Goal: Task Accomplishment & Management: Use online tool/utility

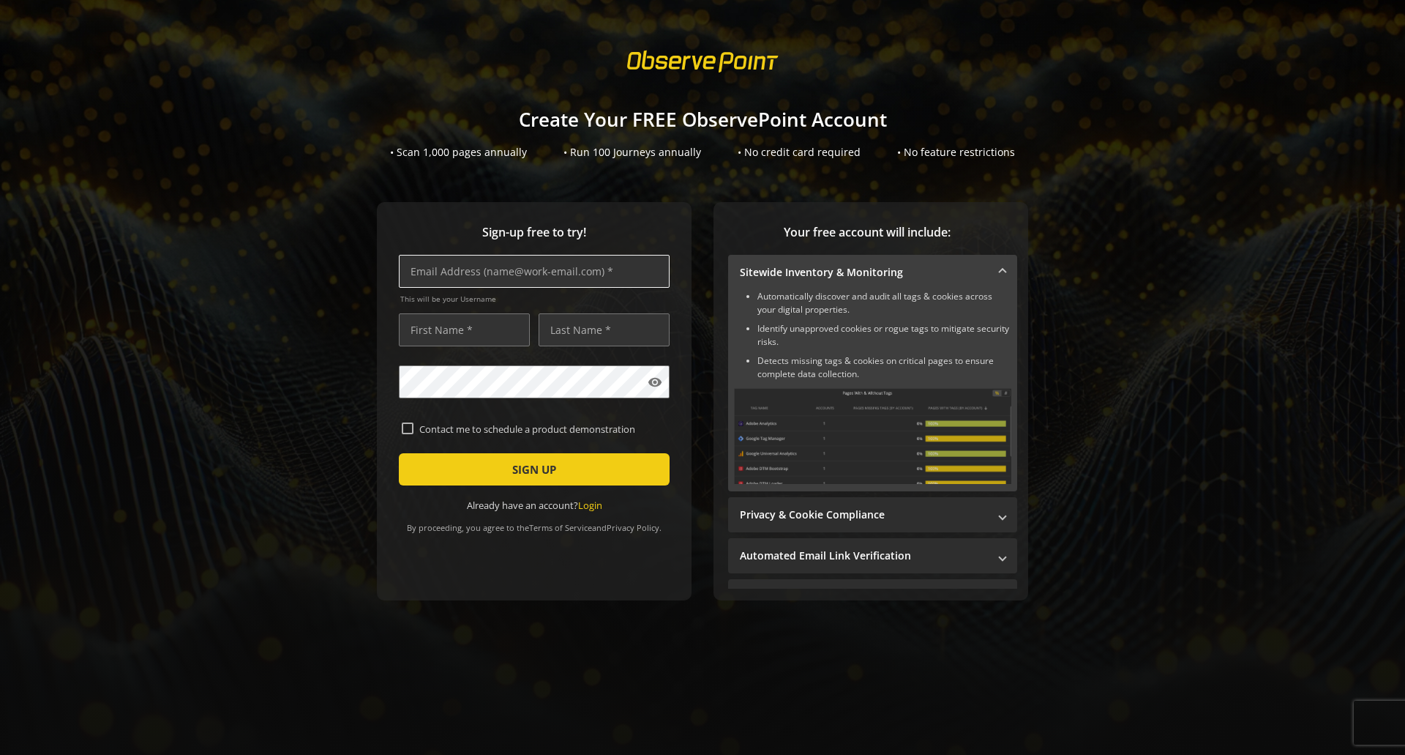
click at [507, 284] on input "text" at bounding box center [534, 271] width 271 height 33
type input "[PERSON_NAME][EMAIL_ADDRESS][PERSON_NAME][DOMAIN_NAME]"
type input "[PERSON_NAME]"
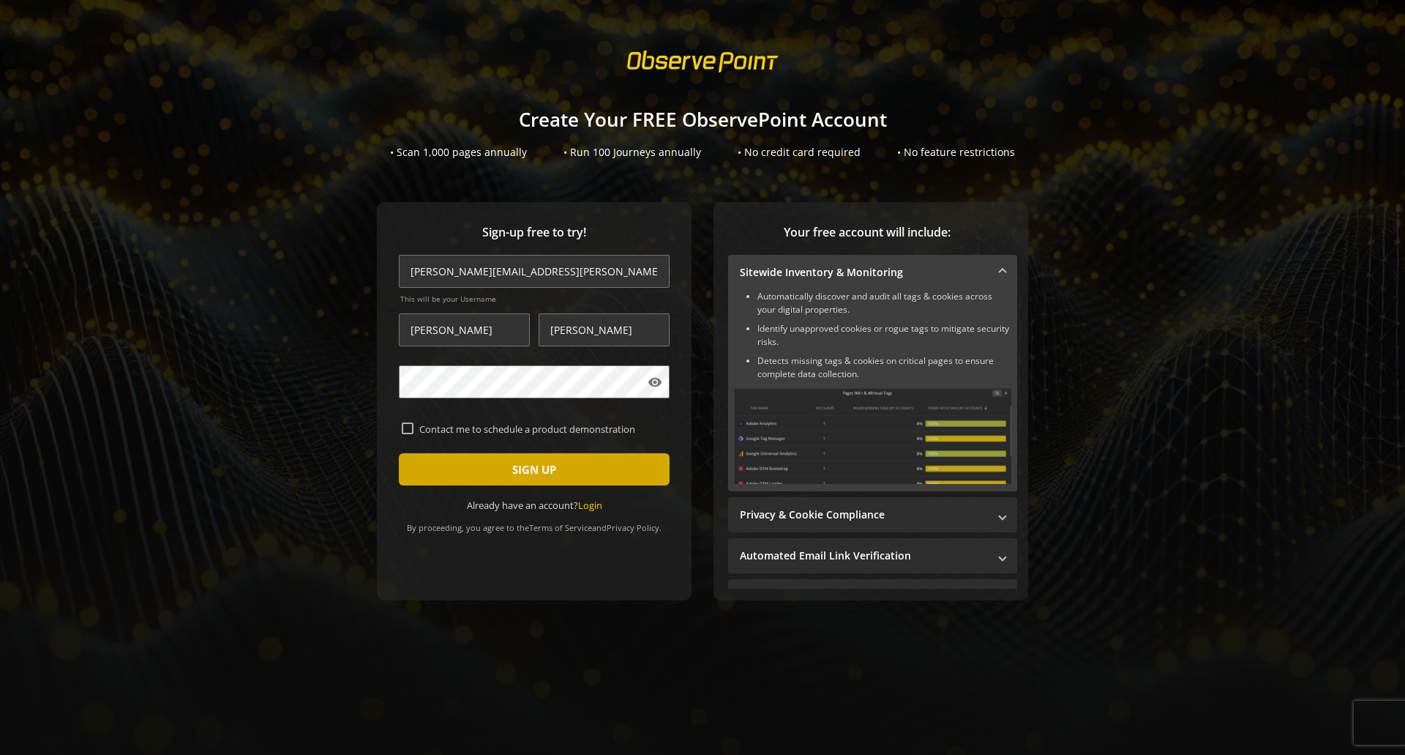
click at [486, 459] on span "submit" at bounding box center [534, 469] width 271 height 35
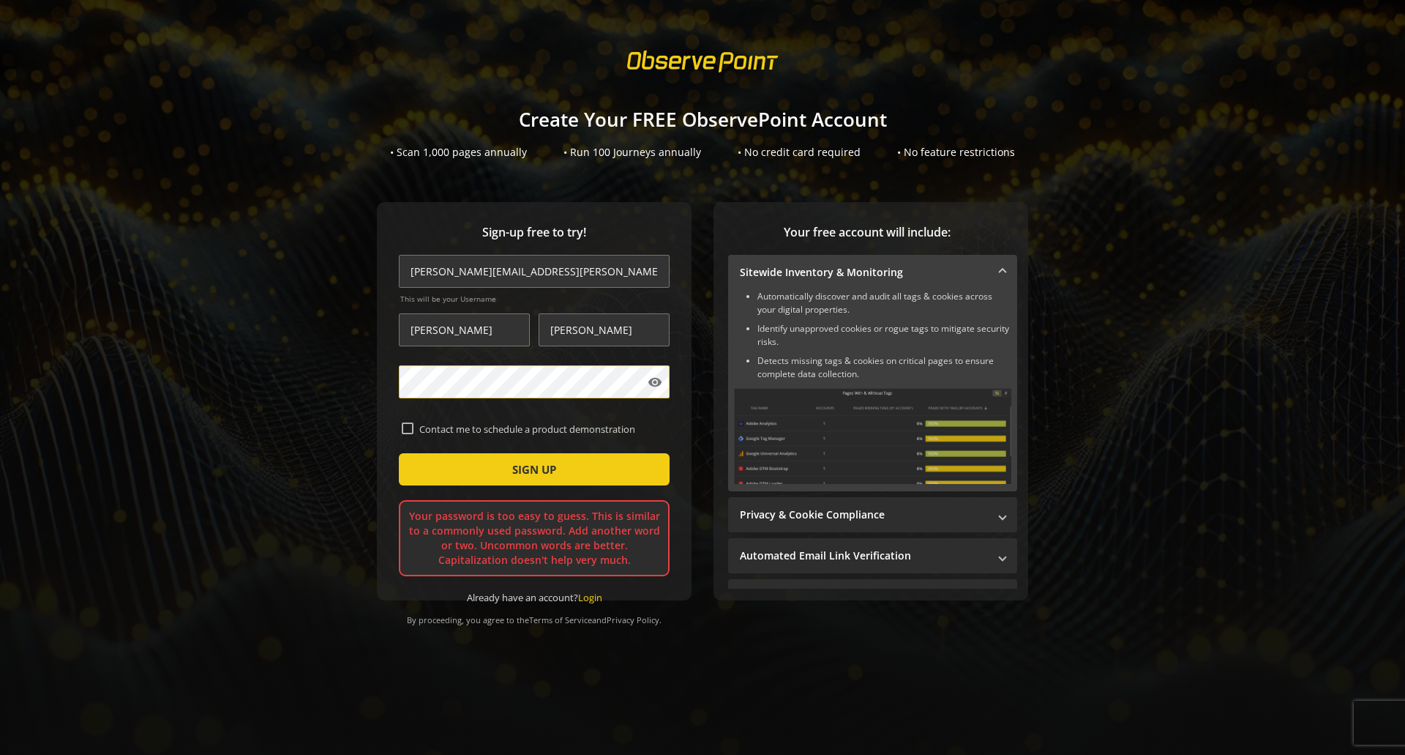
click at [353, 358] on div "Sign-up free to try! [PERSON_NAME][EMAIL_ADDRESS][PERSON_NAME][DOMAIN_NAME] Thi…" at bounding box center [703, 430] width 1370 height 457
click at [399, 453] on button "SIGN UP" at bounding box center [534, 469] width 271 height 32
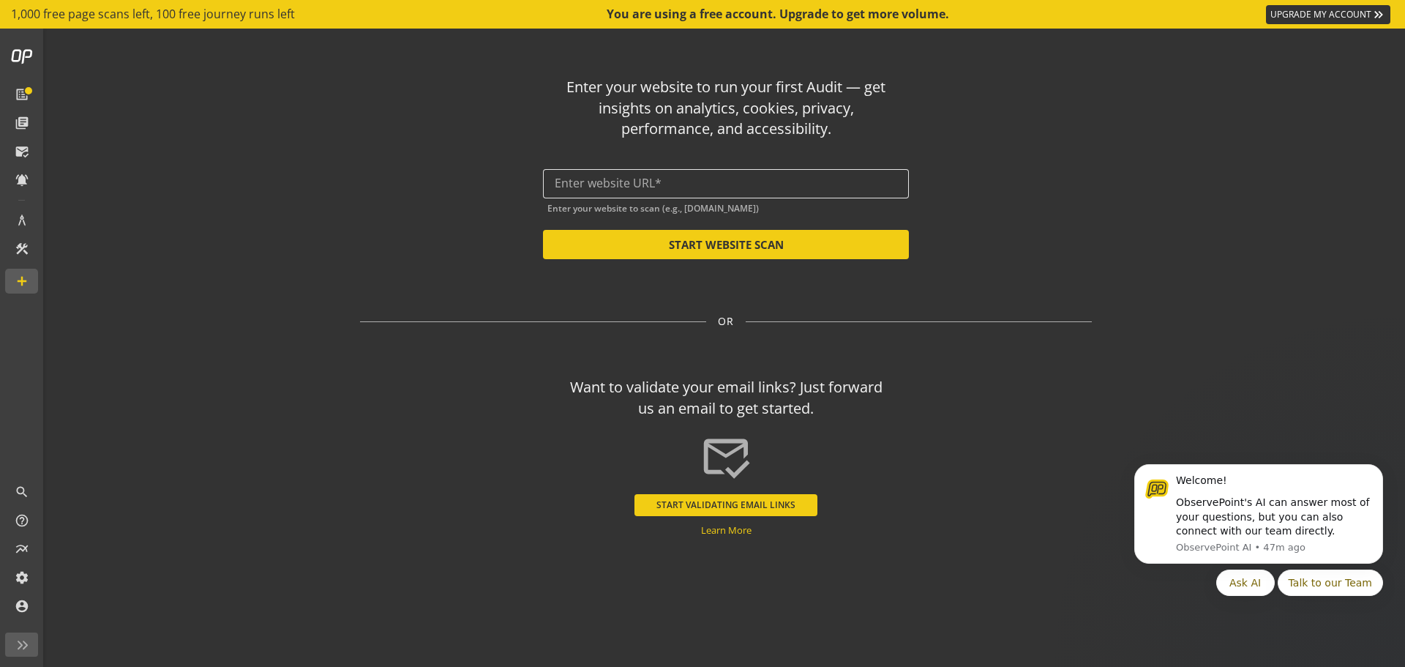
click at [695, 182] on input "text" at bounding box center [726, 183] width 343 height 14
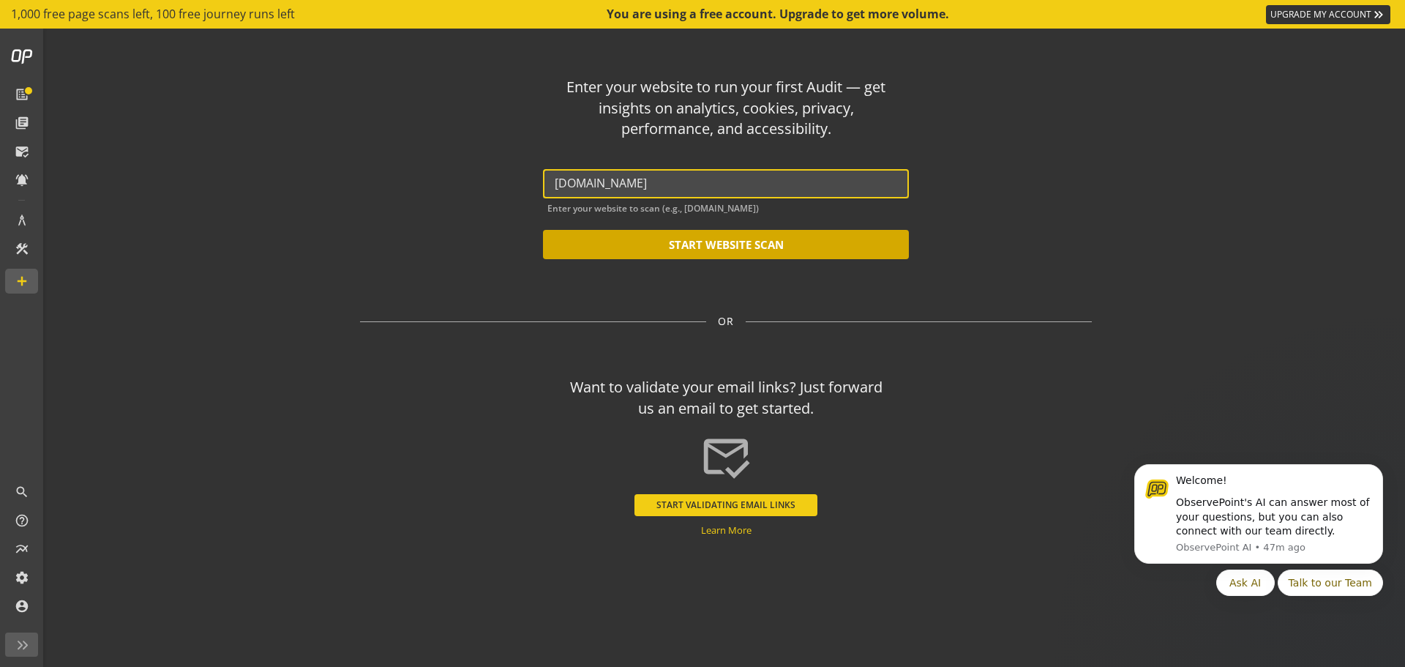
click at [767, 252] on button "START WEBSITE SCAN" at bounding box center [726, 244] width 366 height 29
type input "[URL][DOMAIN_NAME]"
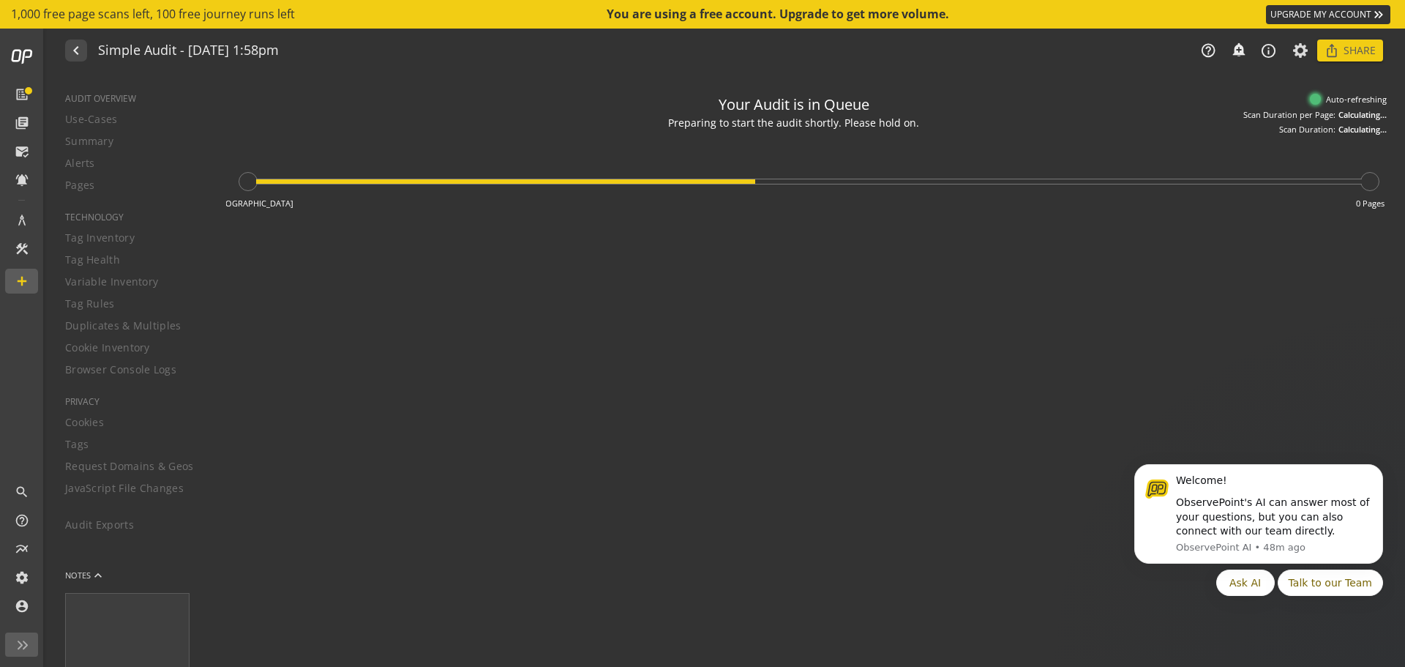
type textarea "Notes can include: -a description of what this audit is validating -changes in …"
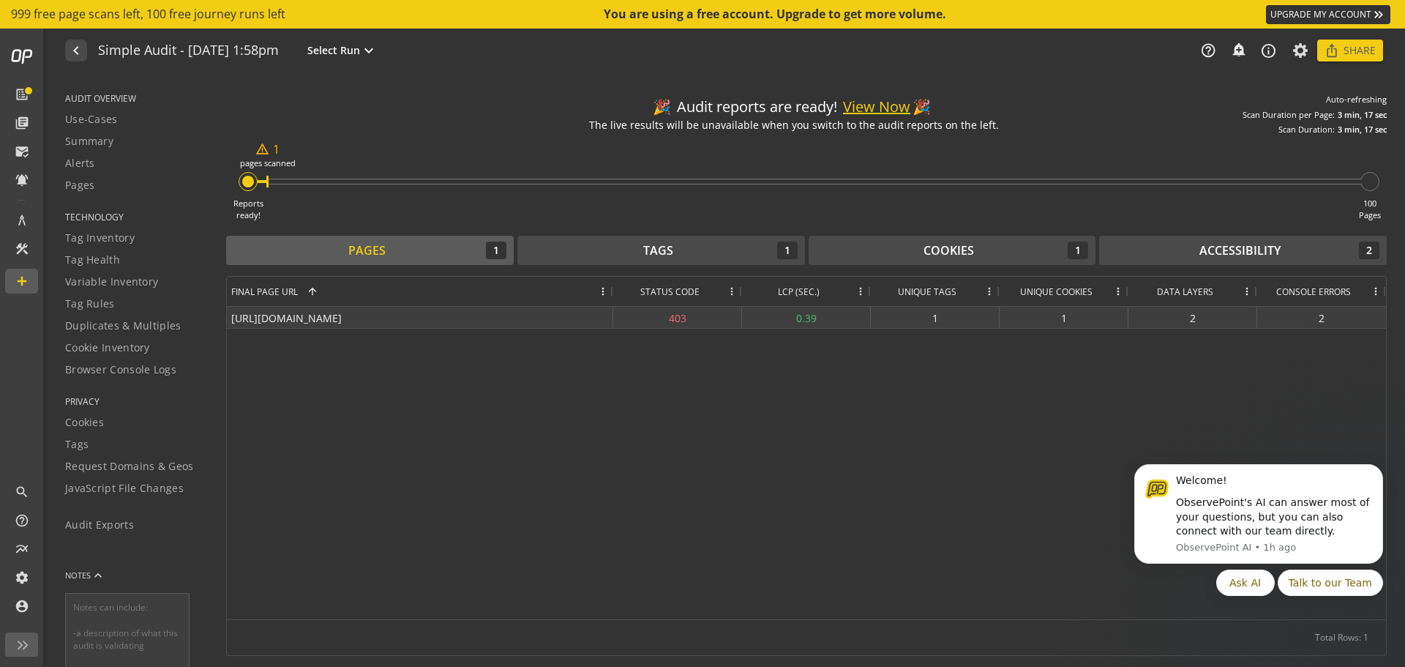
click at [487, 318] on div "[URL][DOMAIN_NAME]" at bounding box center [420, 317] width 386 height 21
click at [877, 104] on button "View Now" at bounding box center [876, 107] width 67 height 21
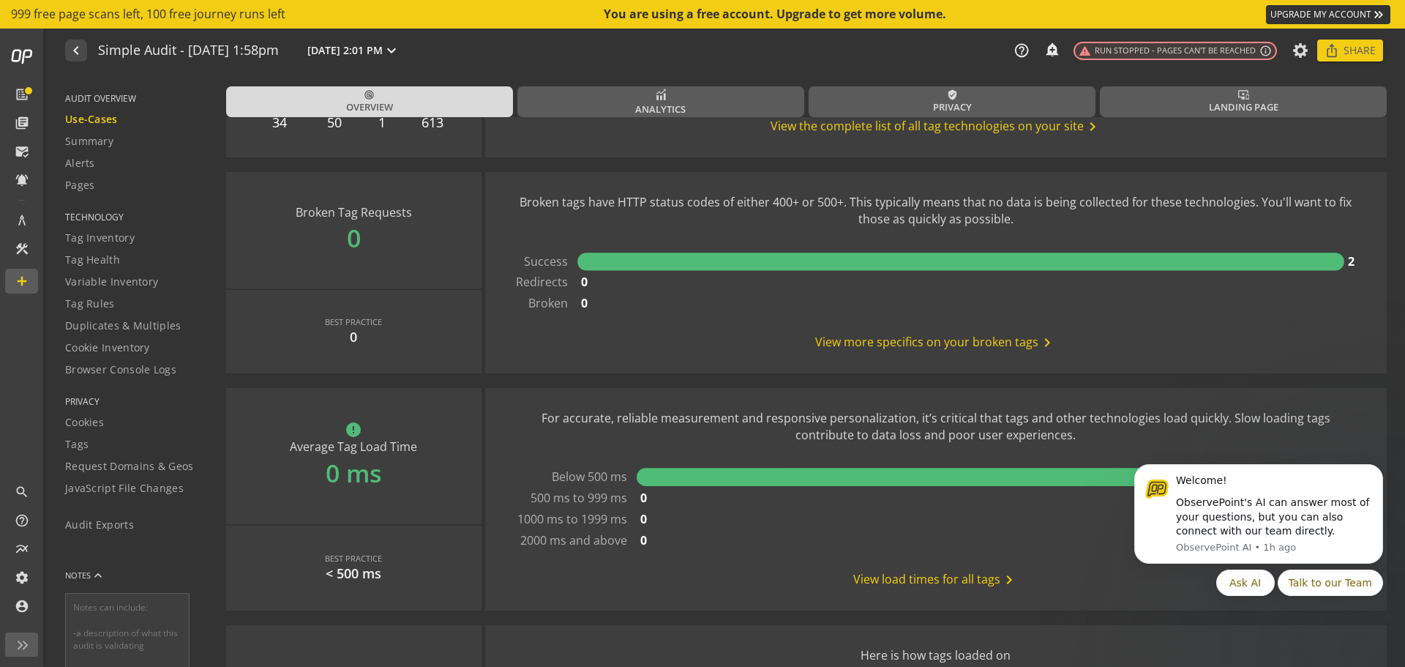
scroll to position [1098, 0]
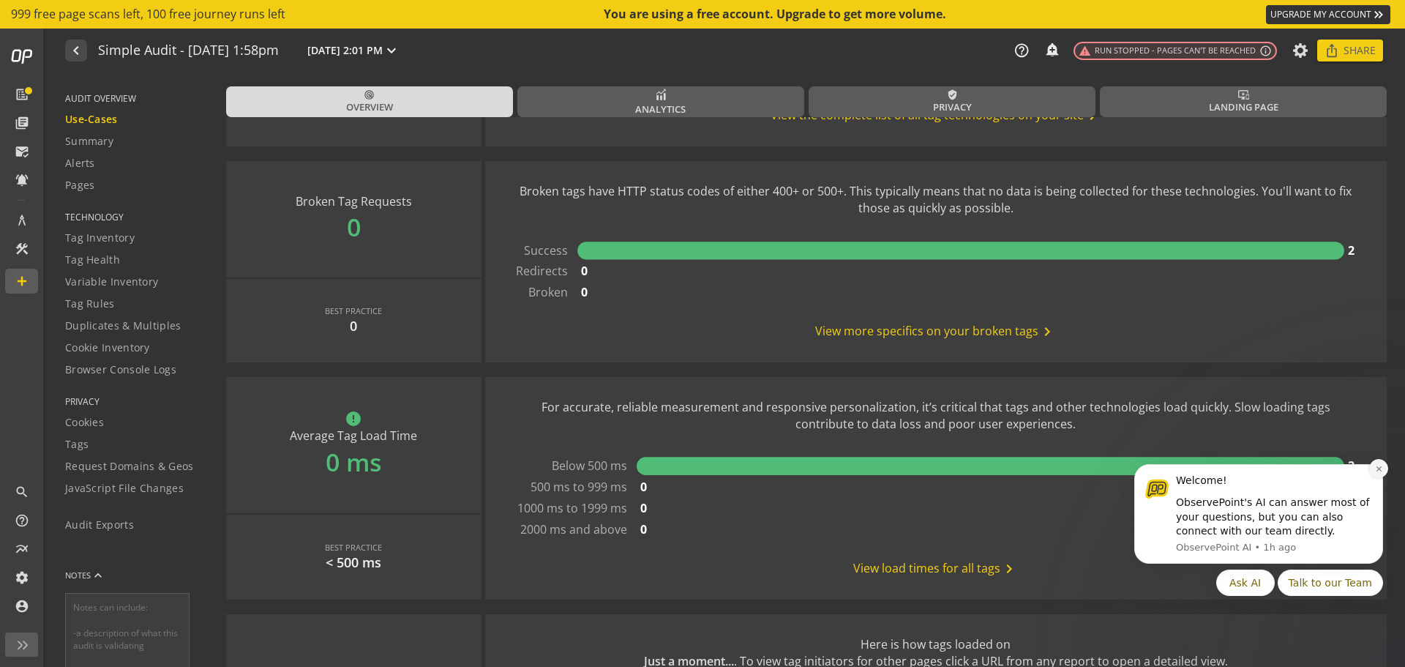
click at [1375, 471] on icon "Dismiss notification" at bounding box center [1379, 469] width 8 height 8
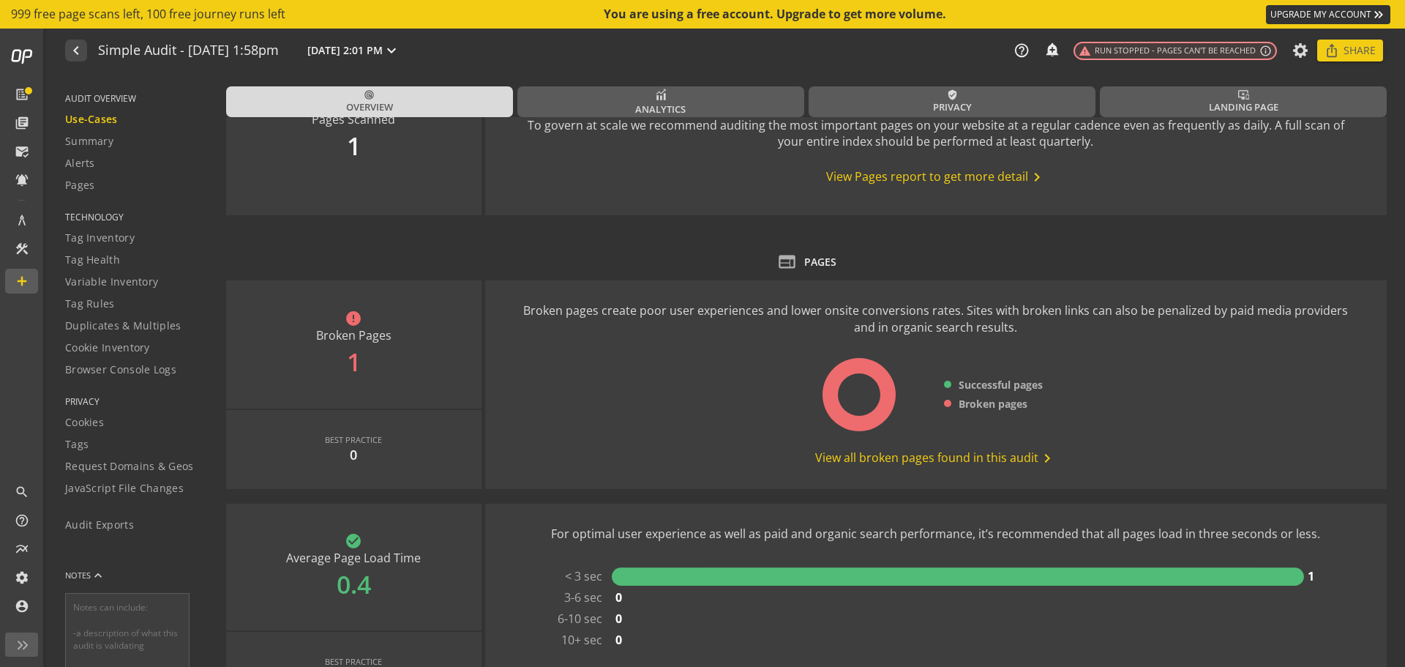
scroll to position [0, 0]
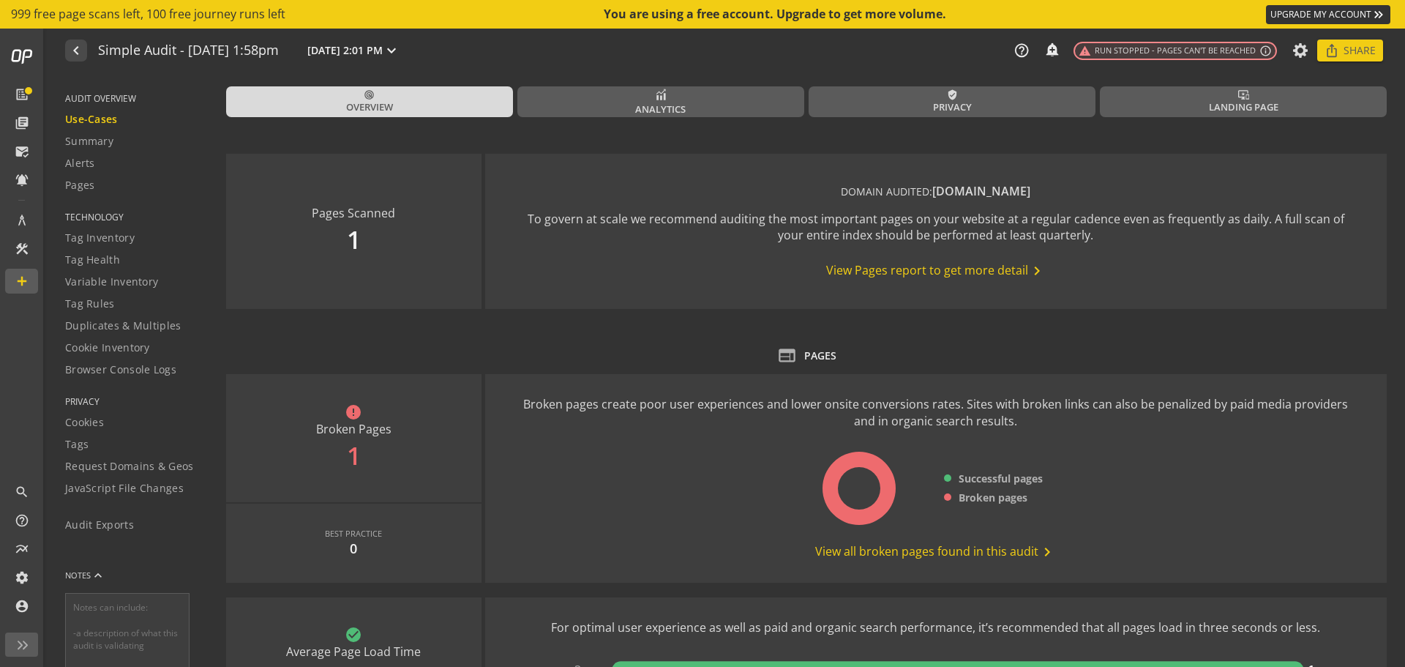
click at [946, 549] on span "View all broken pages found in this audit chevron_right" at bounding box center [935, 552] width 241 height 18
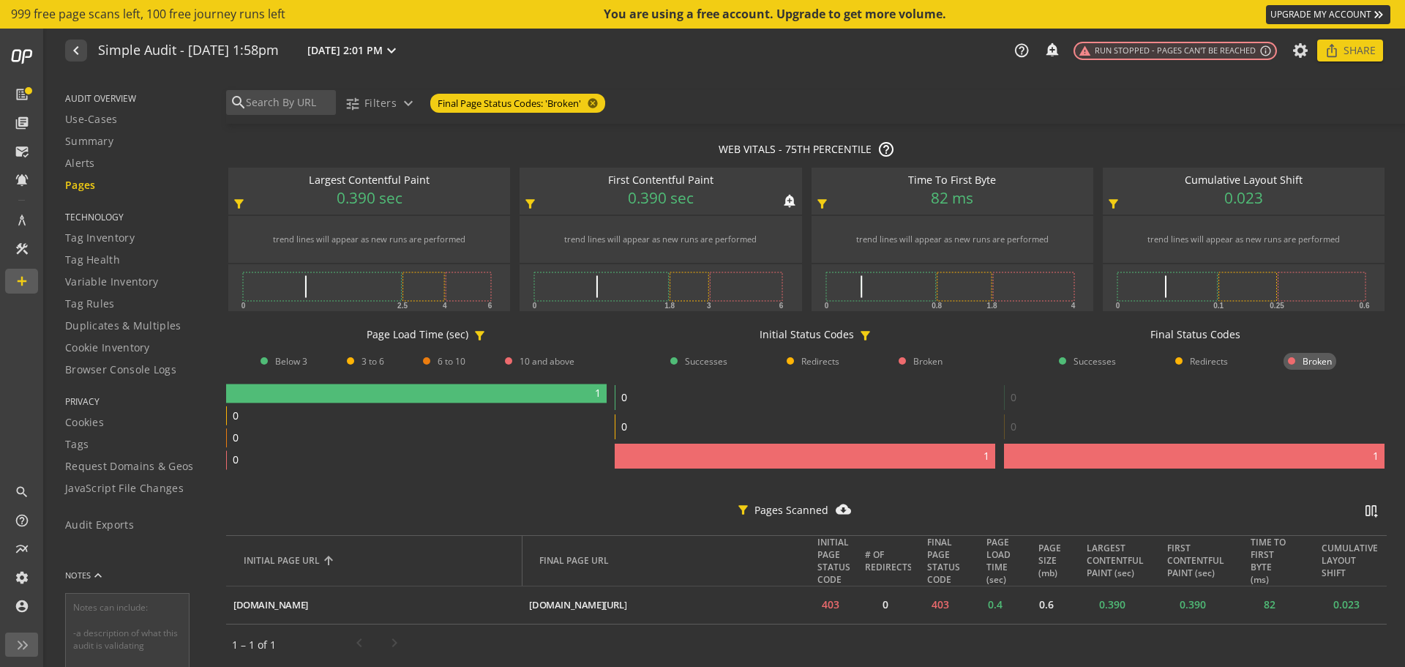
scroll to position [108, 0]
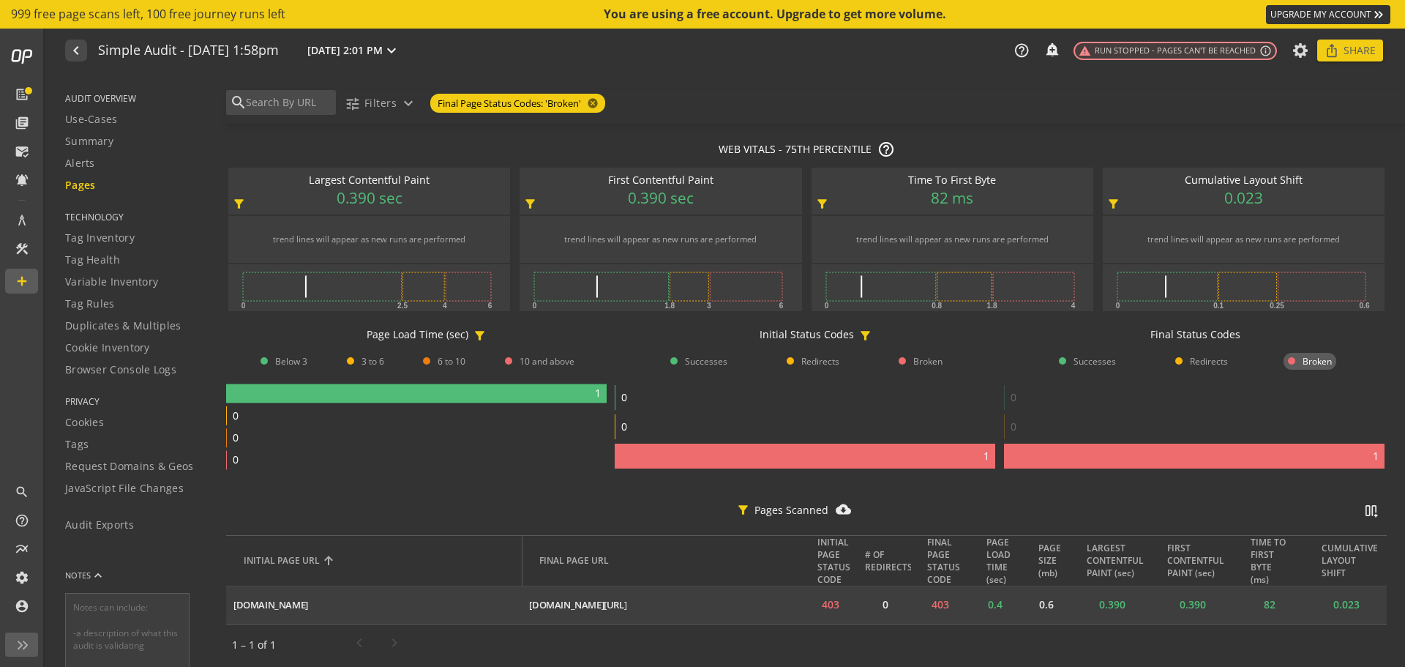
click at [713, 594] on td "[DOMAIN_NAME][URL] ios_share" at bounding box center [662, 605] width 280 height 38
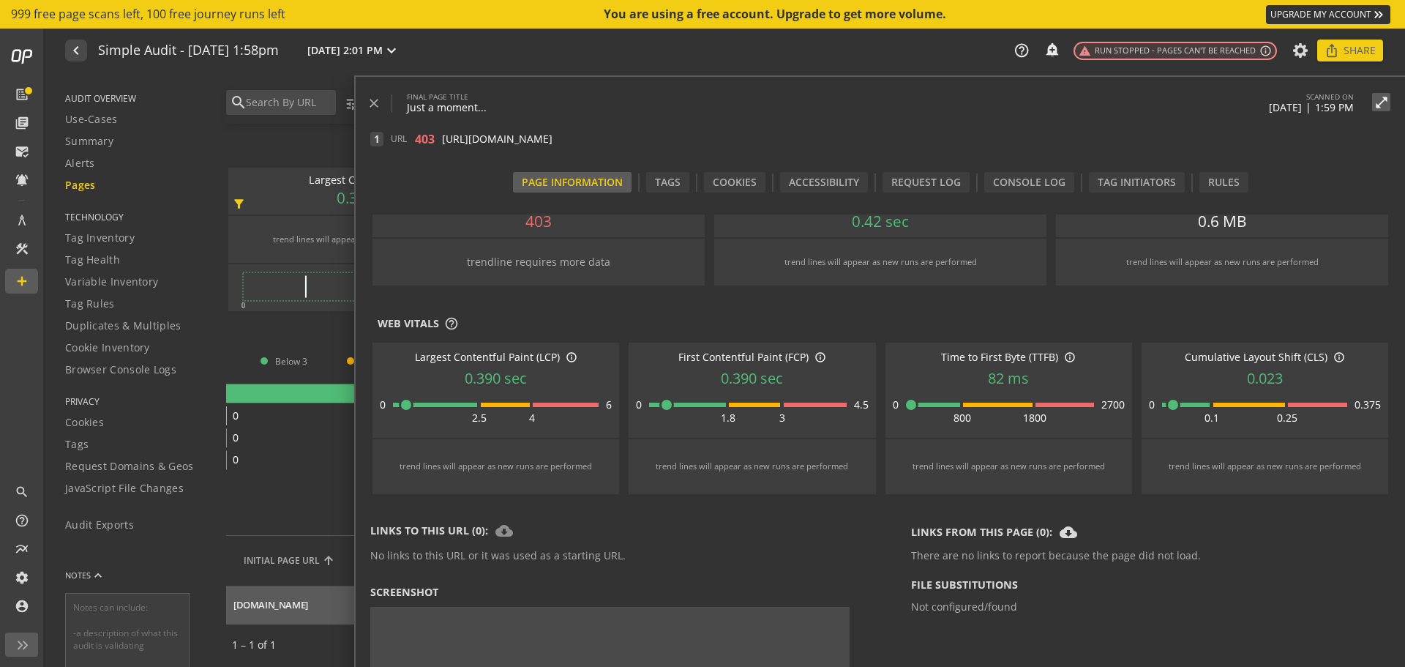
scroll to position [0, 0]
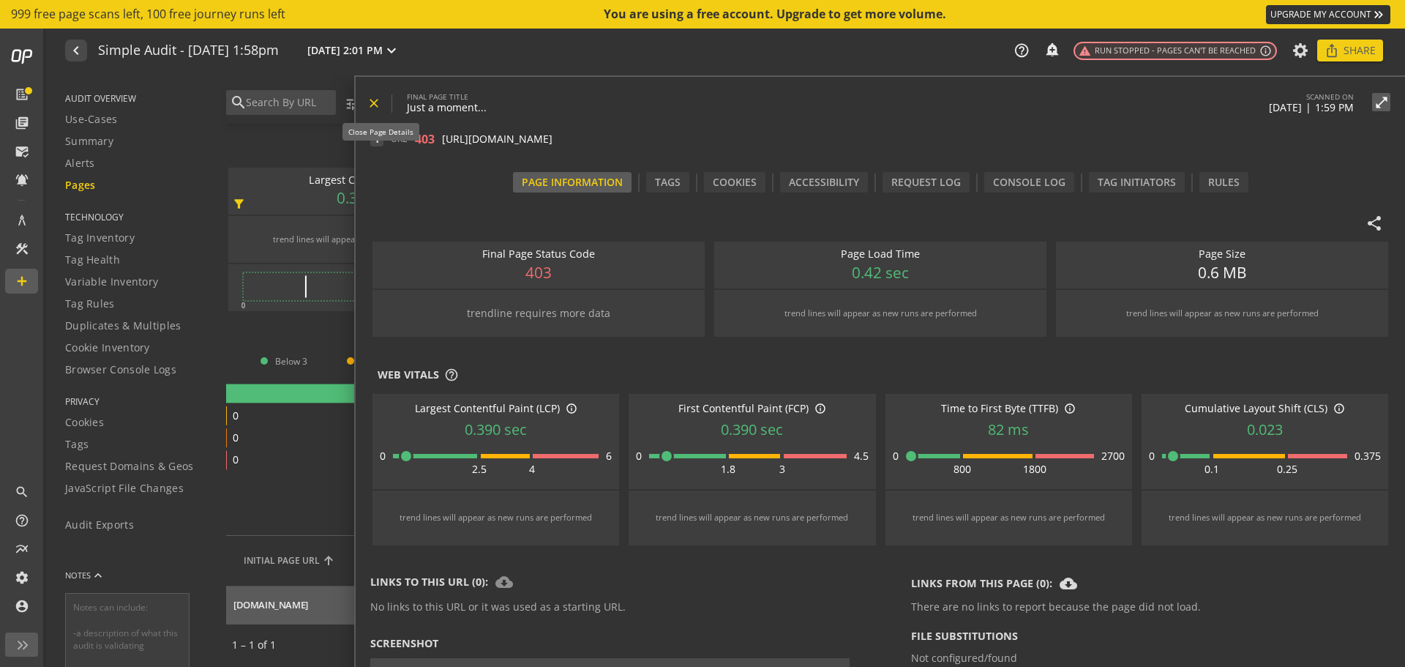
click at [381, 105] on mat-icon "close" at bounding box center [374, 103] width 15 height 15
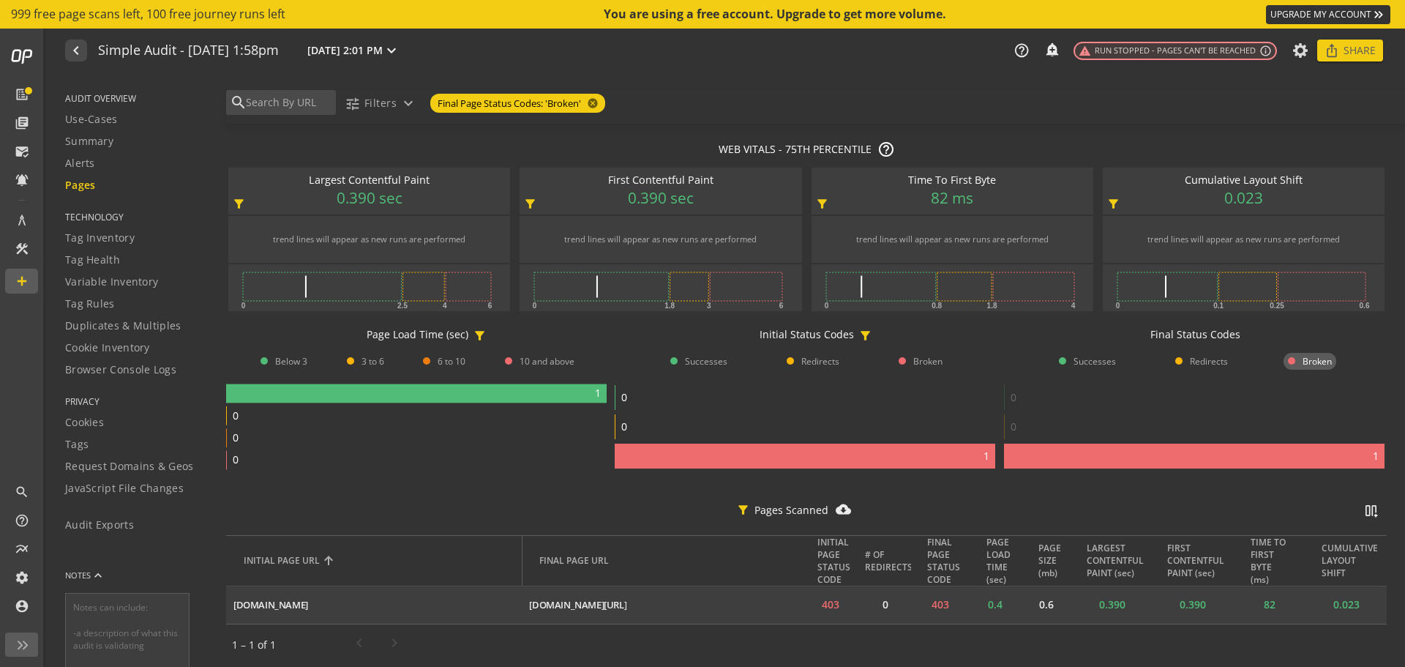
click at [706, 596] on td "[DOMAIN_NAME][URL] ios_share" at bounding box center [662, 605] width 280 height 38
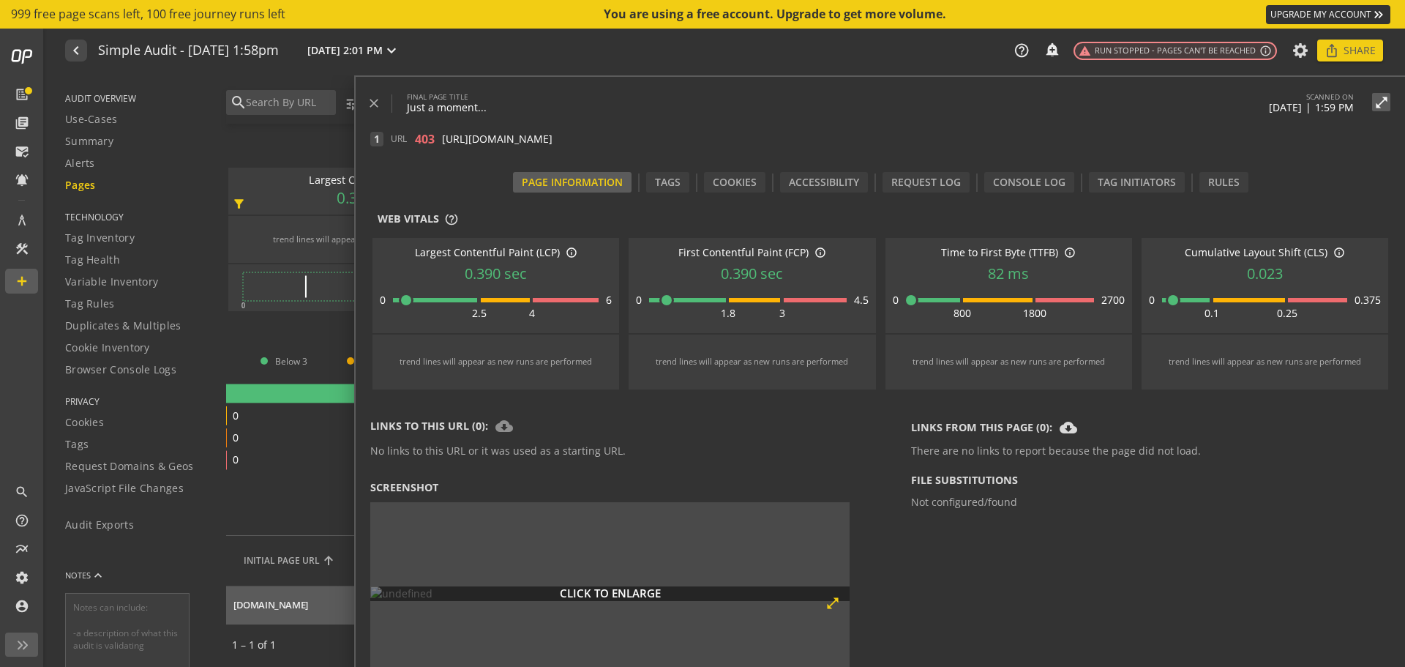
scroll to position [318, 0]
click at [375, 109] on mat-icon "close" at bounding box center [374, 103] width 15 height 15
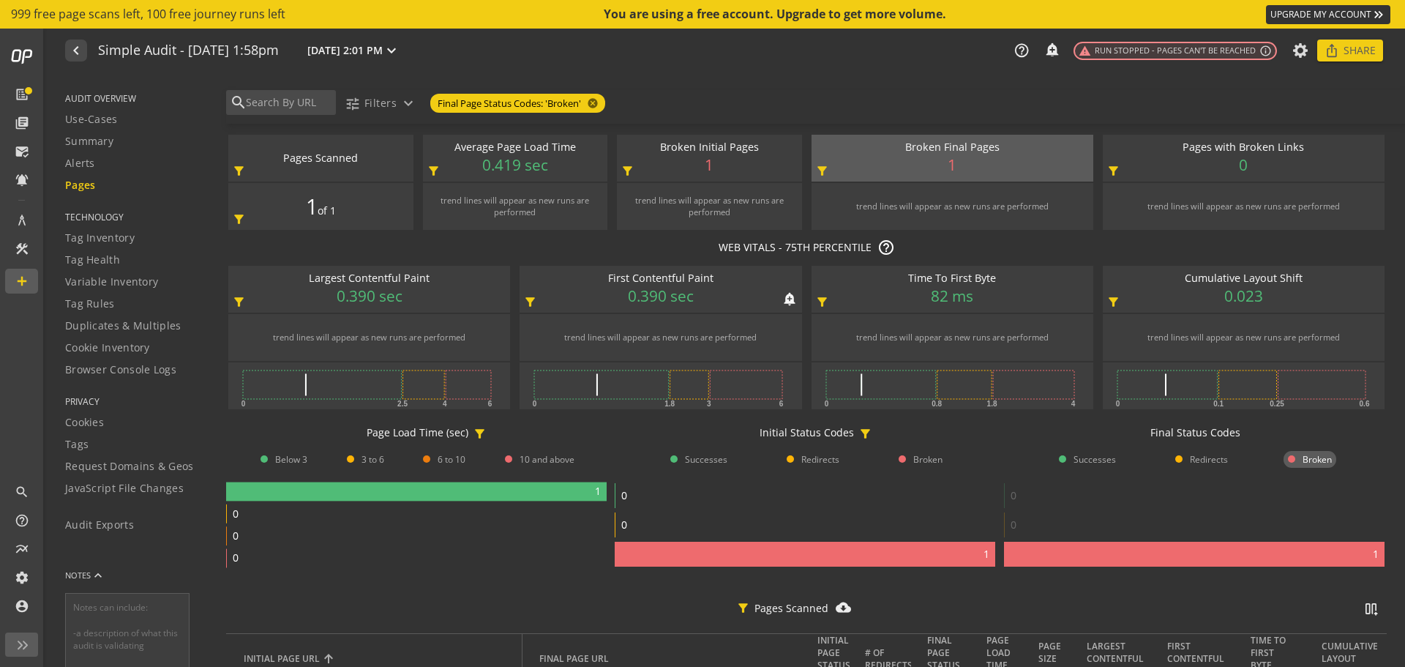
scroll to position [0, 0]
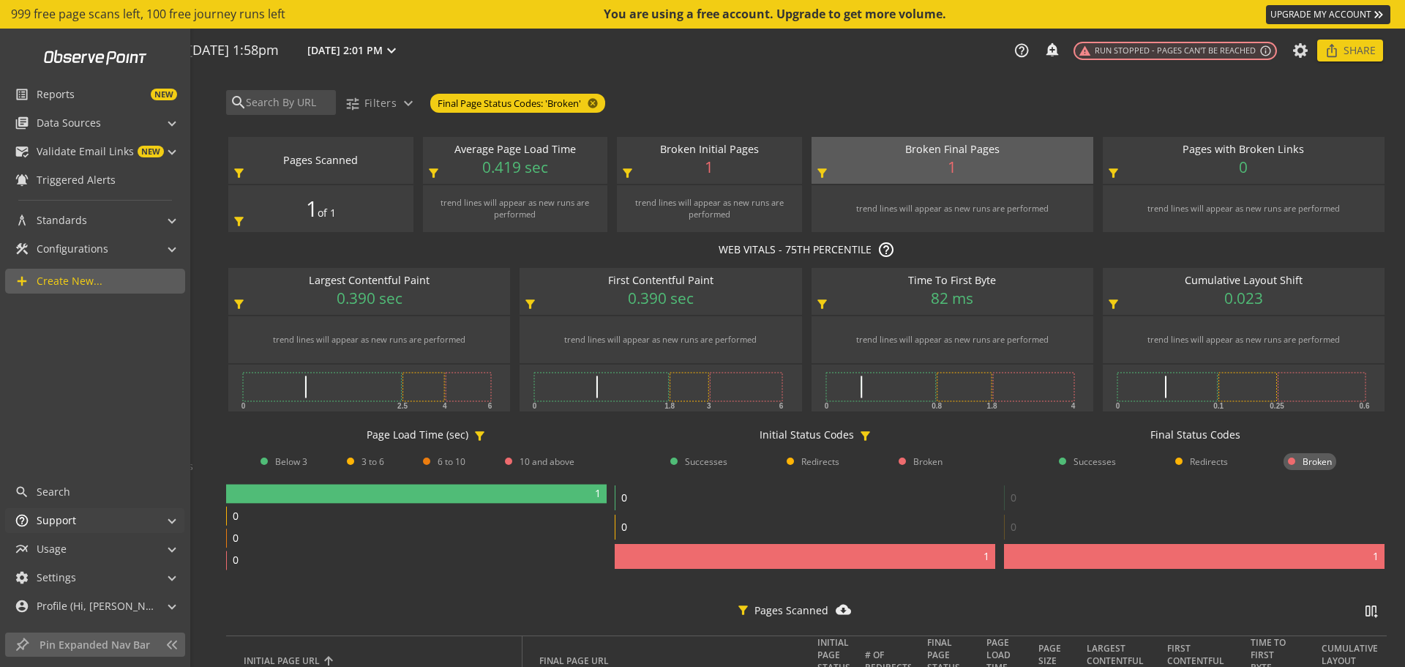
click at [120, 515] on mat-panel-title "help_outline Support" at bounding box center [86, 520] width 143 height 25
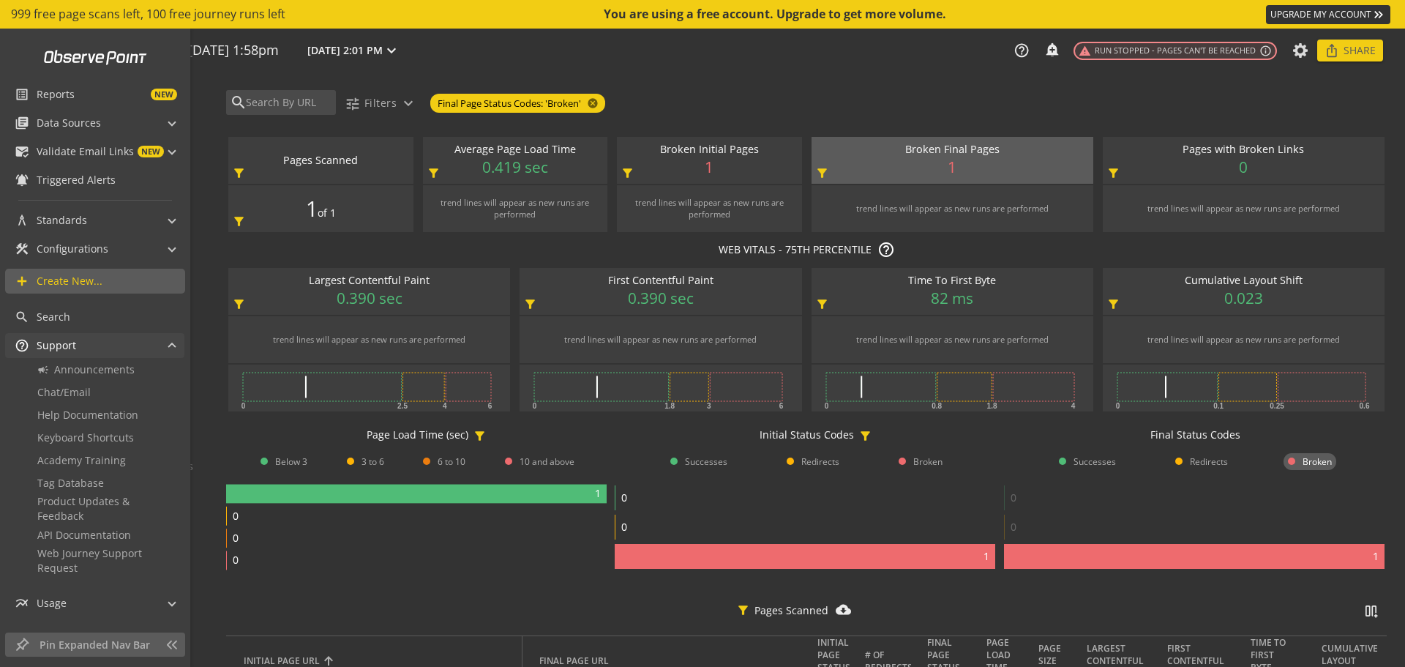
scroll to position [50, 0]
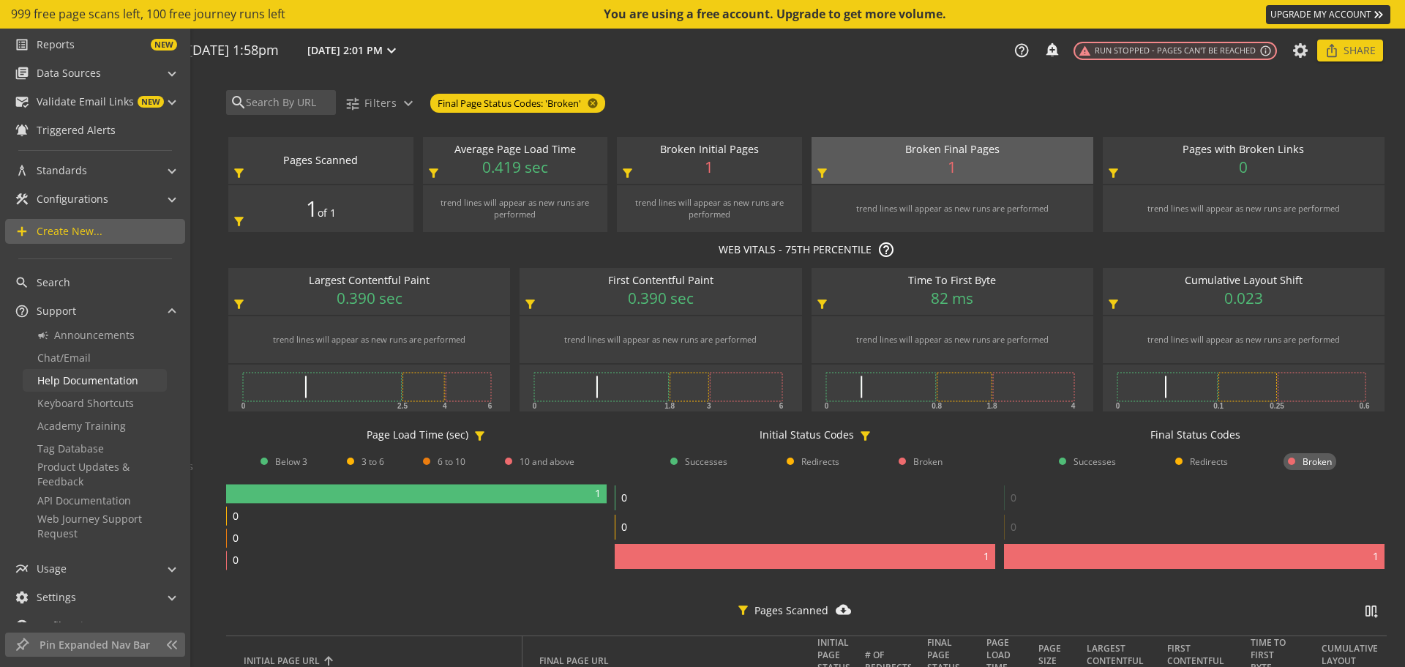
click at [106, 385] on span "Help Documentation" at bounding box center [87, 380] width 101 height 14
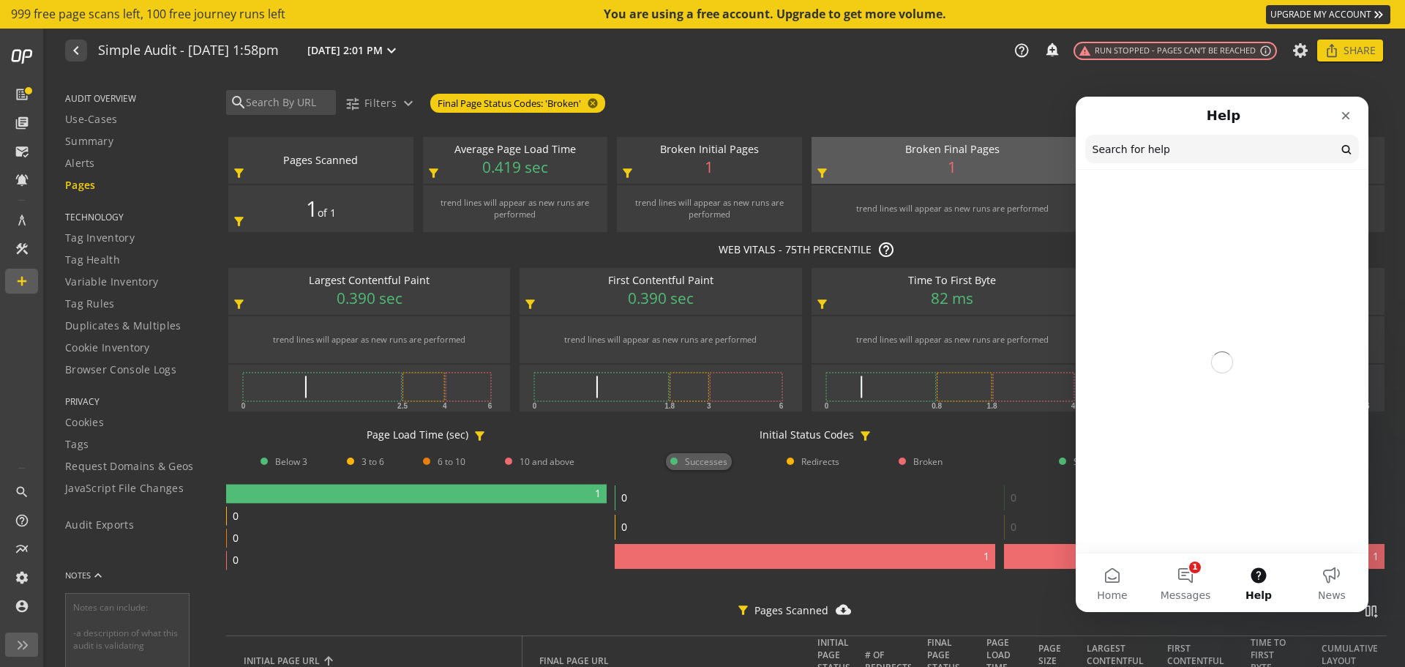
scroll to position [0, 0]
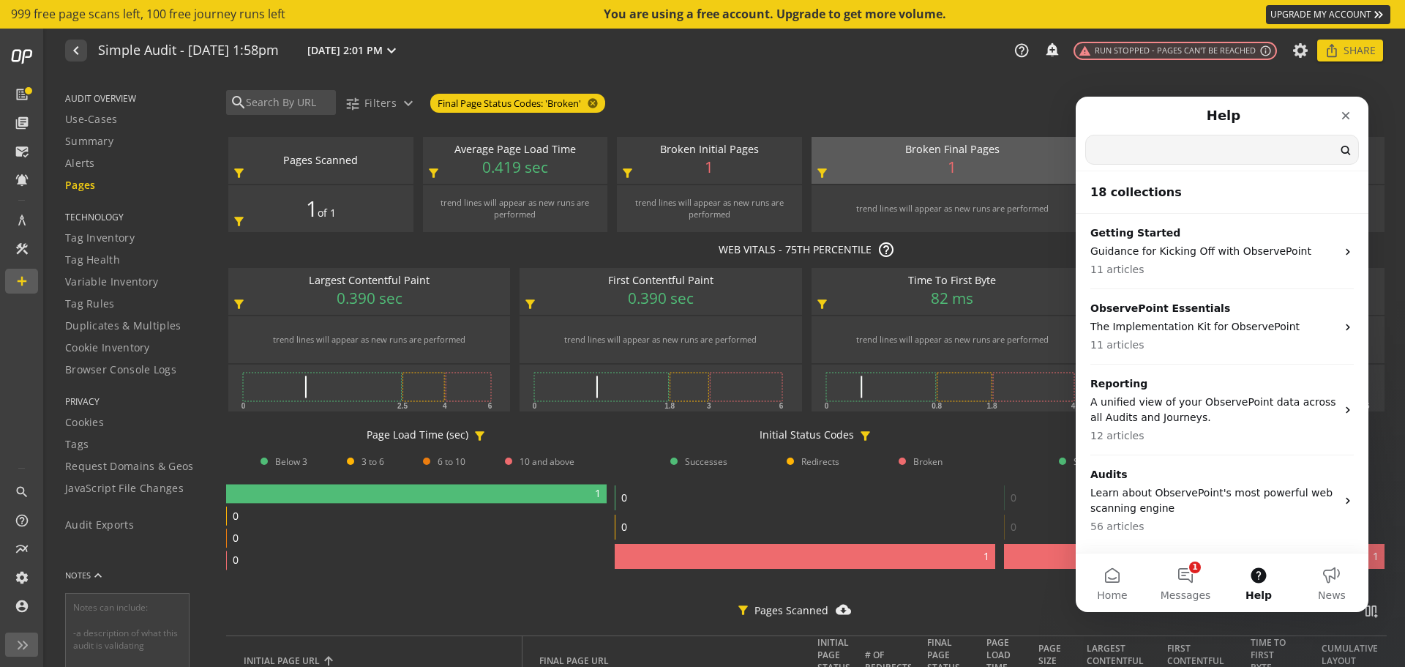
click at [1210, 153] on input "Search for help" at bounding box center [1222, 149] width 272 height 29
type input "whitelist"
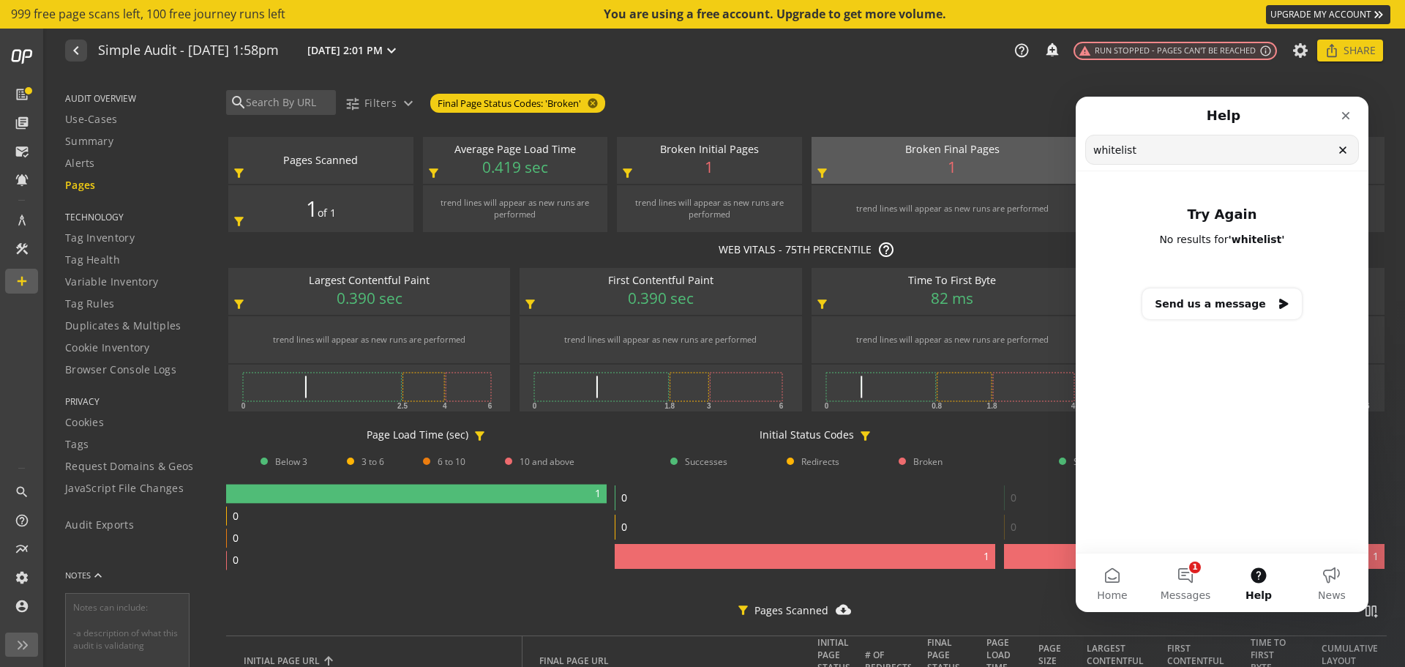
drag, startPoint x: 1201, startPoint y: 154, endPoint x: 1093, endPoint y: 148, distance: 107.7
click html "Help whitelist Search for help Try Again No results for ' whitelist ' Send us a…"
type input "cloudflare"
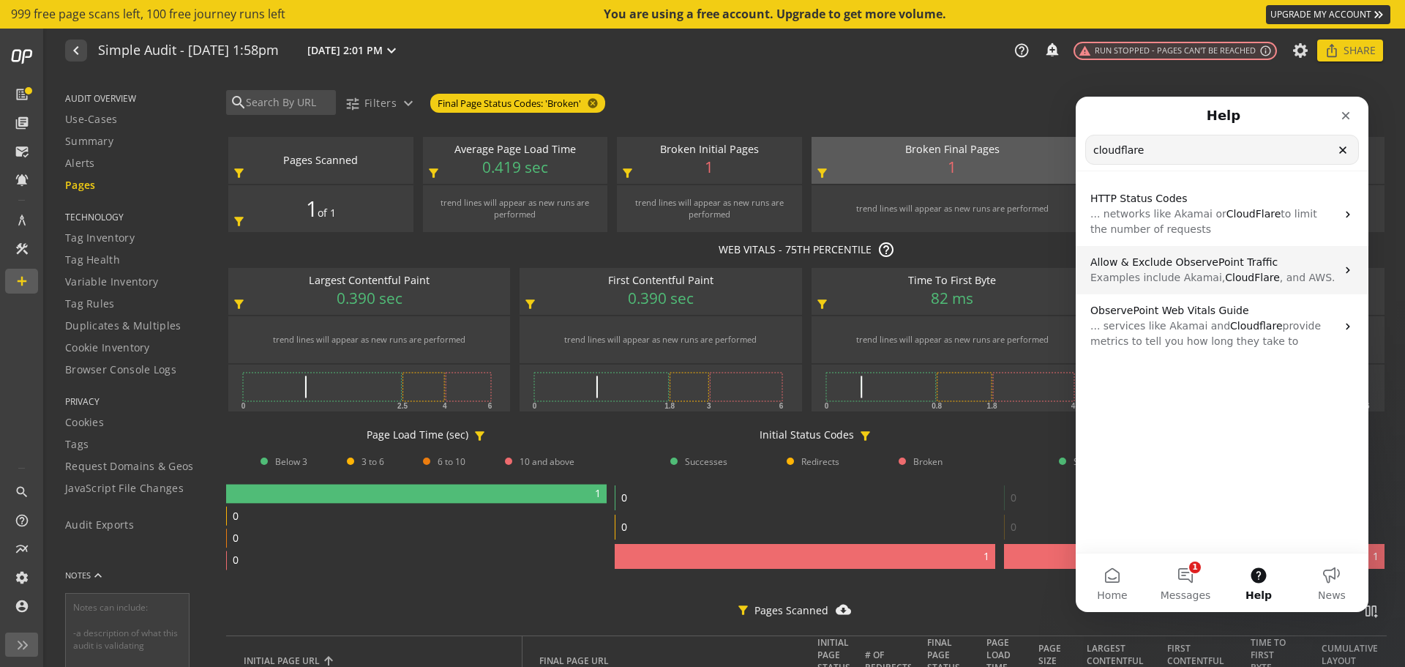
click at [1280, 272] on span ", and AWS." at bounding box center [1308, 278] width 56 height 12
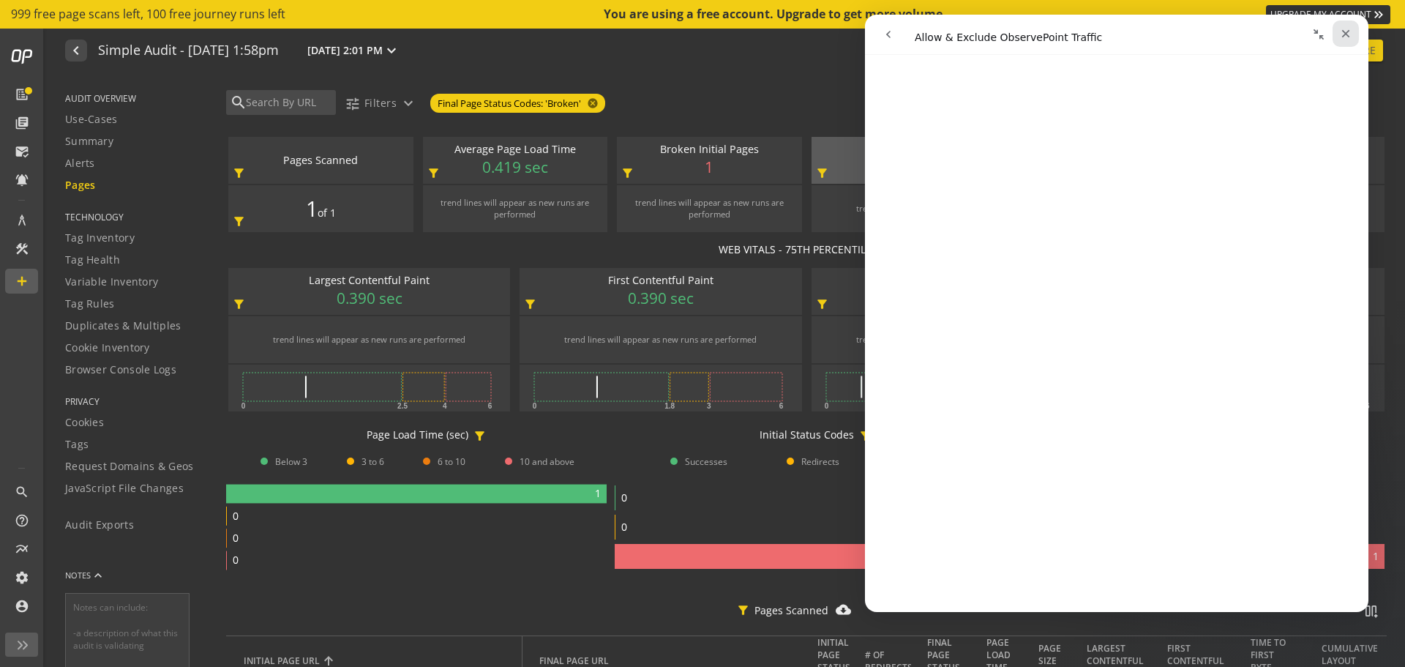
click at [1352, 26] on div "Close" at bounding box center [1346, 33] width 26 height 26
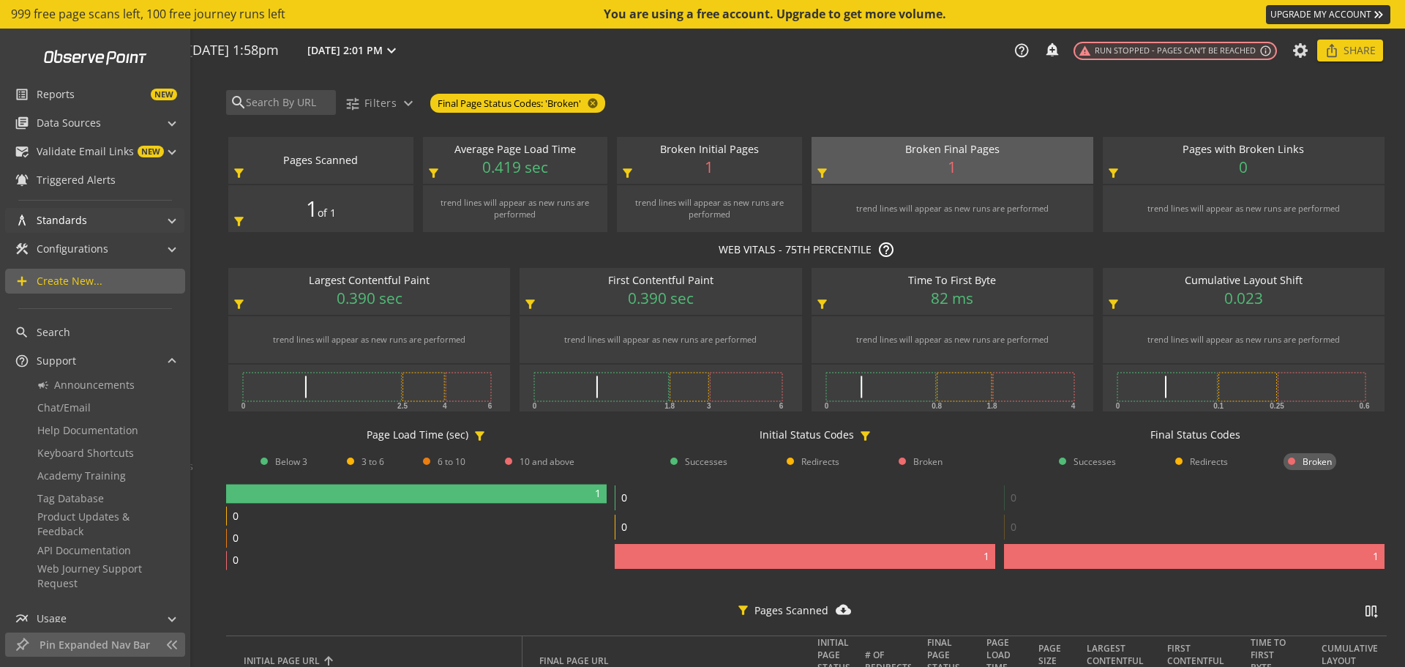
click at [113, 222] on mat-panel-title "architecture Standards" at bounding box center [86, 220] width 143 height 25
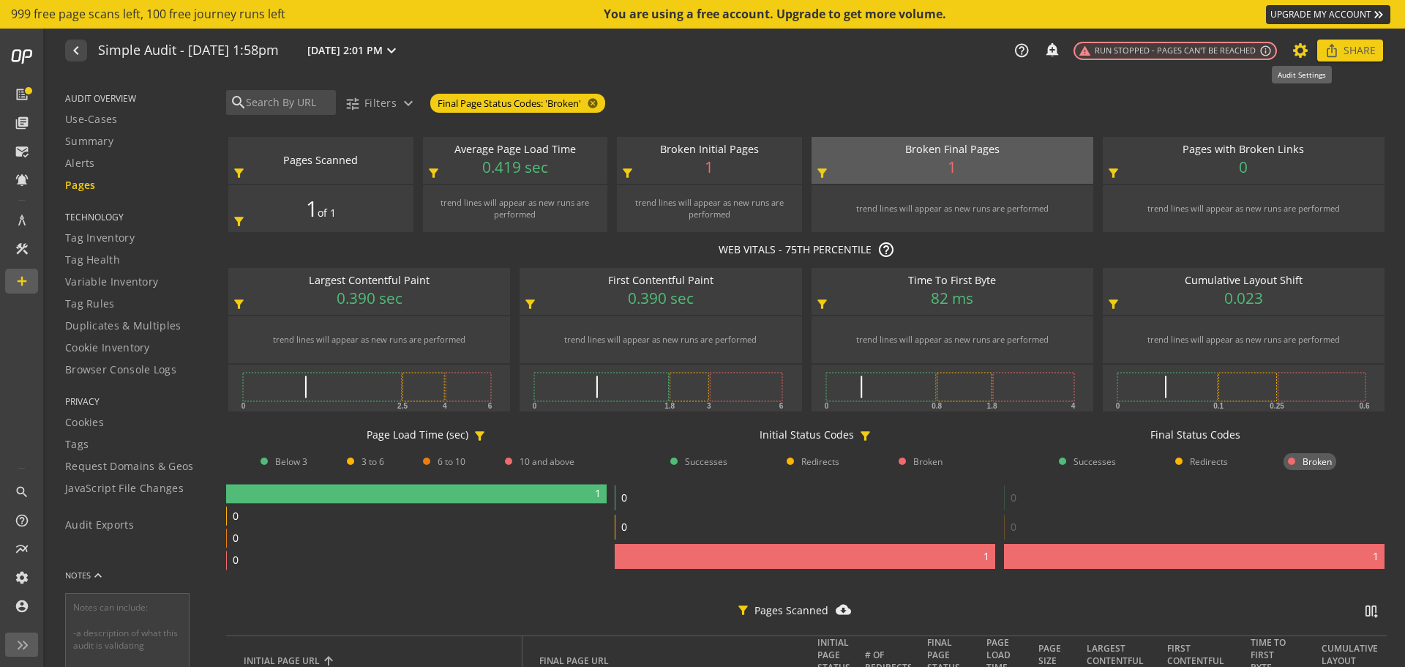
click at [1303, 46] on icon at bounding box center [1301, 50] width 18 height 10
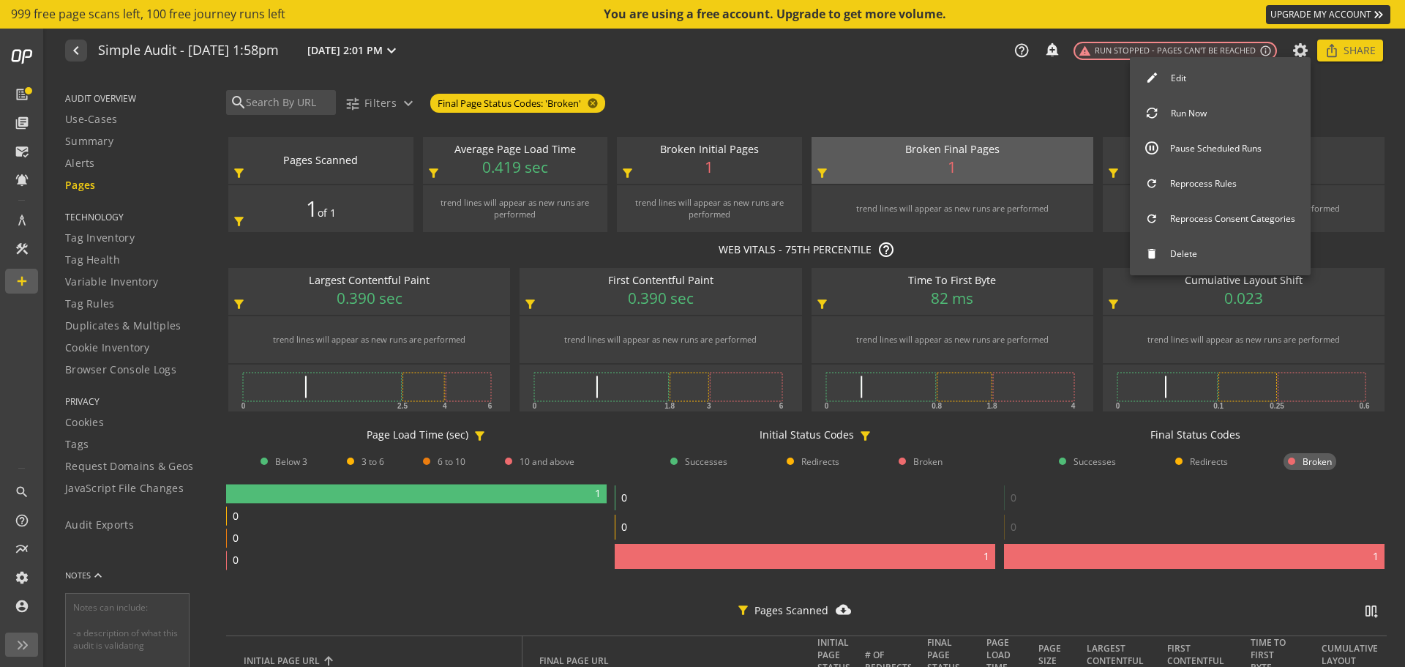
click at [1302, 46] on div at bounding box center [702, 333] width 1405 height 667
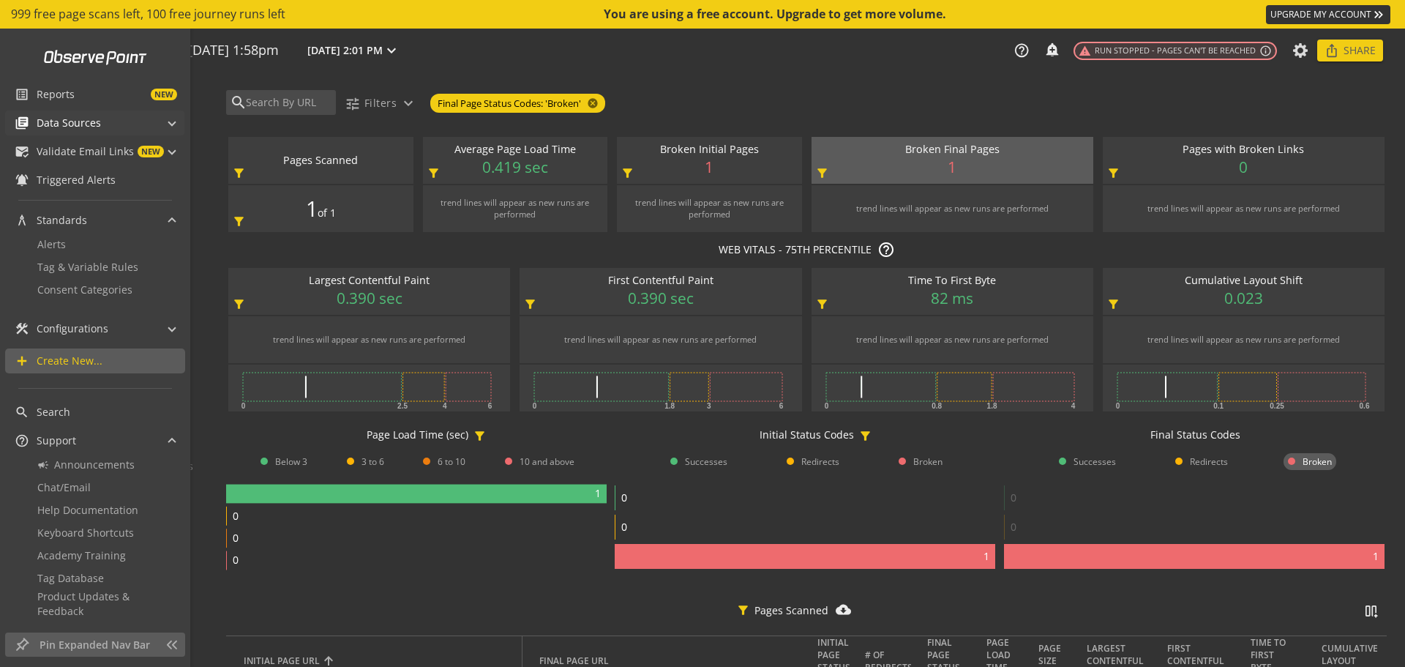
click at [116, 121] on mat-panel-title "library_books Data Sources" at bounding box center [86, 123] width 143 height 25
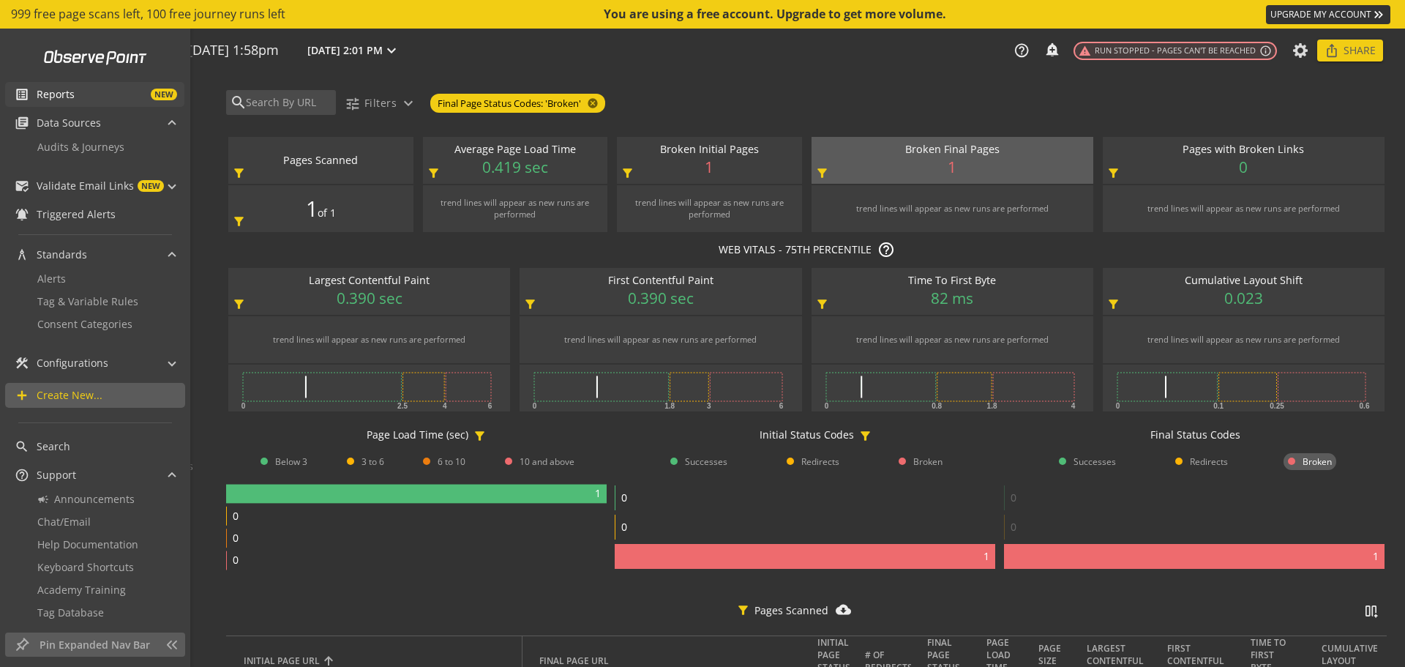
click at [89, 91] on span "NEW" at bounding box center [126, 95] width 102 height 12
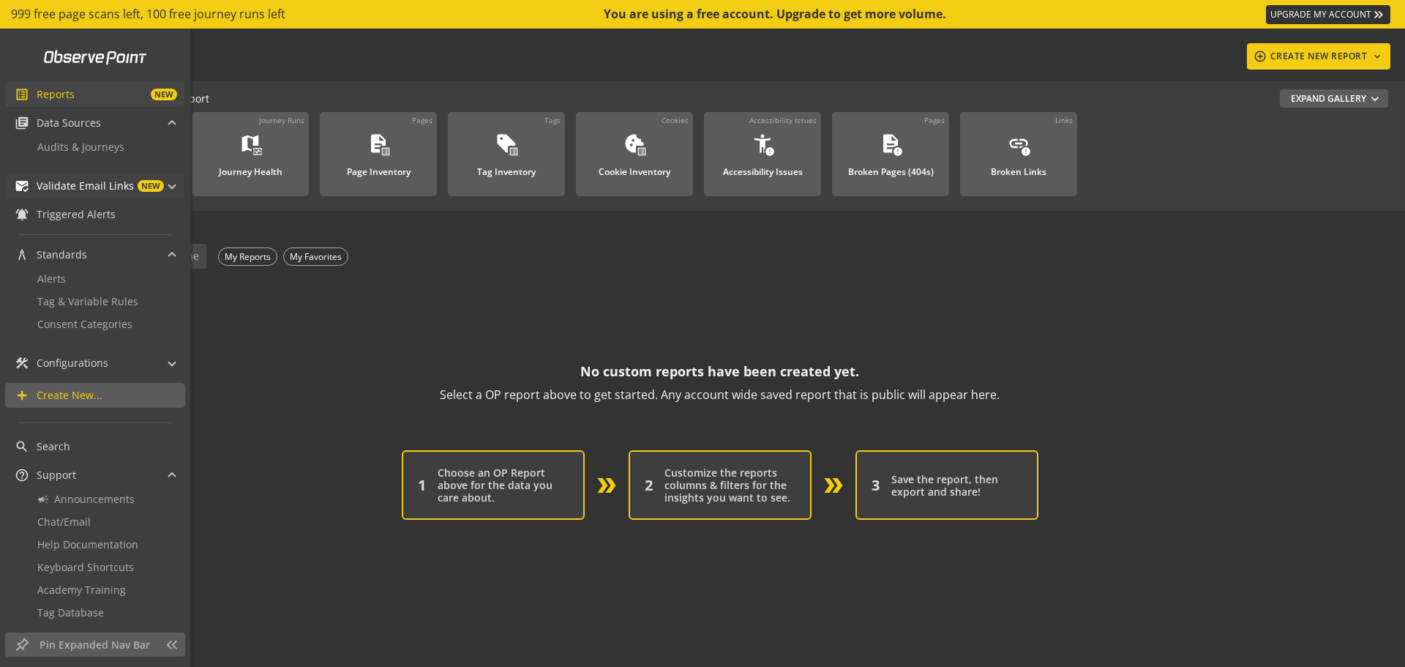
click at [115, 189] on span "Validate Email Links" at bounding box center [85, 186] width 97 height 15
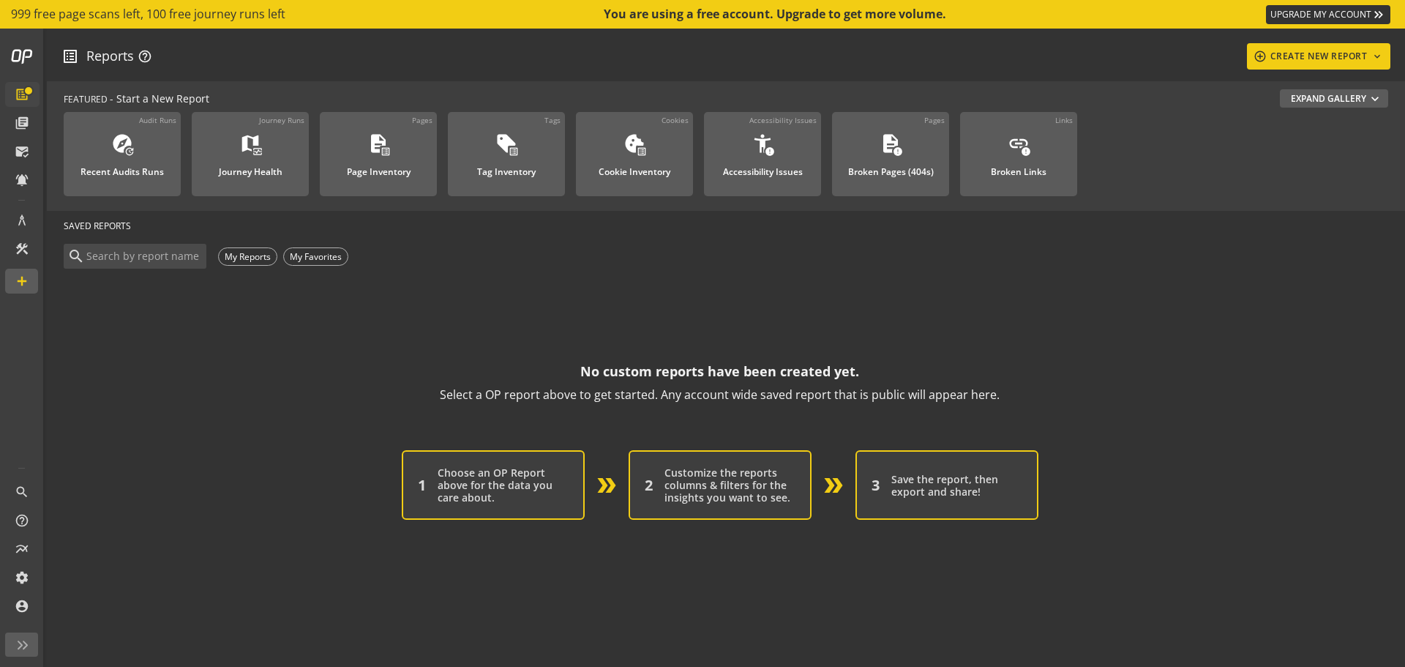
click at [40, 7] on span "999 free page scans left, 100 free journey runs left" at bounding box center [148, 14] width 274 height 17
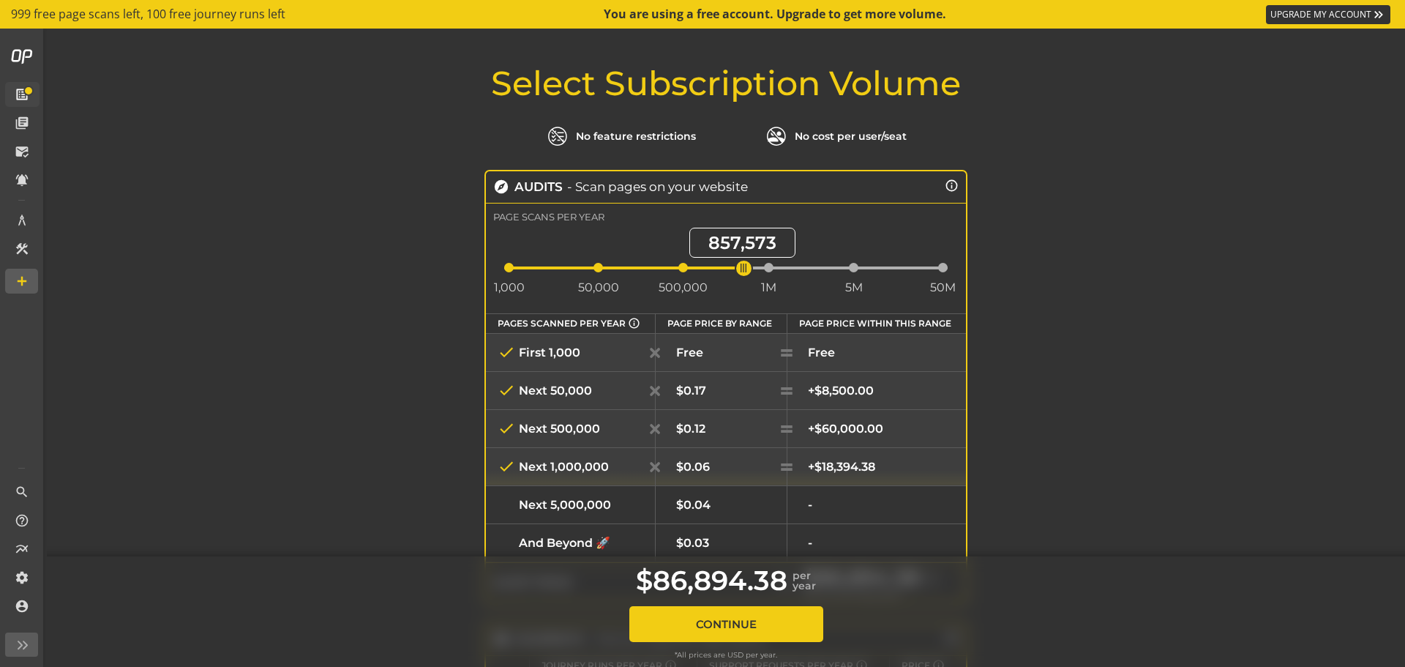
drag, startPoint x: 517, startPoint y: 269, endPoint x: 748, endPoint y: 263, distance: 231.3
click at [735, 263] on span "ngx-slider" at bounding box center [744, 268] width 18 height 18
click at [1090, 263] on div "Select Subscription Volume No feature restrictions No cost per user/seat explor…" at bounding box center [726, 602] width 1358 height 1074
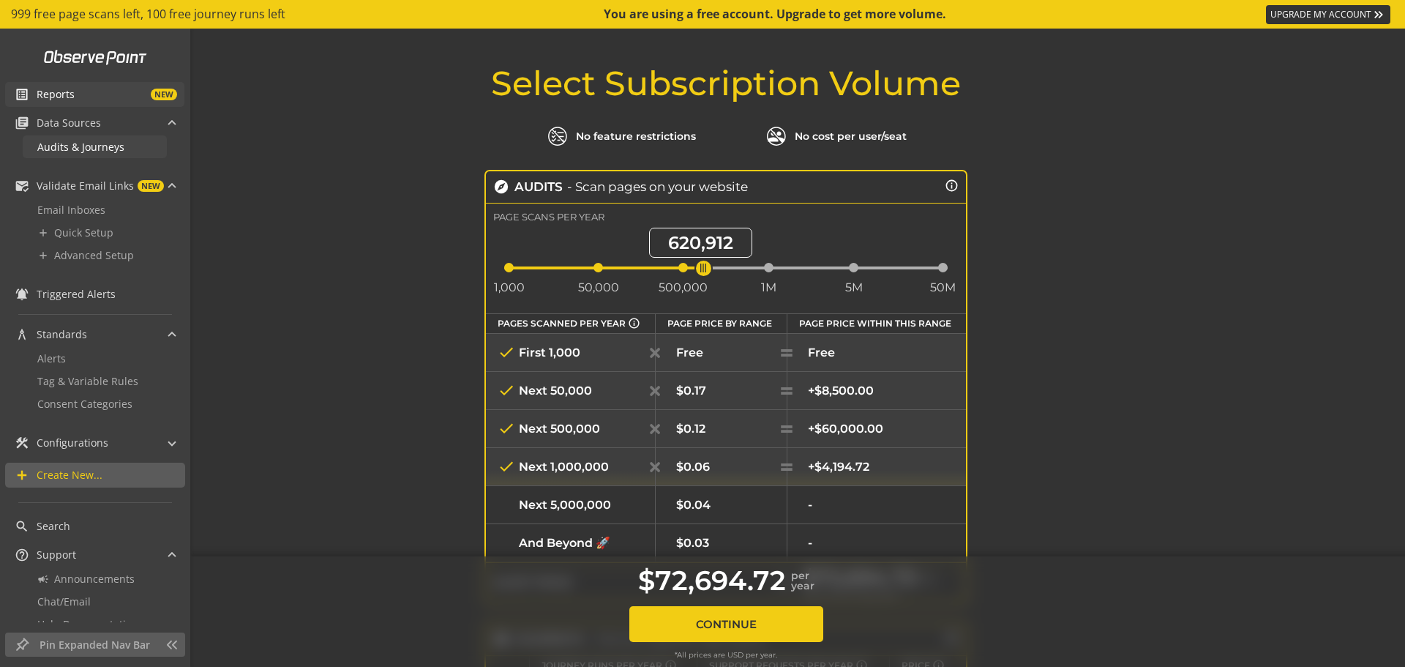
click at [114, 144] on span "Audits & Journeys" at bounding box center [80, 147] width 87 height 14
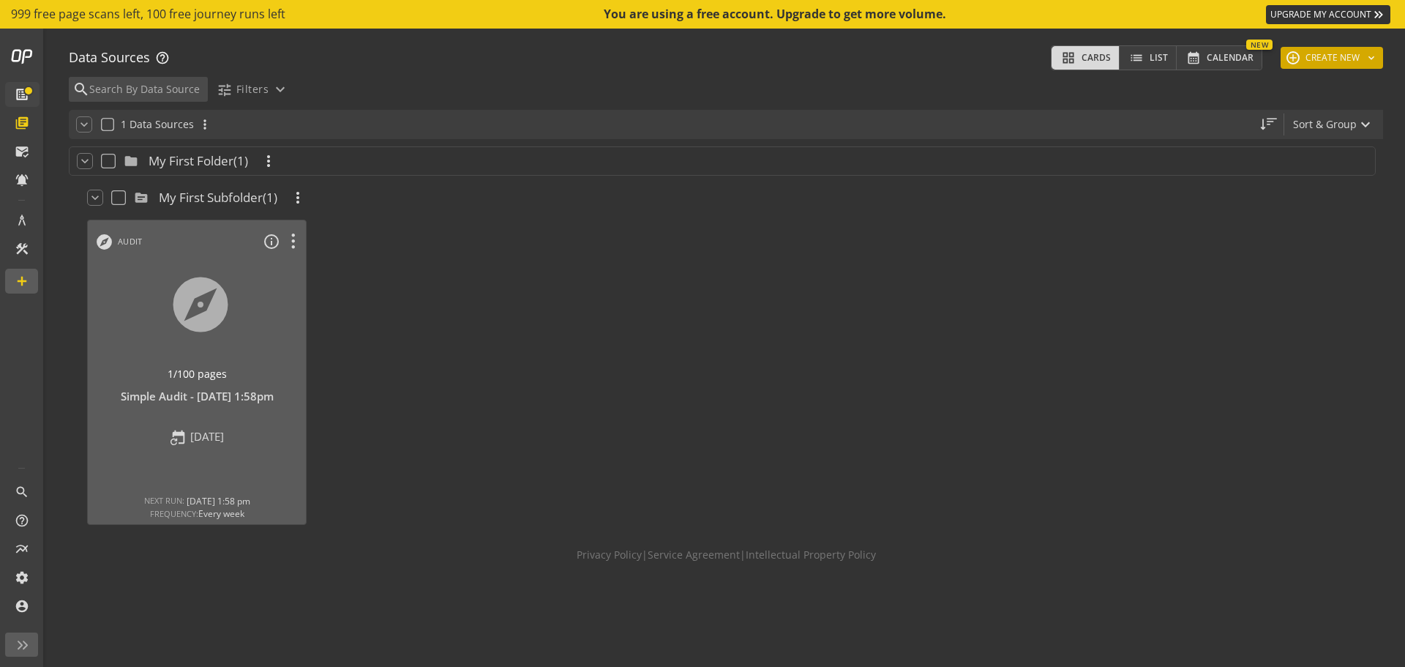
click at [1339, 53] on button "add CREATE NEW keyboard_arrow_down" at bounding box center [1332, 58] width 102 height 22
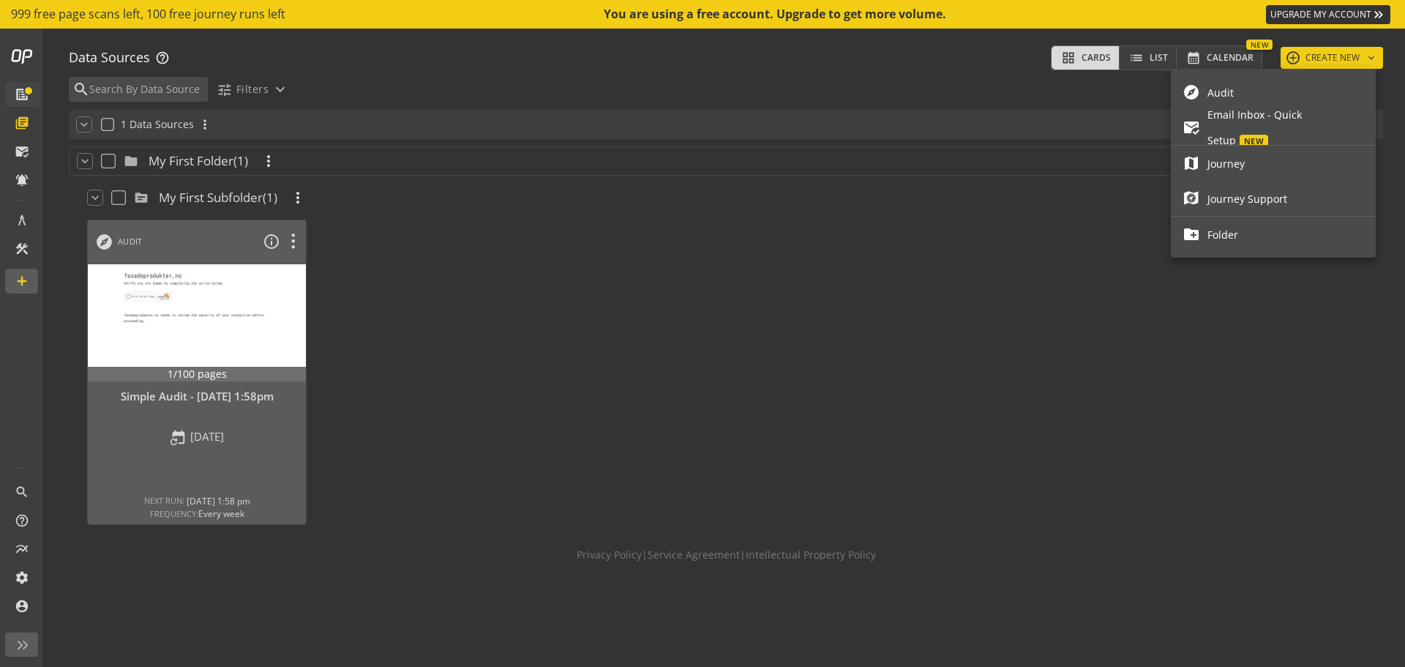
click at [1272, 95] on span "Audit" at bounding box center [1286, 93] width 157 height 26
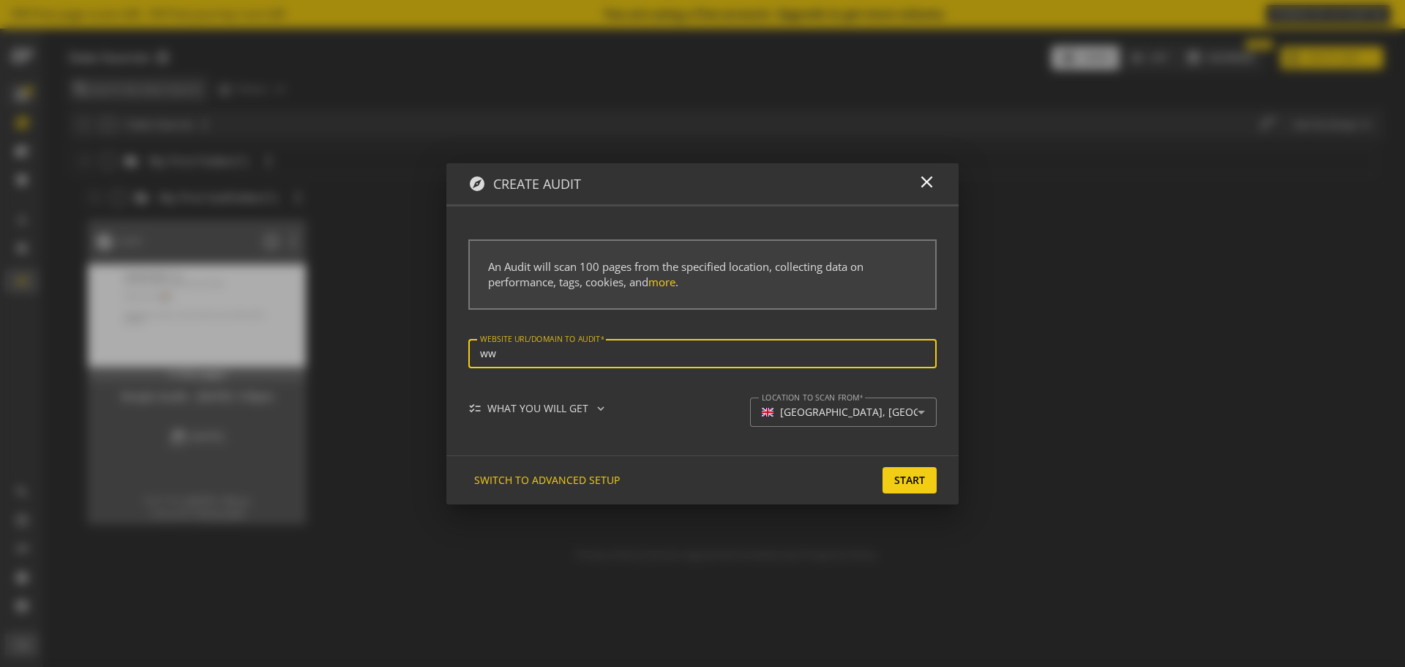
type input "w"
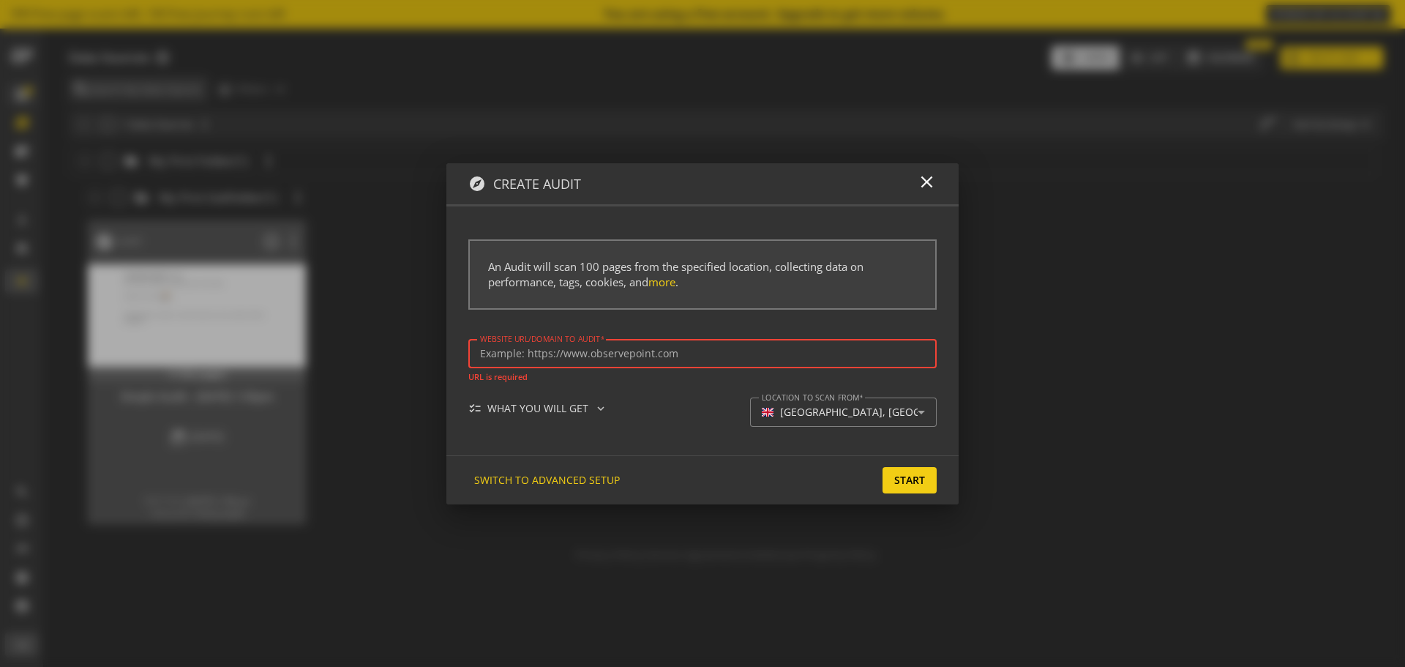
paste input "[URL][DOMAIN_NAME]"
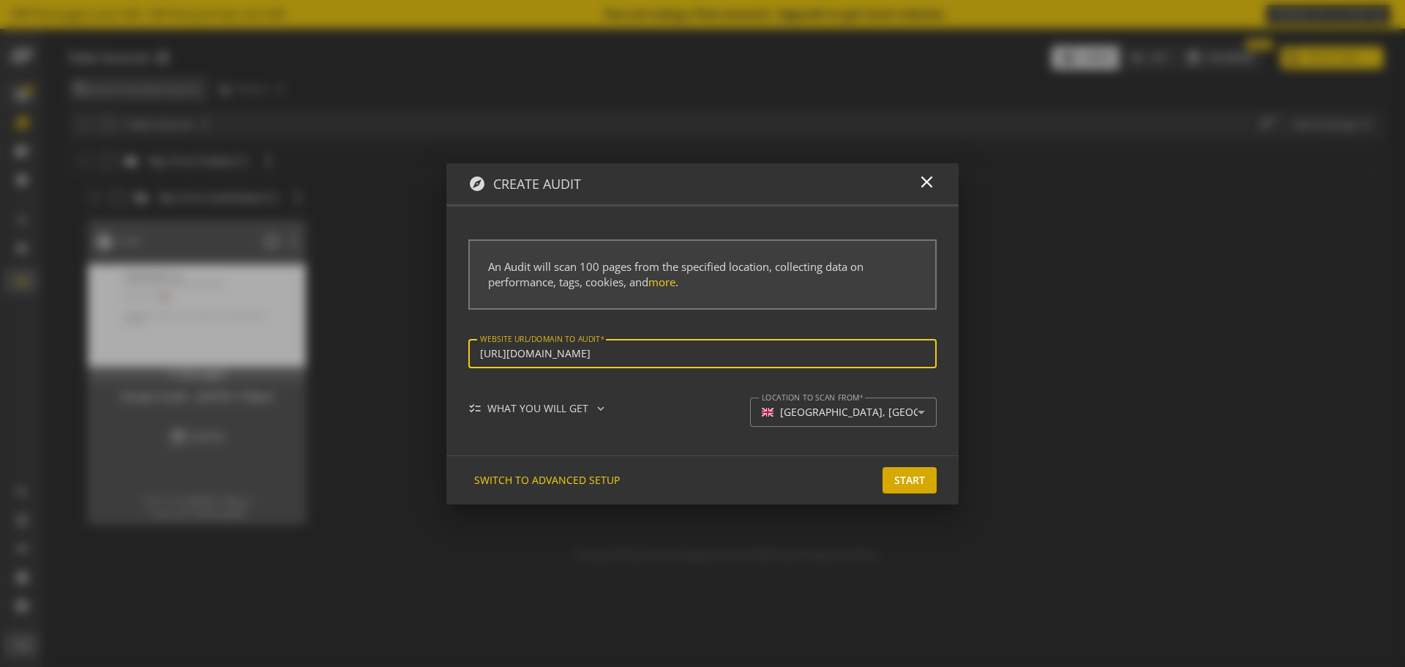
type input "[URL][DOMAIN_NAME]"
click at [912, 480] on span "Start" at bounding box center [909, 480] width 31 height 26
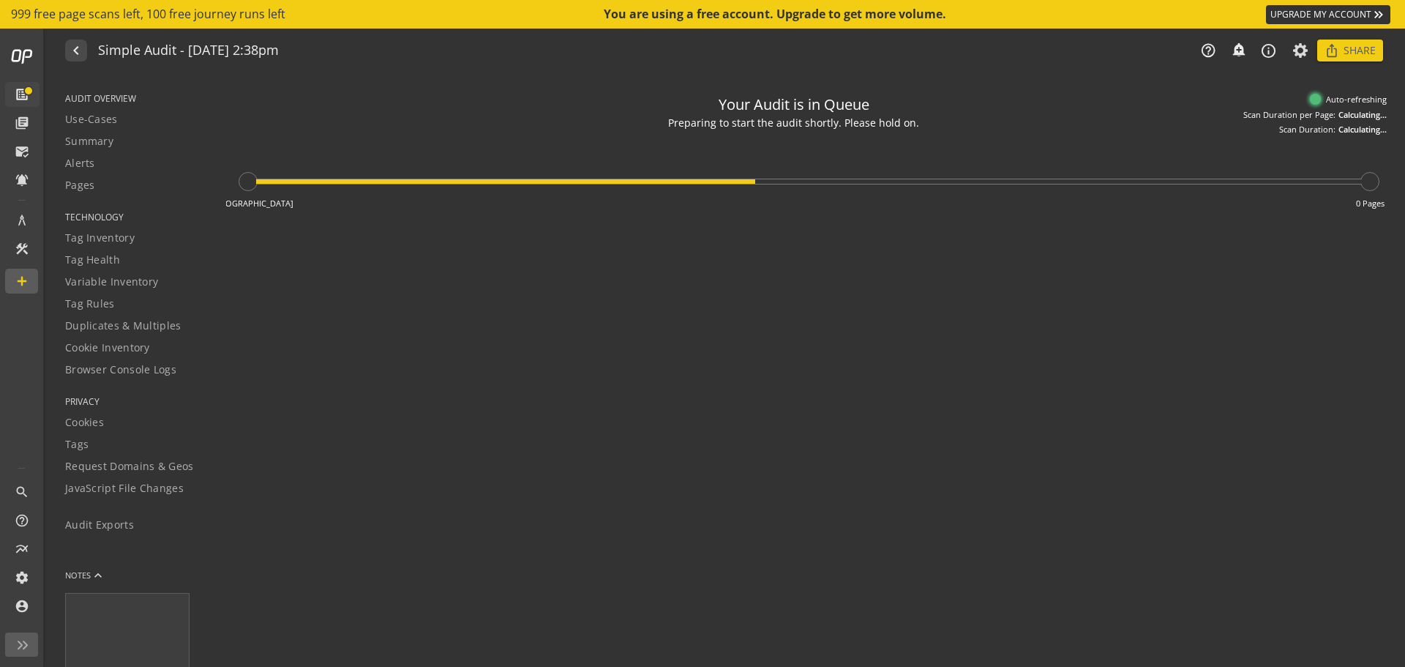
type textarea "Notes can include: -a description of what this audit is validating -changes in …"
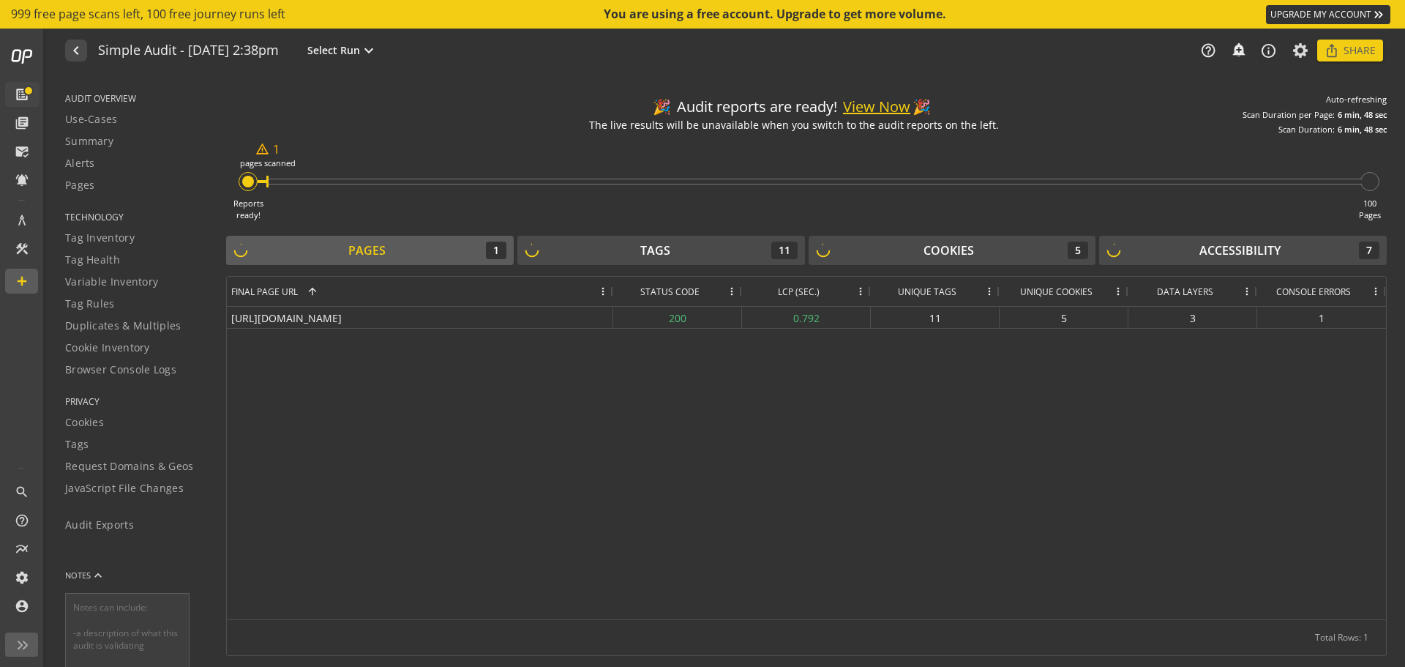
click at [886, 102] on button "View Now" at bounding box center [876, 107] width 67 height 21
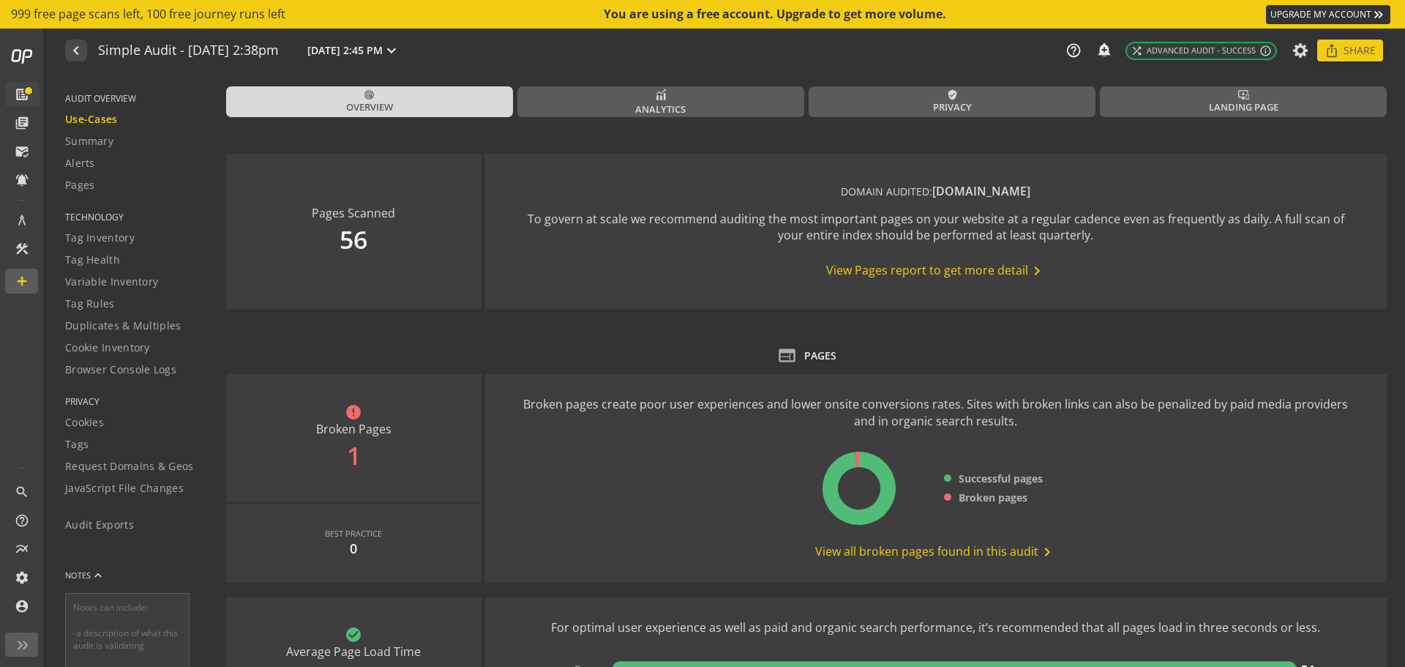
click at [964, 545] on span "View all broken pages found in this audit chevron_right" at bounding box center [935, 552] width 241 height 18
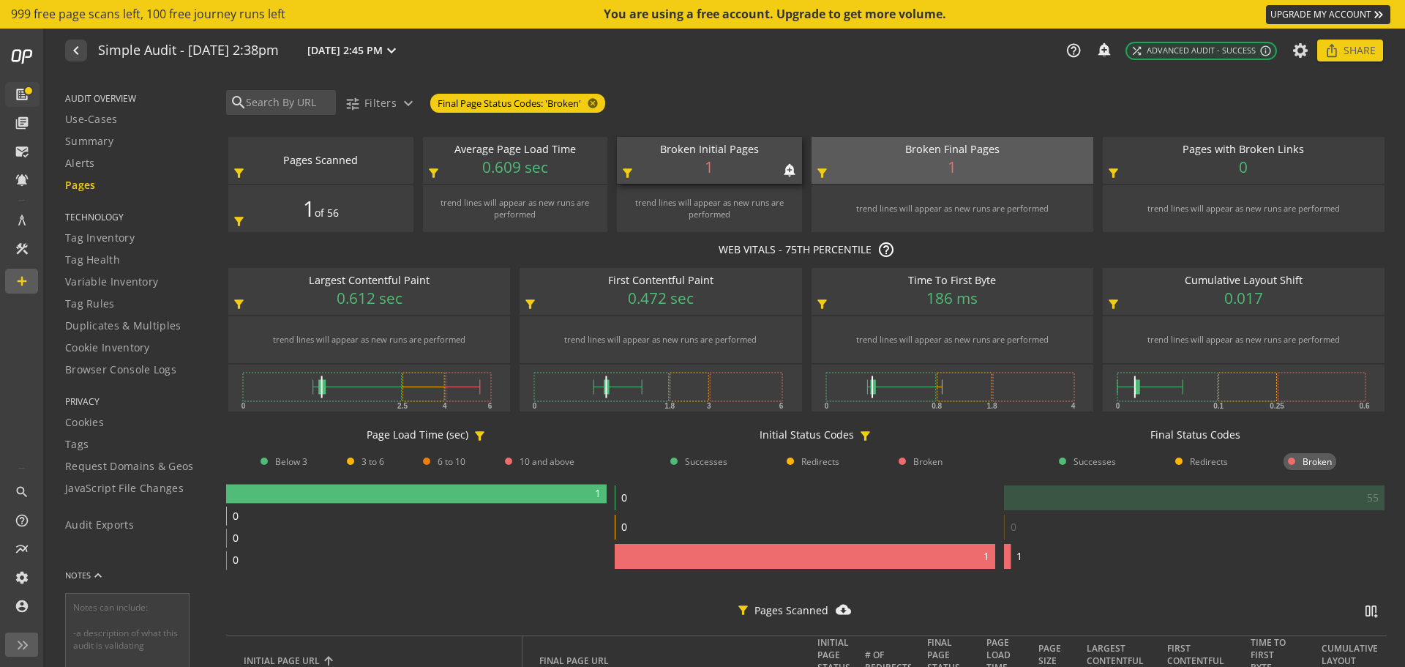
click at [735, 161] on div "Broken Initial Pages notifications_none add_alert 1 filter_alt" at bounding box center [709, 160] width 185 height 47
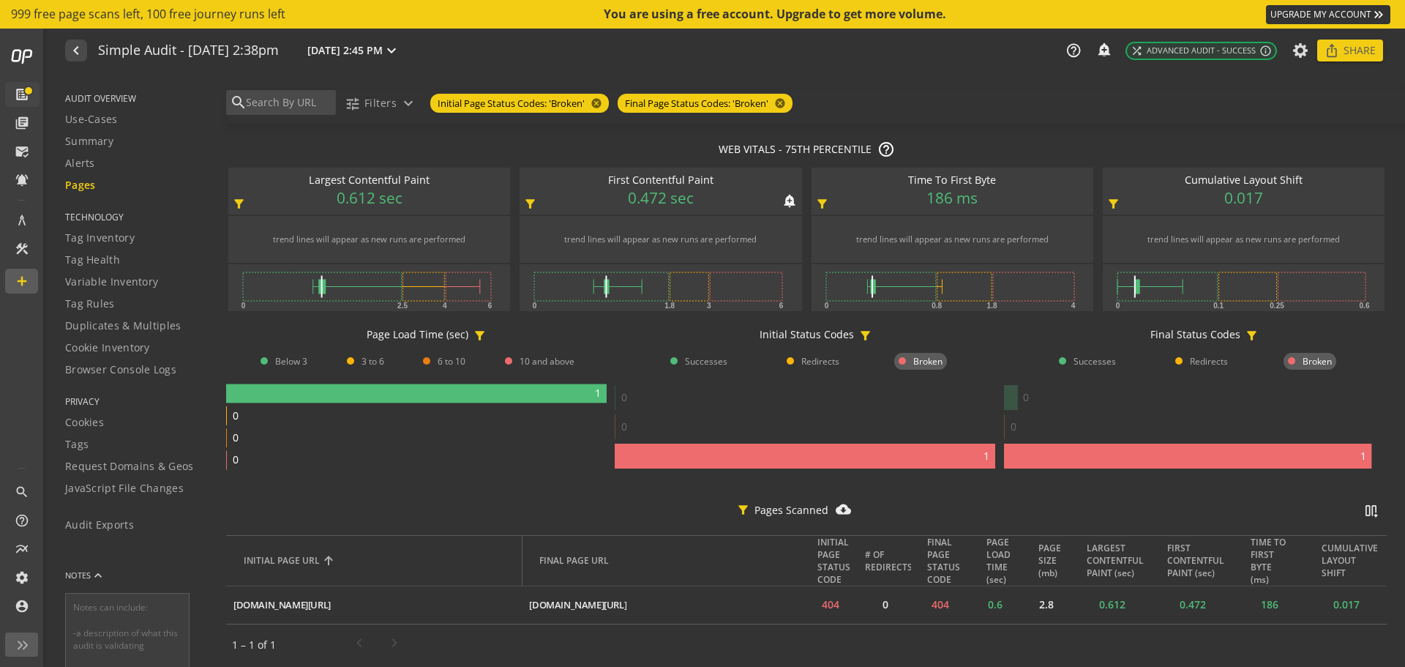
scroll to position [108, 0]
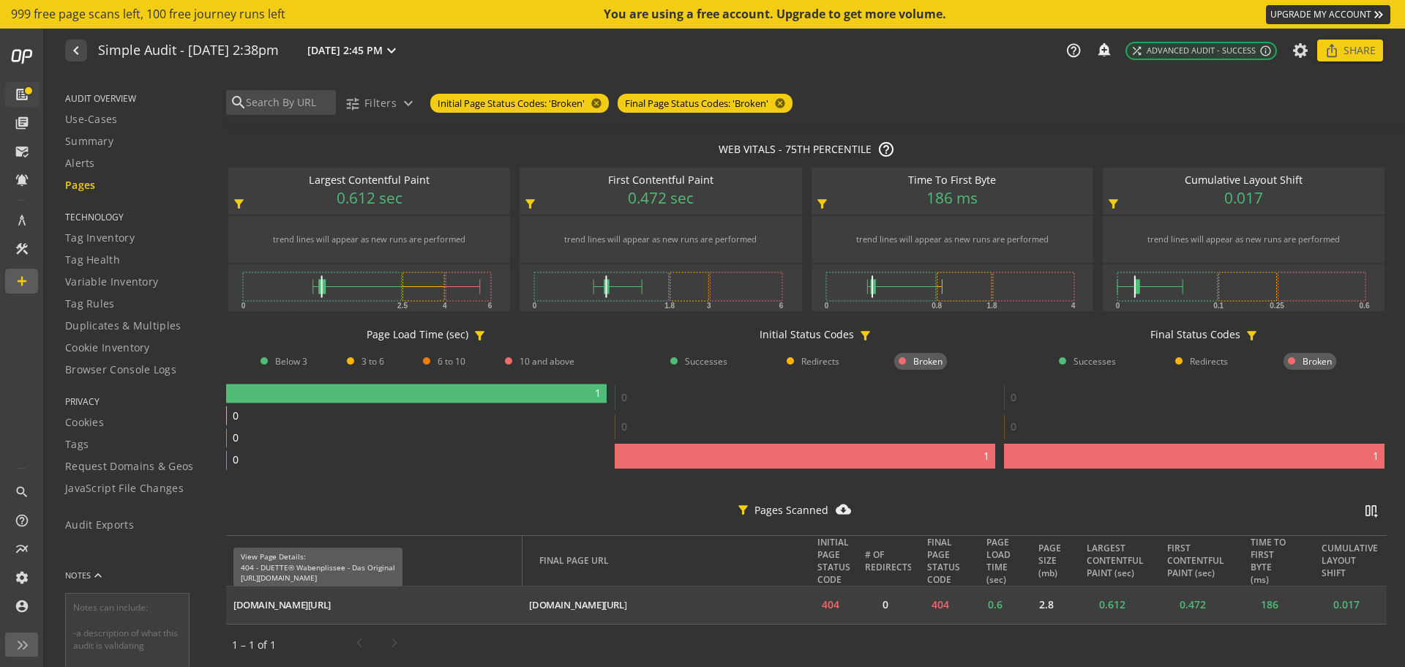
click at [331, 599] on div "[DOMAIN_NAME][URL]" at bounding box center [281, 605] width 97 height 14
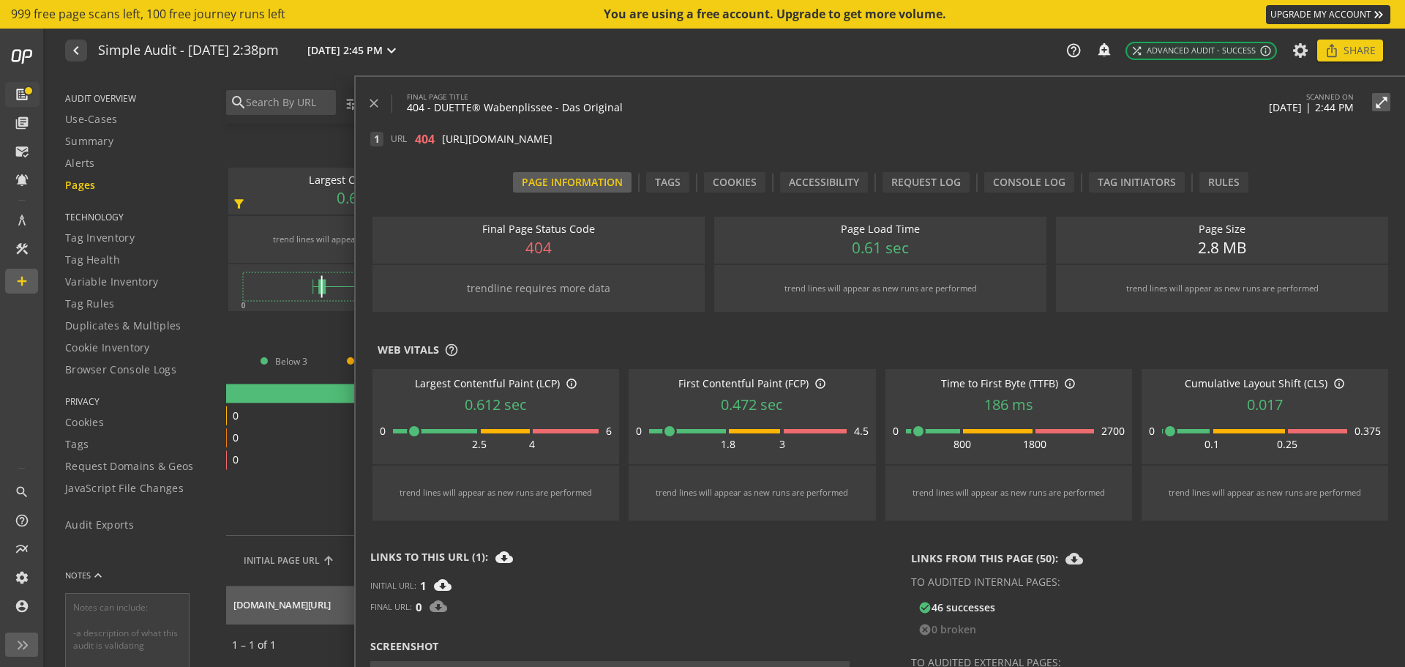
scroll to position [0, 0]
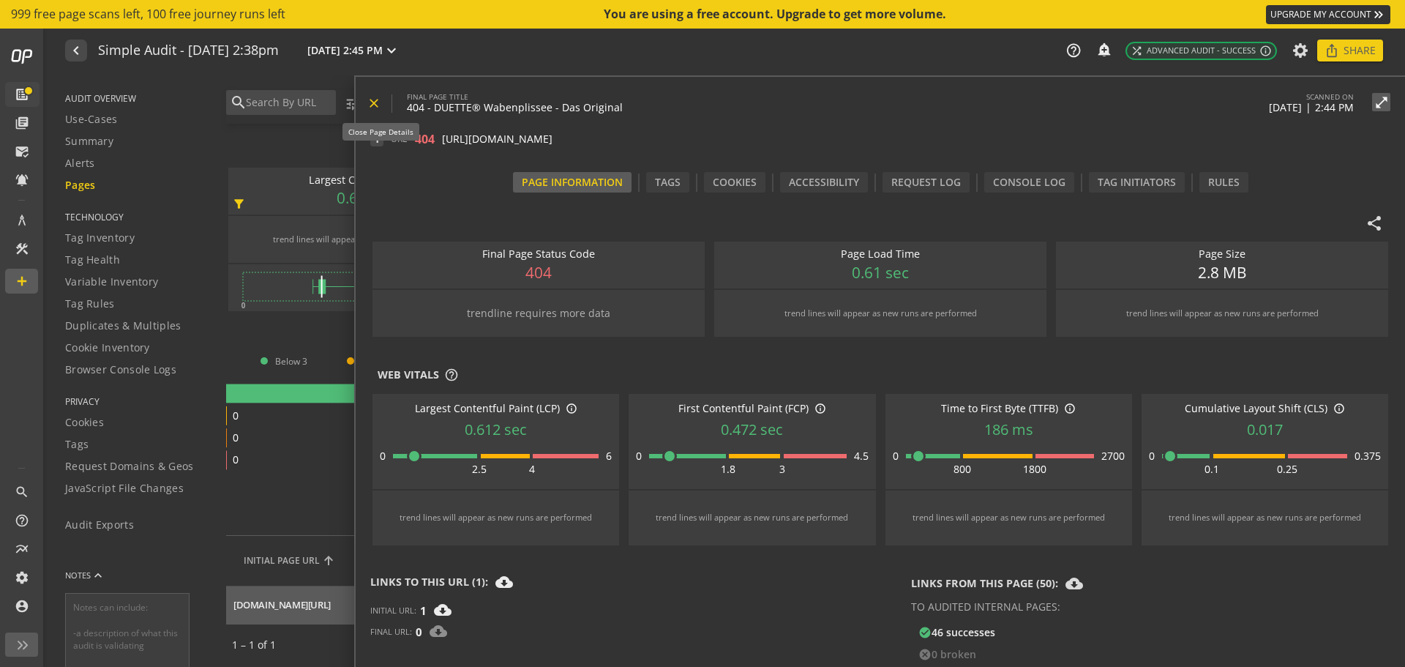
click at [381, 107] on span at bounding box center [379, 103] width 25 height 35
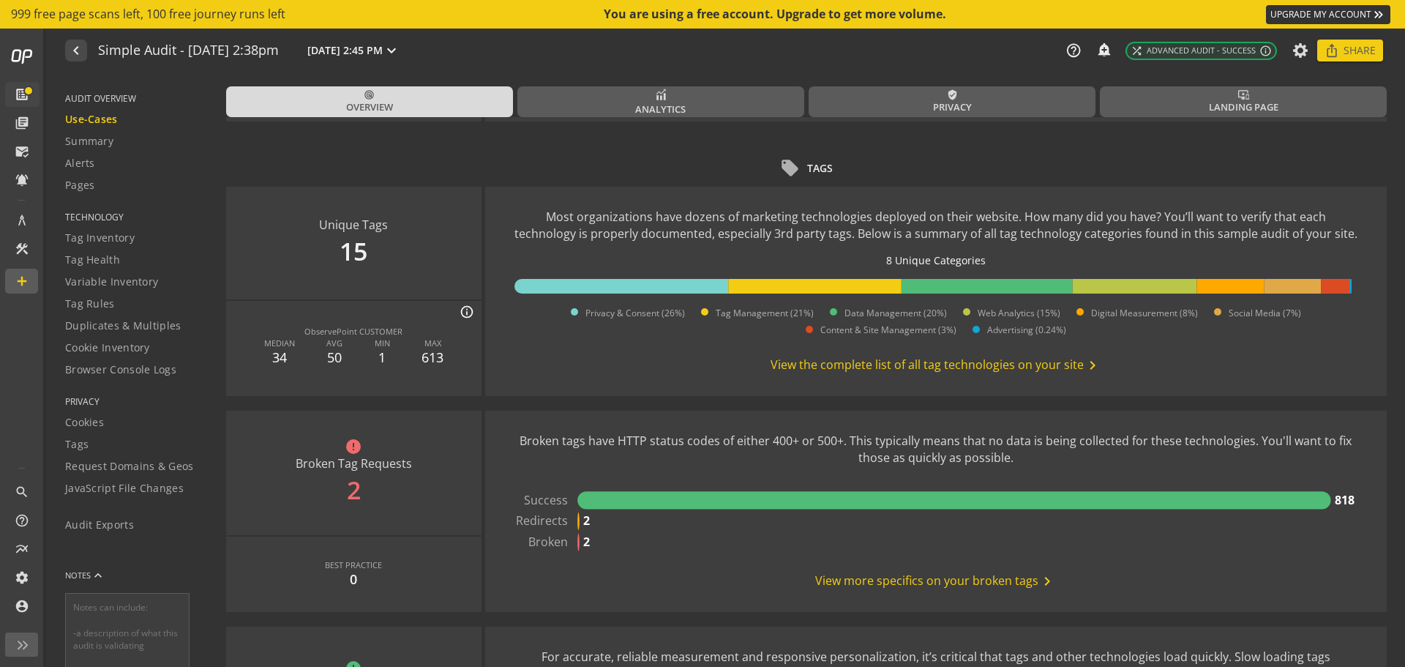
scroll to position [878, 0]
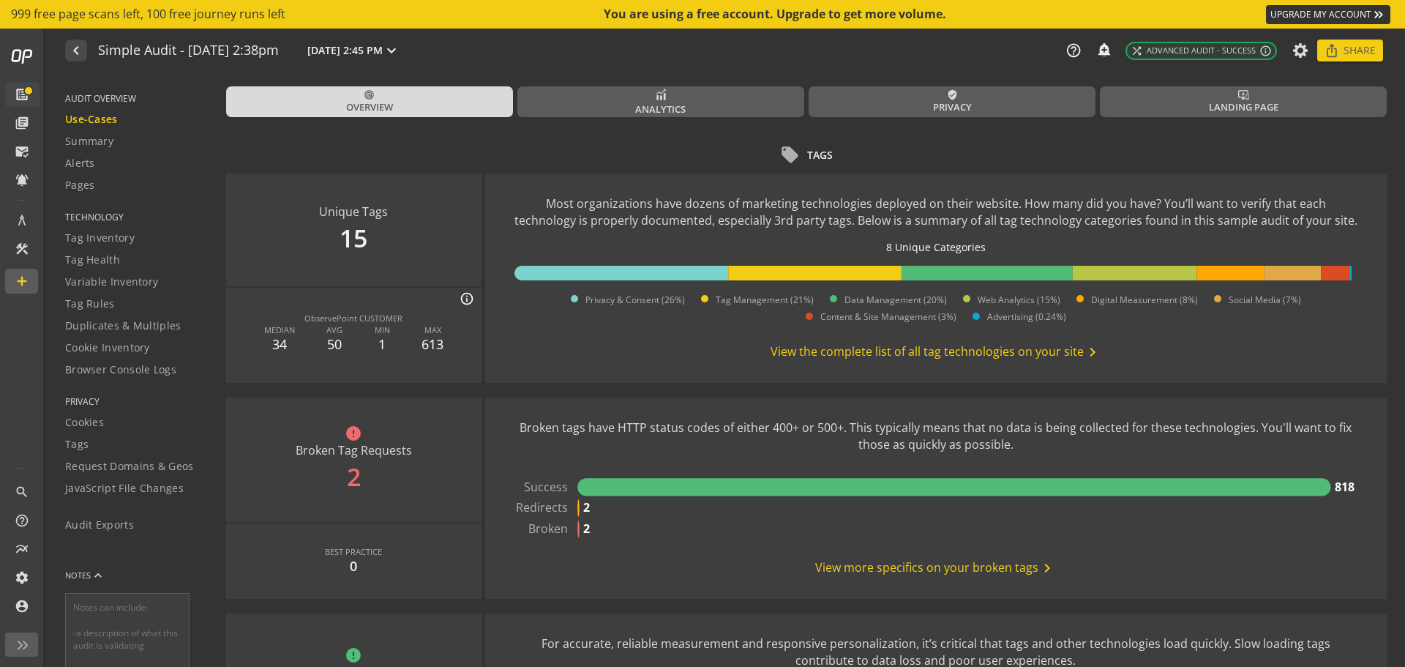
click at [902, 574] on span "View more specifics on your broken tags chevron_right" at bounding box center [935, 568] width 241 height 18
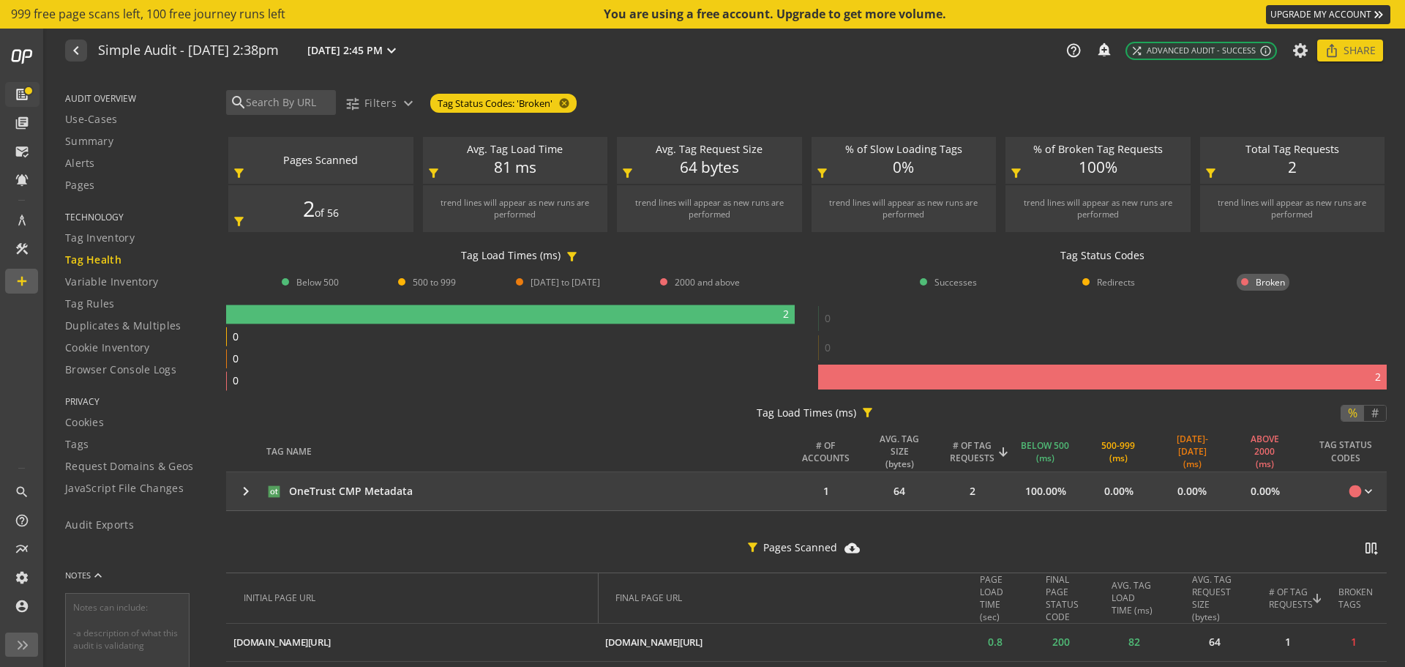
click at [246, 489] on mat-icon "keyboard_arrow_right" at bounding box center [246, 491] width 18 height 18
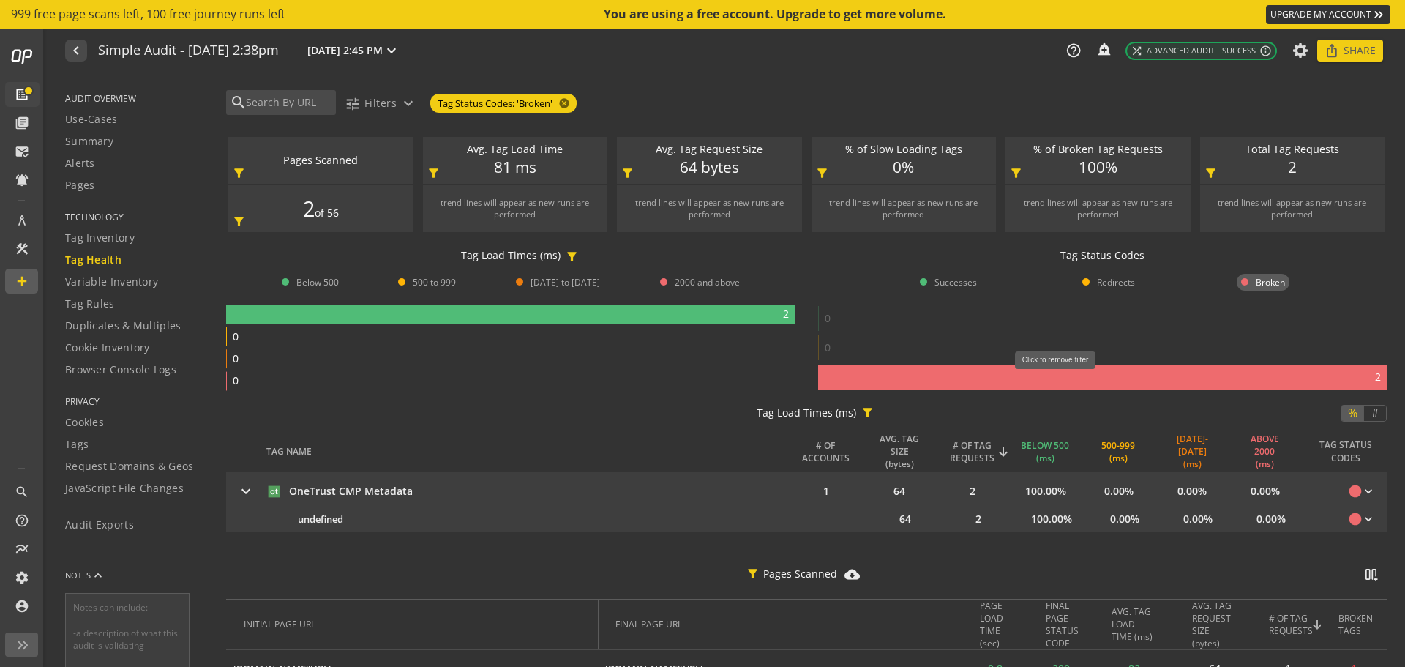
click at [1060, 377] on rect at bounding box center [1102, 376] width 569 height 25
click at [1082, 378] on rect at bounding box center [1102, 376] width 569 height 25
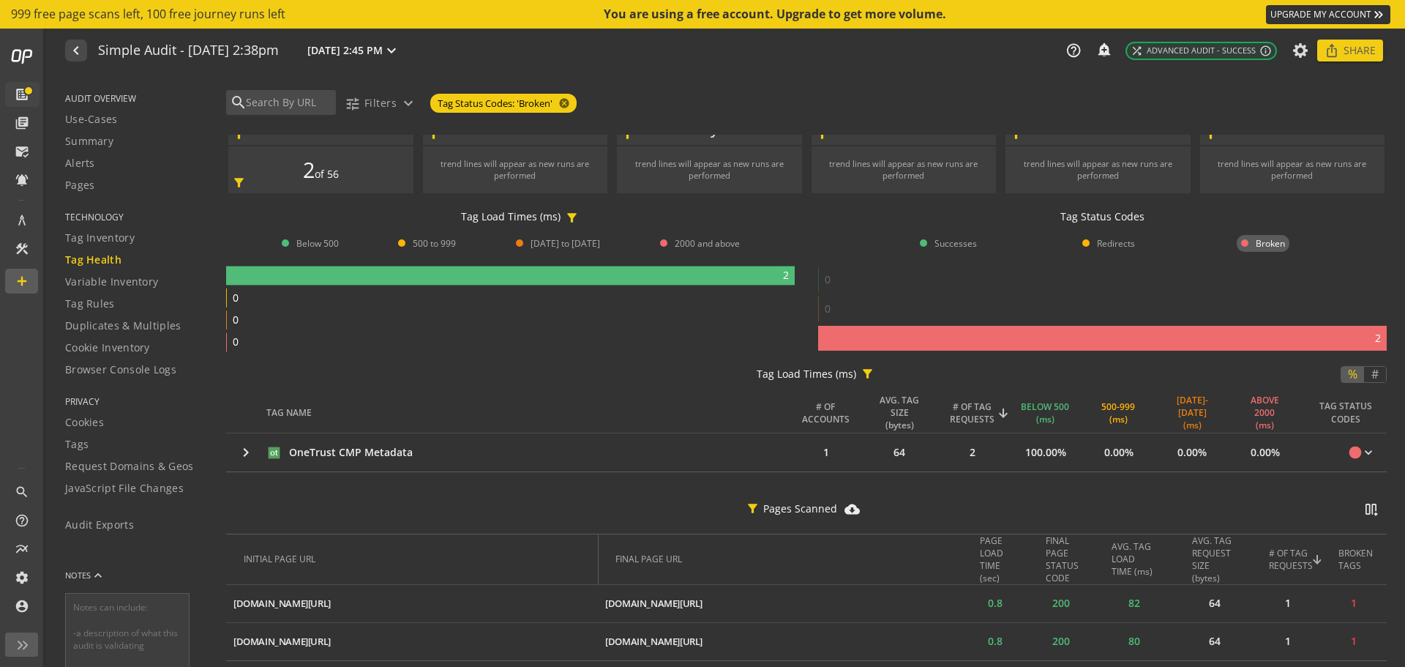
scroll to position [75, 0]
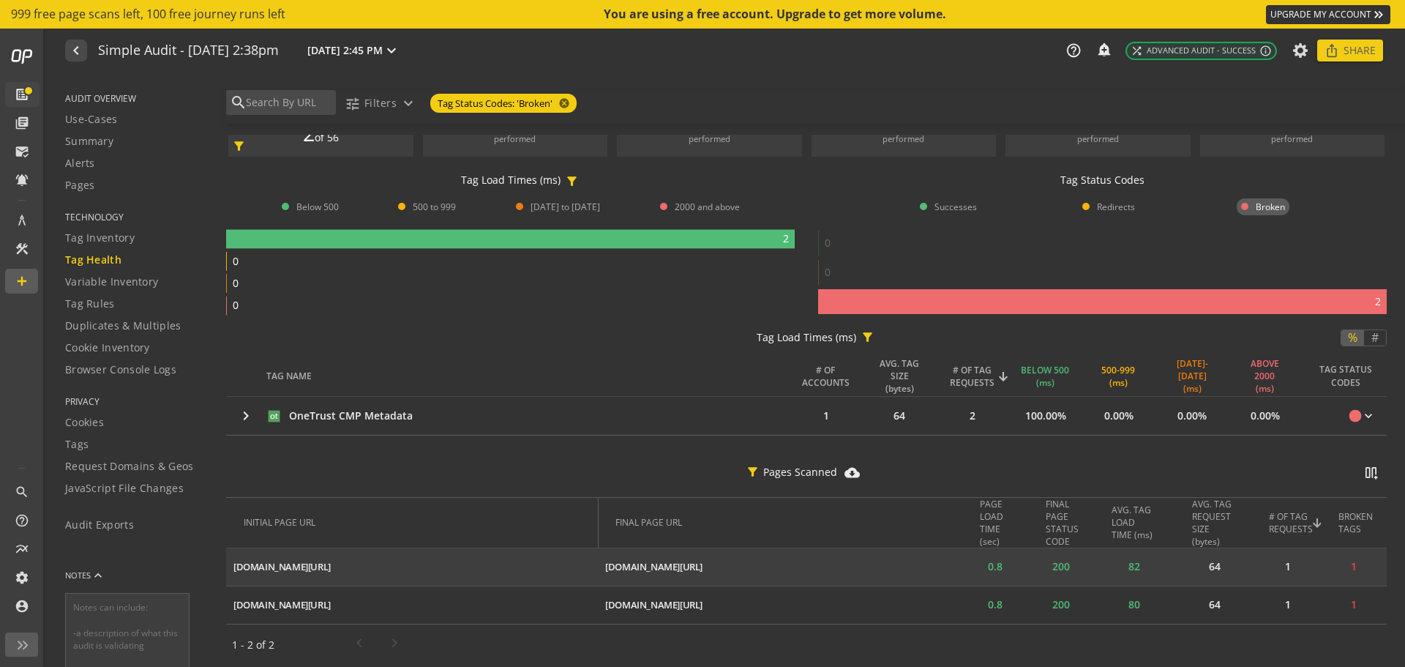
click at [430, 561] on td "[DOMAIN_NAME][URL] ios_share" at bounding box center [412, 567] width 372 height 38
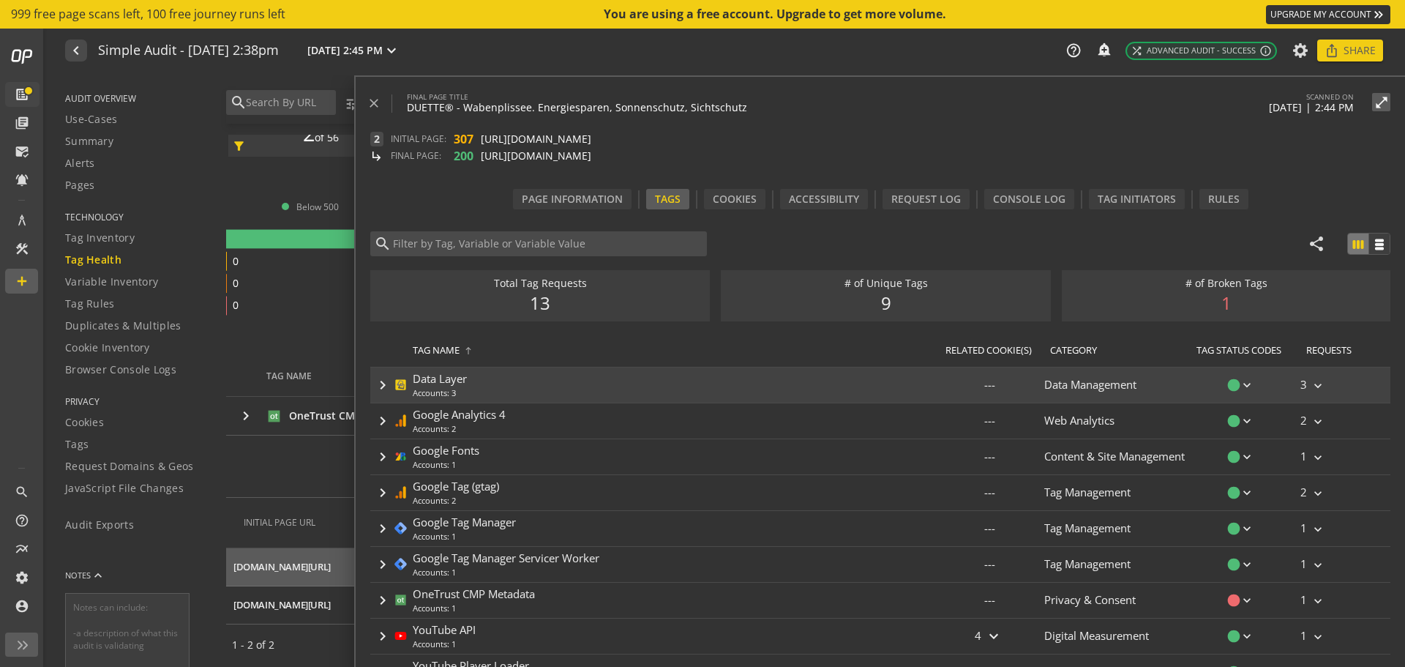
scroll to position [9, 0]
click at [378, 382] on mat-icon "keyboard_arrow_right" at bounding box center [383, 381] width 18 height 18
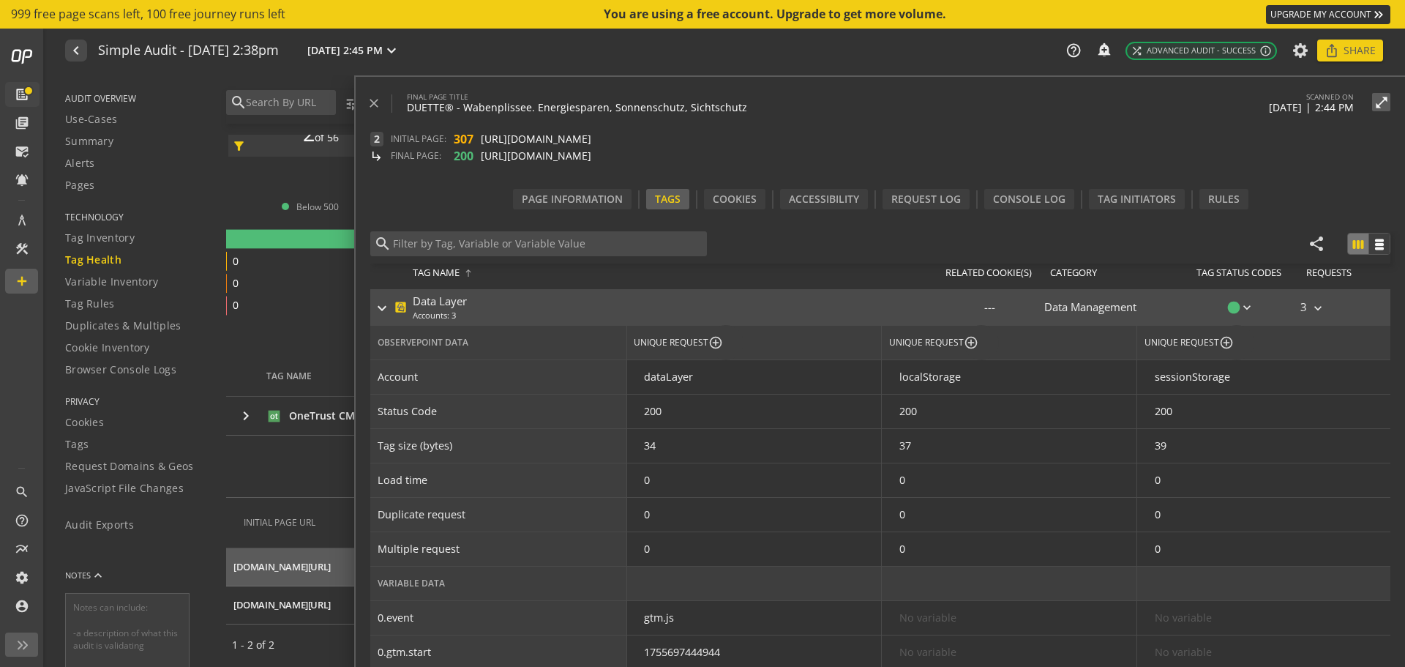
scroll to position [0, 0]
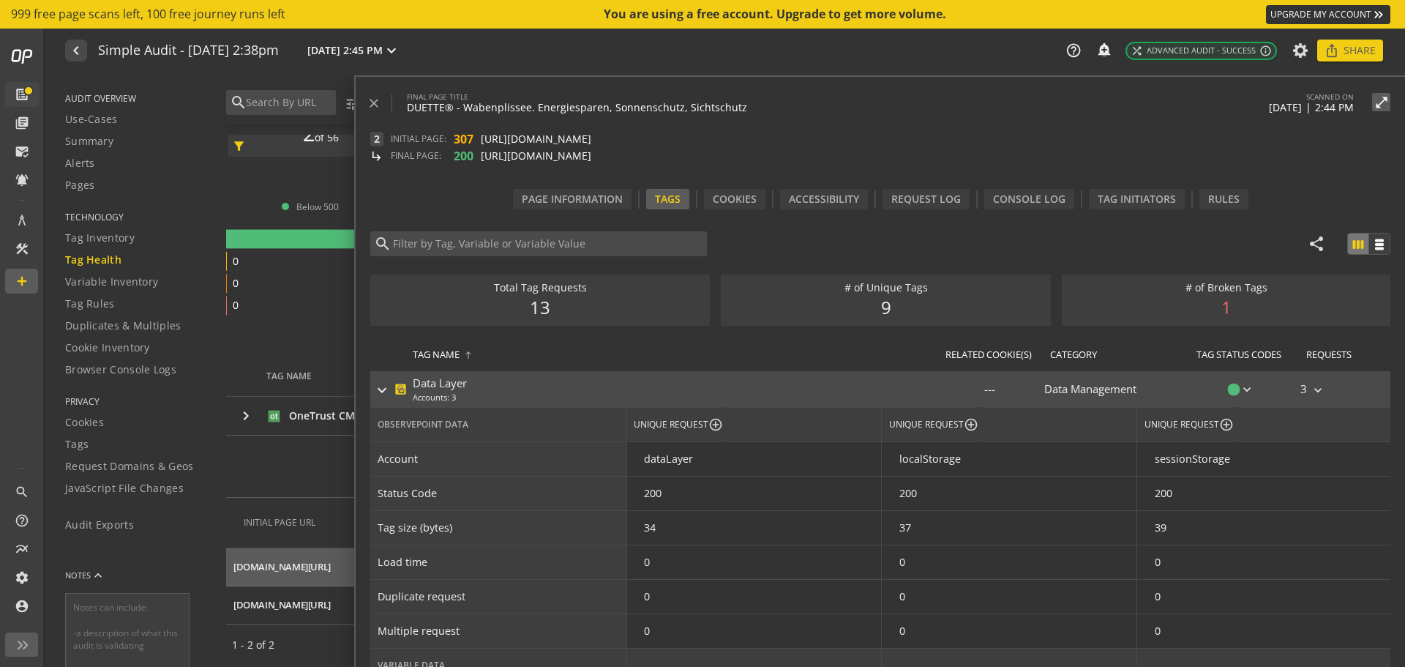
click at [372, 385] on div "keyboard_arrow_right Data Layer Accounts: 3" at bounding box center [652, 389] width 564 height 35
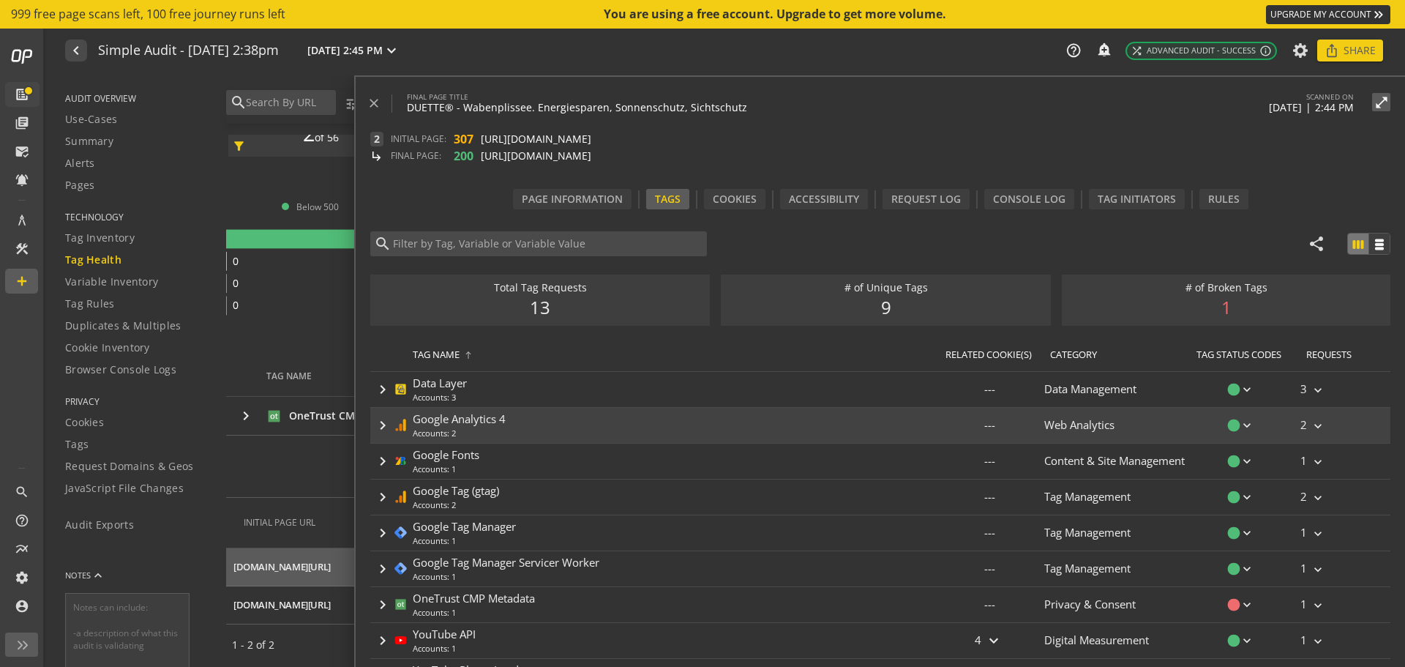
click at [384, 424] on mat-icon "keyboard_arrow_right" at bounding box center [383, 425] width 18 height 18
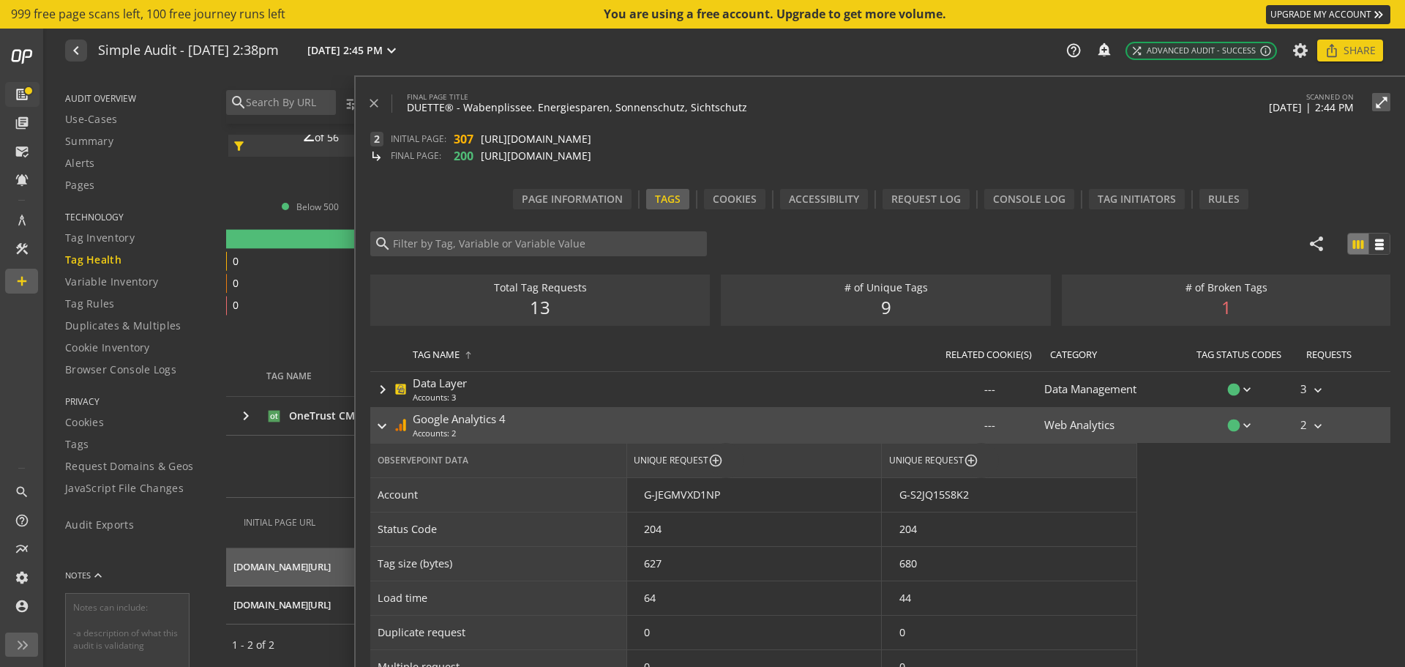
click at [376, 426] on mat-icon "keyboard_arrow_right" at bounding box center [382, 426] width 18 height 18
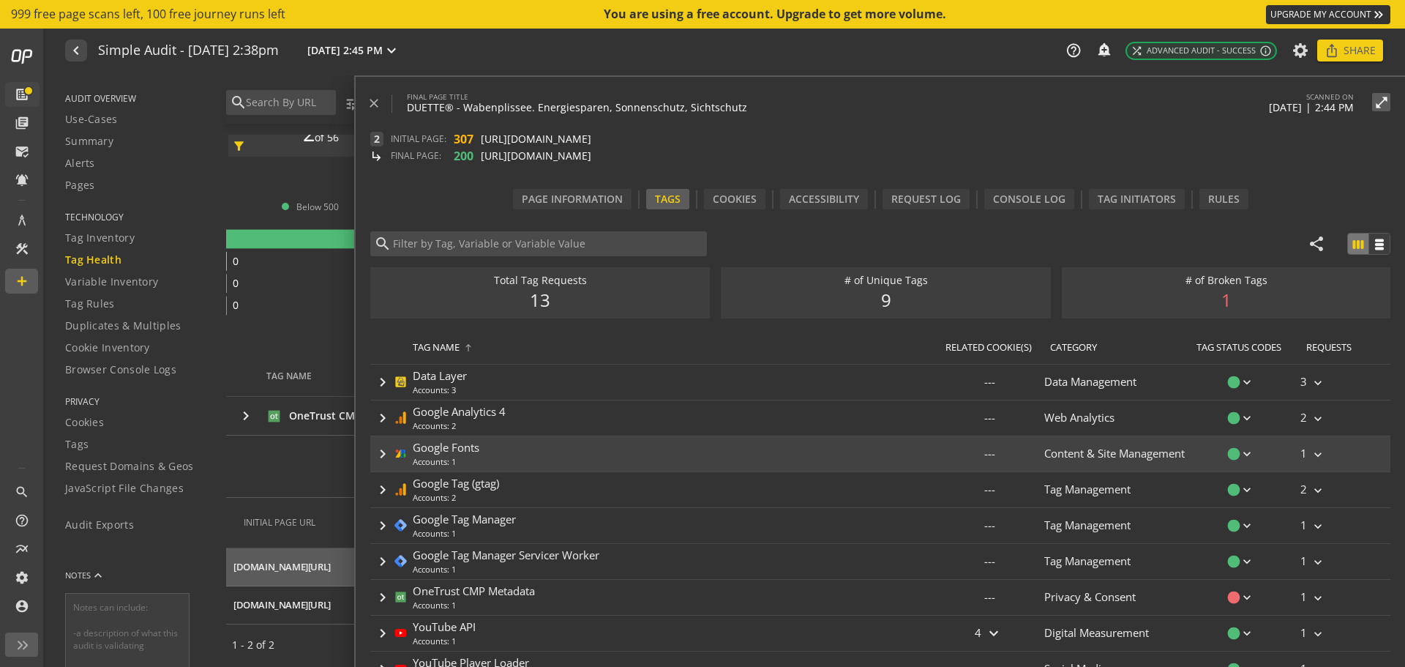
scroll to position [9, 0]
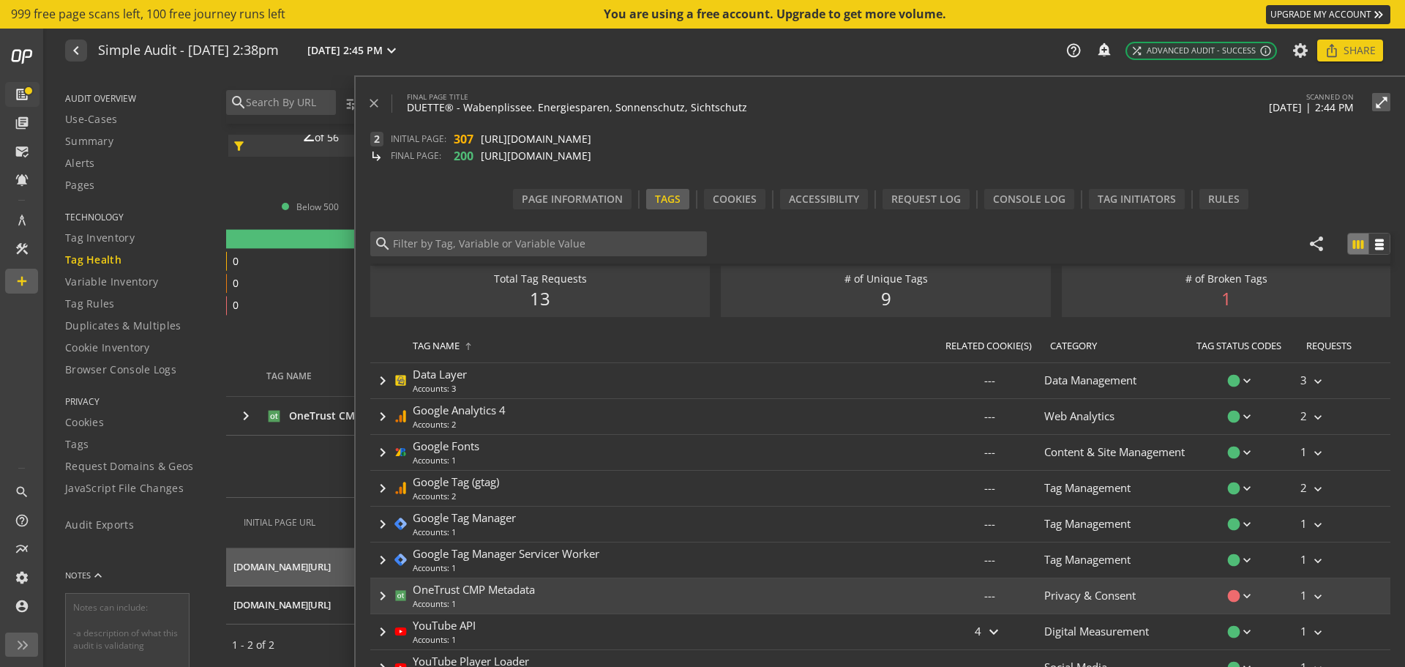
click at [377, 598] on mat-icon "keyboard_arrow_right" at bounding box center [383, 596] width 18 height 18
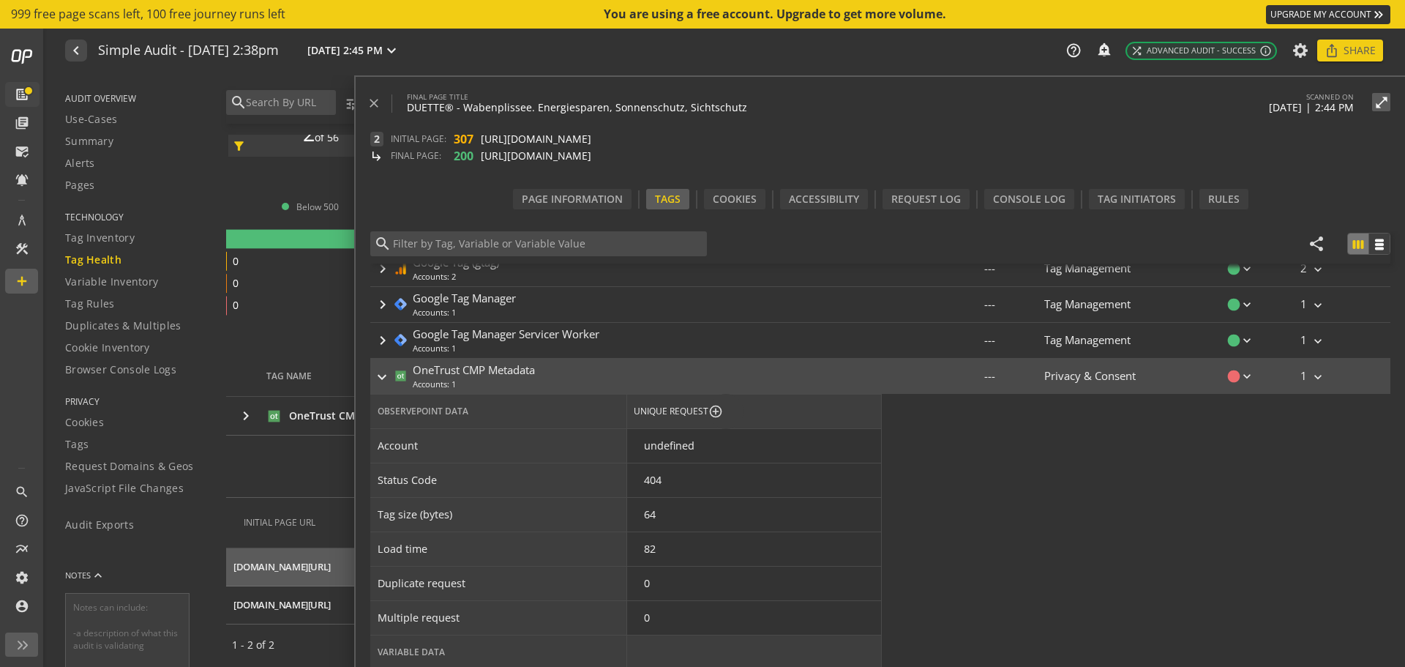
scroll to position [302, 0]
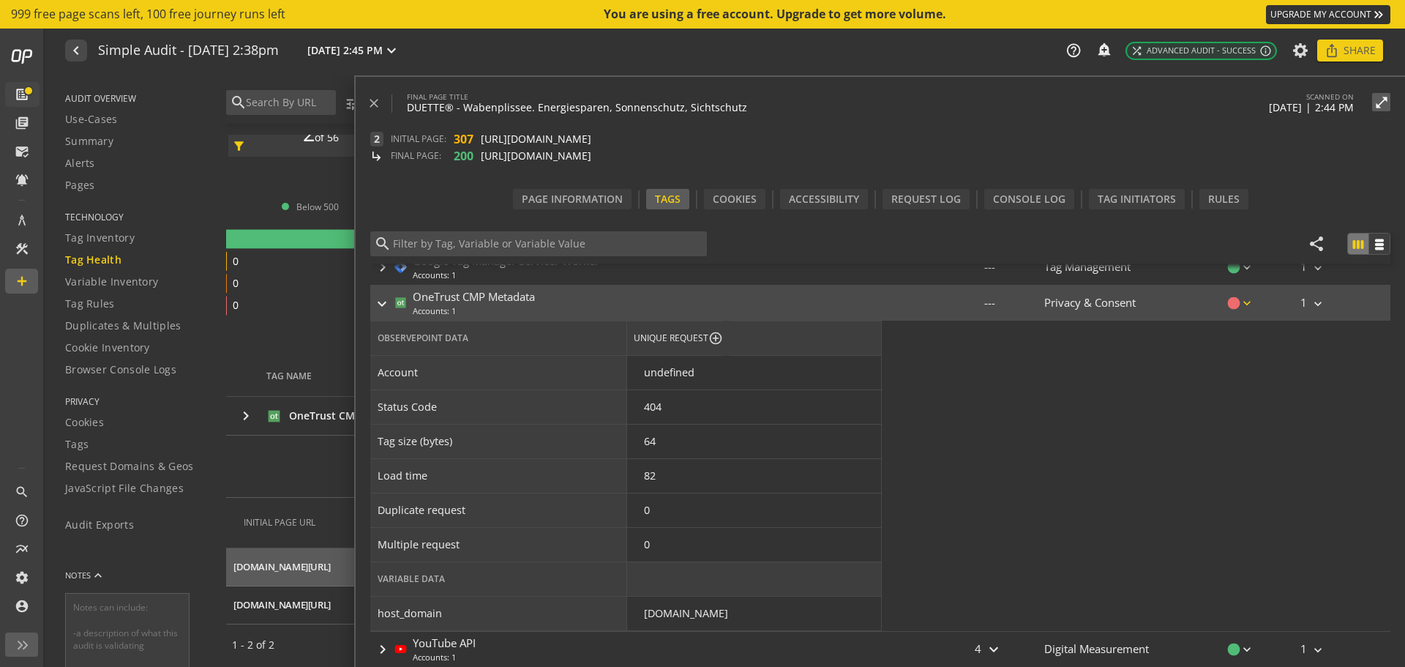
click at [1241, 307] on mat-icon "keyboard_arrow_down" at bounding box center [1247, 303] width 15 height 15
click at [1129, 356] on div "1 tag w/ series 0, 400 or 500 - Broken" at bounding box center [1131, 352] width 181 height 15
click at [380, 305] on div at bounding box center [702, 333] width 1405 height 667
click at [384, 301] on mat-icon "keyboard_arrow_right" at bounding box center [382, 304] width 18 height 18
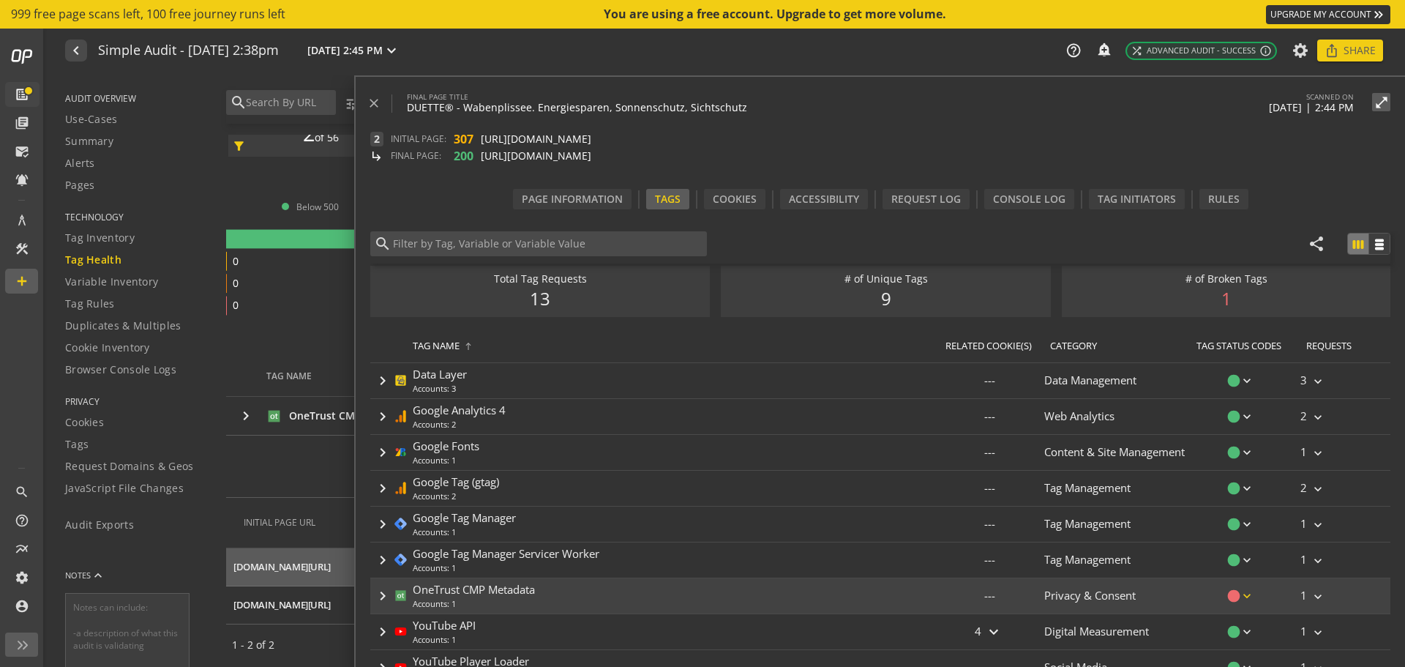
click at [1241, 594] on mat-icon "keyboard_arrow_down" at bounding box center [1247, 595] width 15 height 15
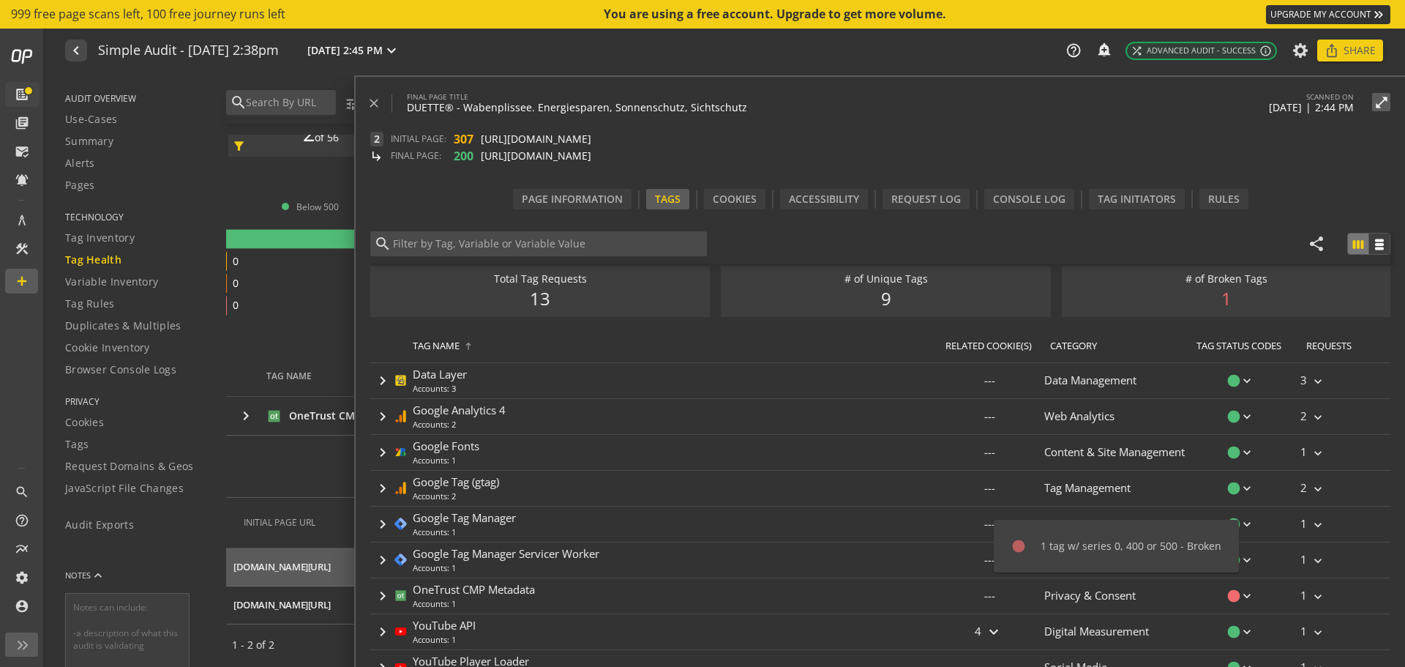
click at [1096, 544] on div "1 tag w/ series 0, 400 or 500 - Broken" at bounding box center [1131, 546] width 181 height 15
click at [1096, 598] on div at bounding box center [702, 333] width 1405 height 667
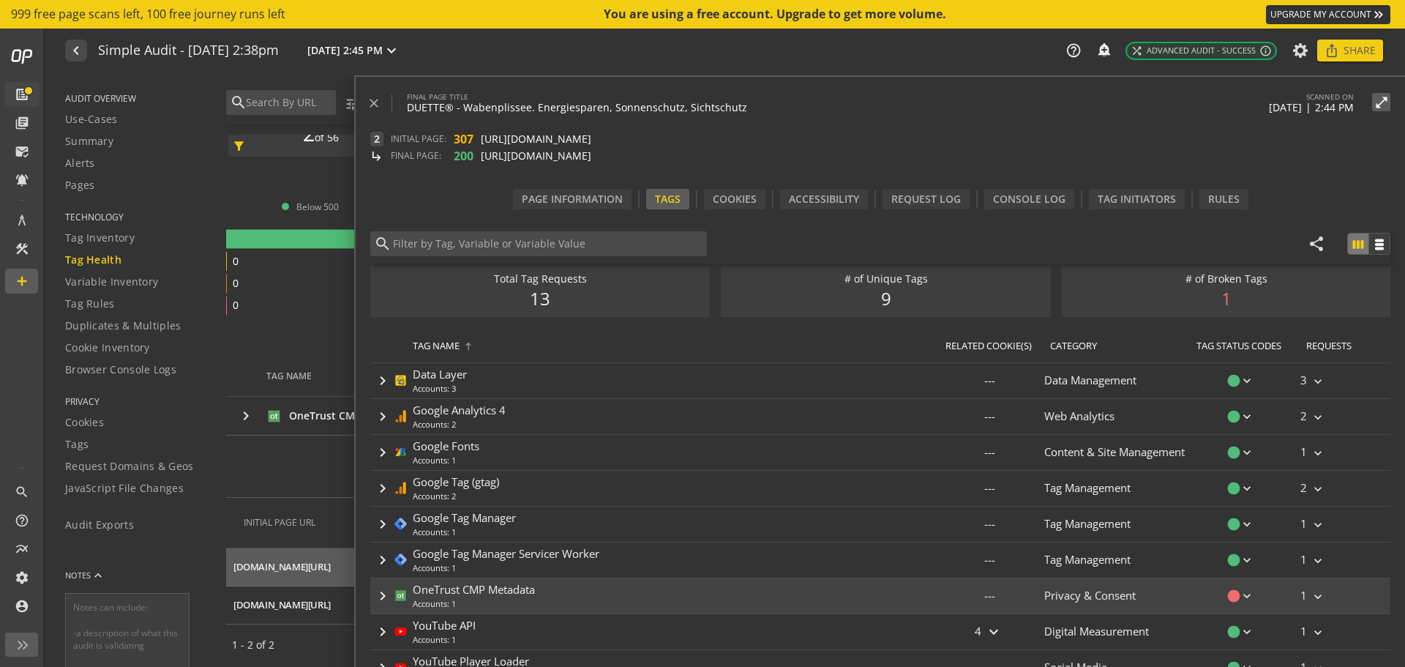
click at [381, 596] on mat-icon "keyboard_arrow_right" at bounding box center [383, 596] width 18 height 18
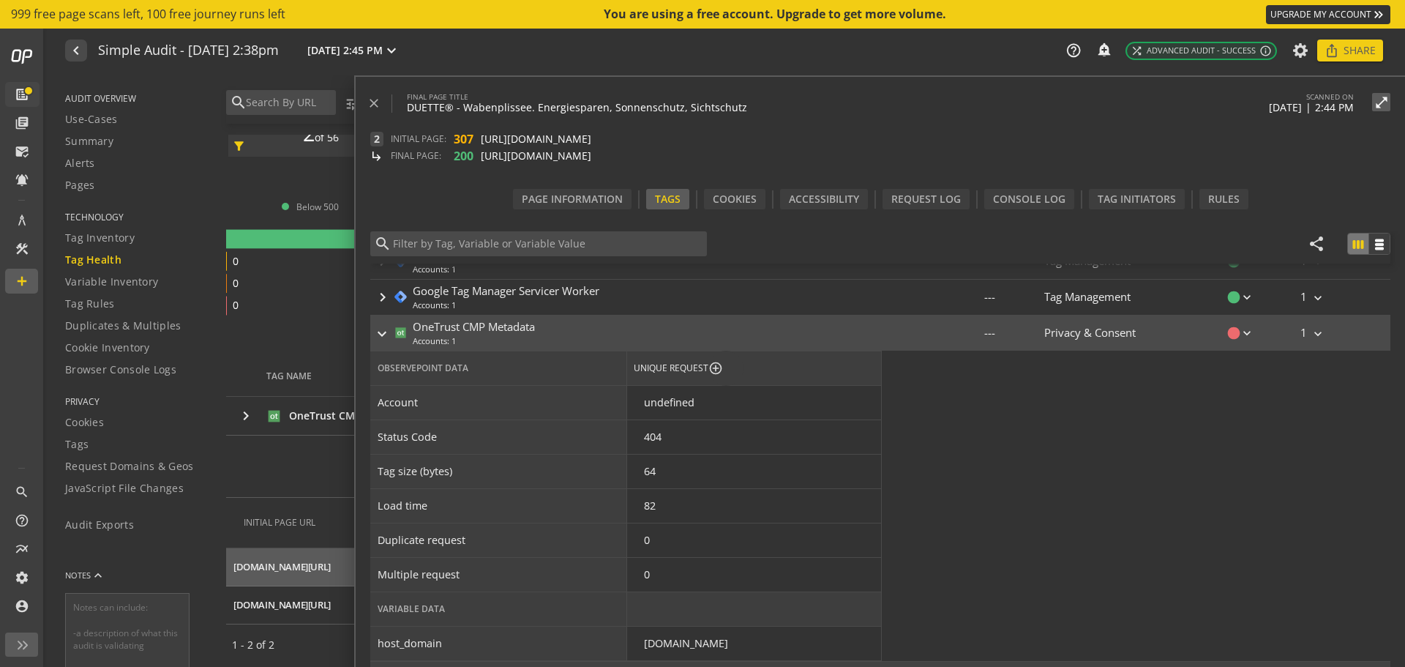
scroll to position [319, 0]
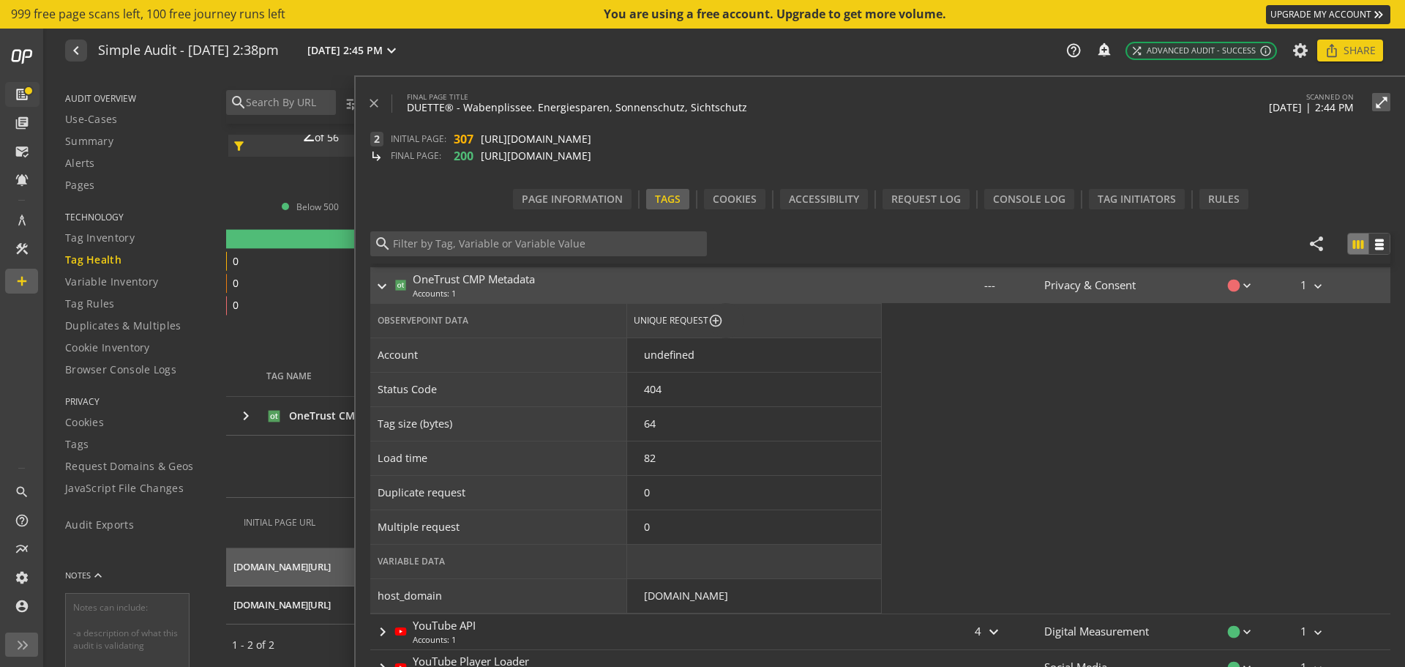
click at [259, 314] on icon "2 0 0 0" at bounding box center [510, 272] width 569 height 92
click at [371, 98] on mat-icon "close" at bounding box center [374, 103] width 15 height 15
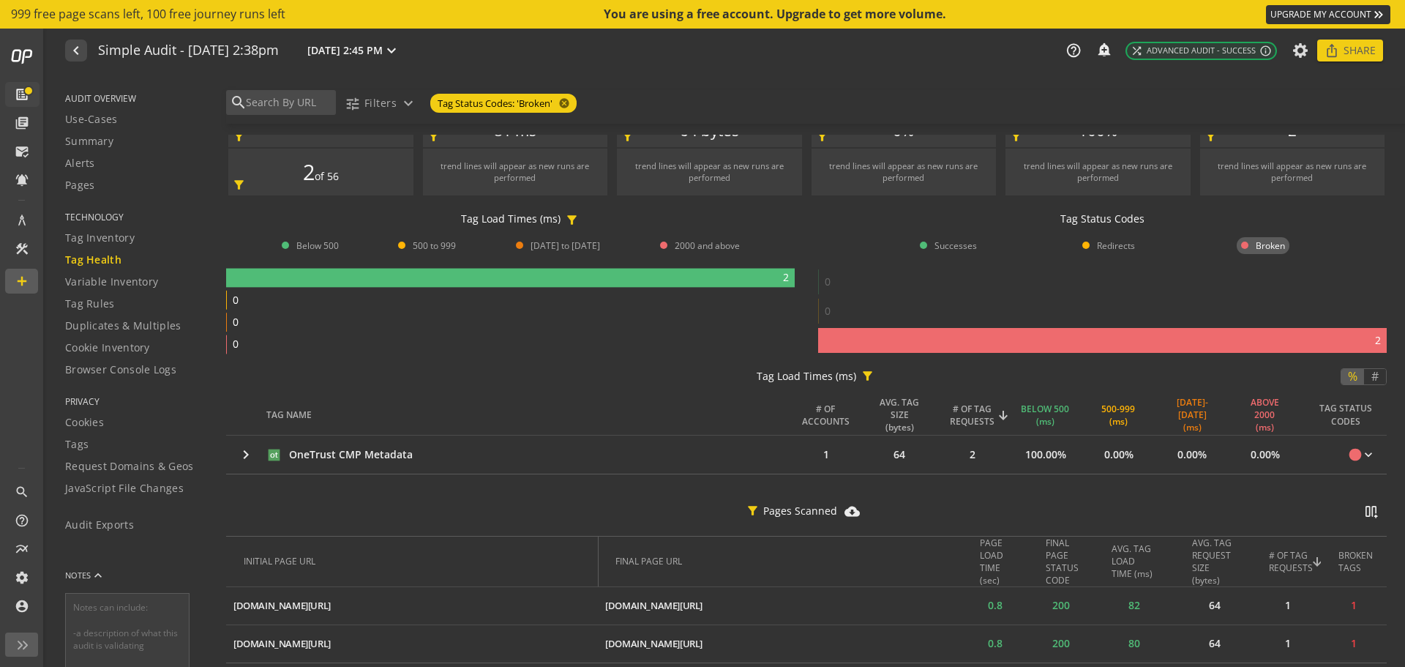
scroll to position [0, 0]
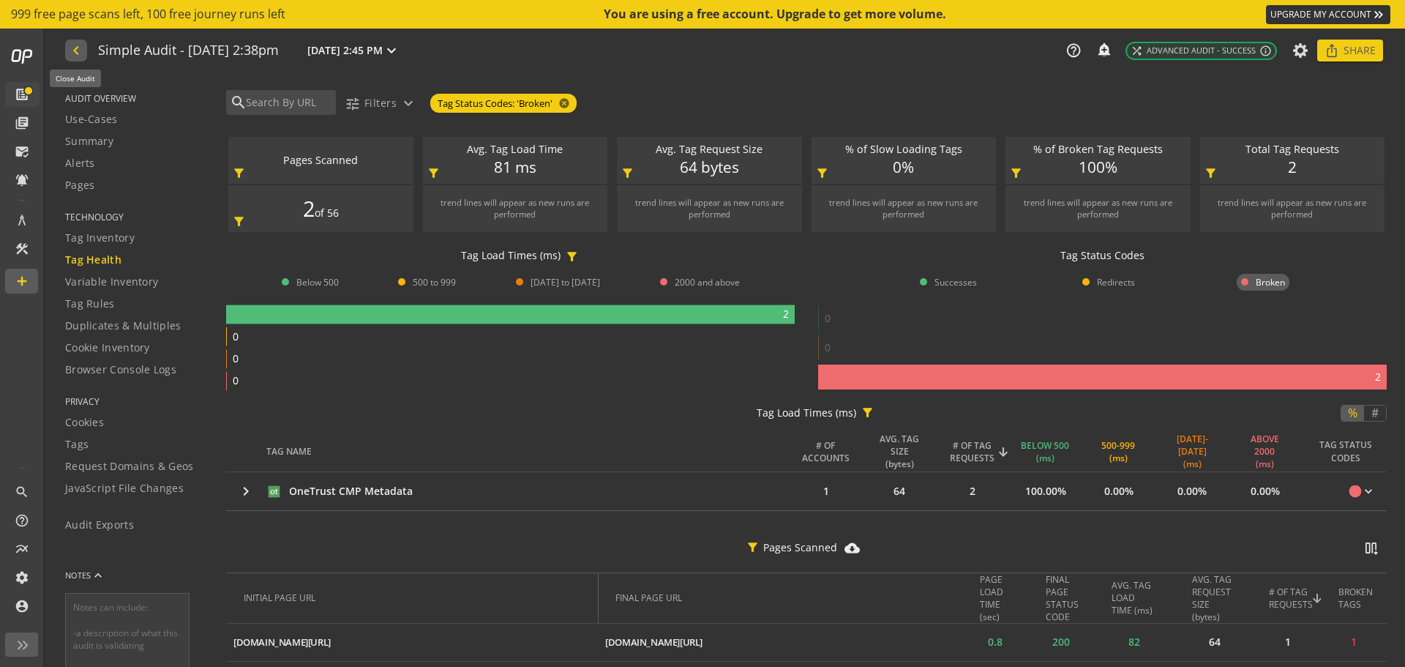
click at [72, 50] on mat-icon "navigate_before" at bounding box center [74, 51] width 15 height 18
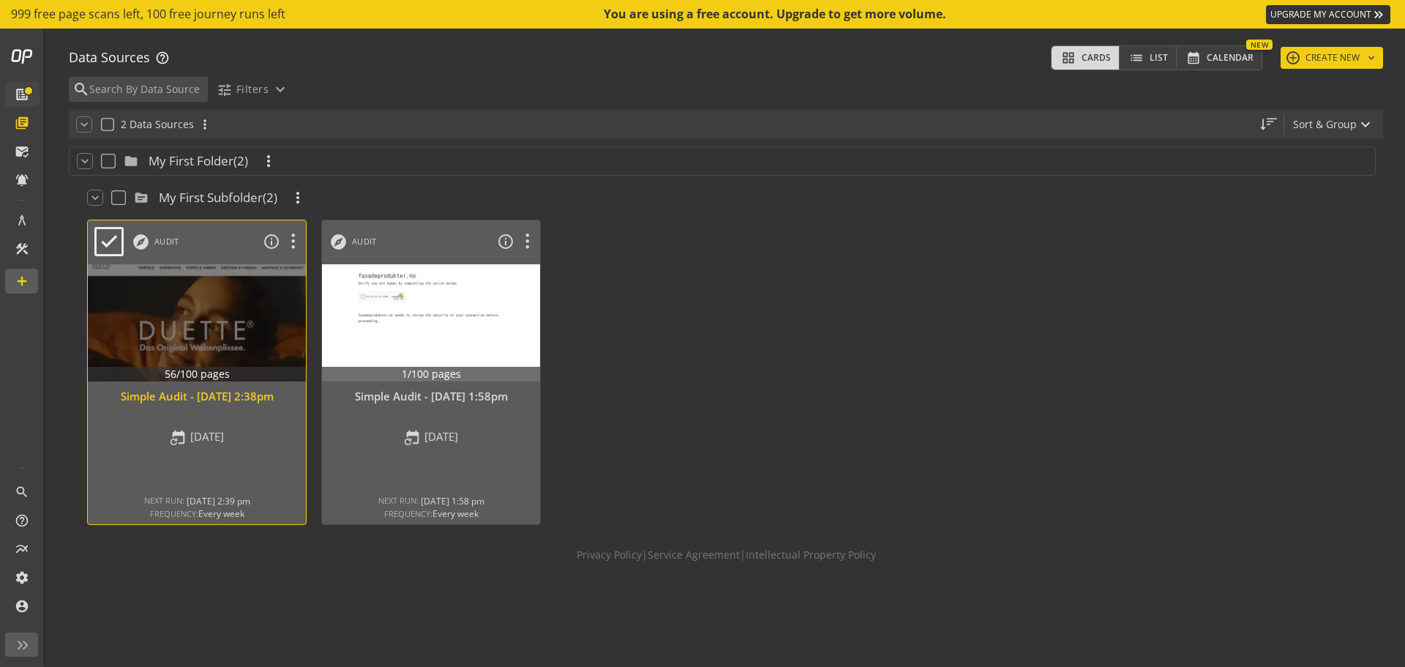
click at [220, 333] on div at bounding box center [197, 322] width 229 height 123
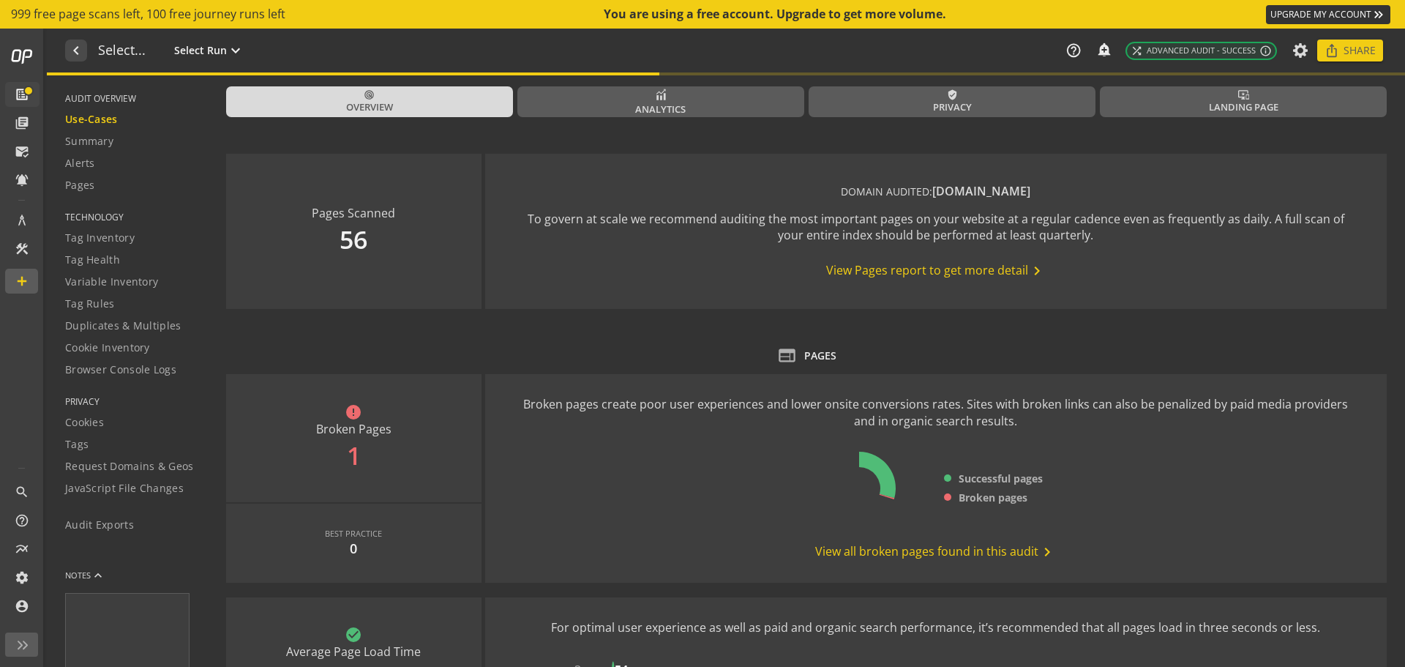
type textarea "Notes can include: -a description of what this audit is validating -changes in …"
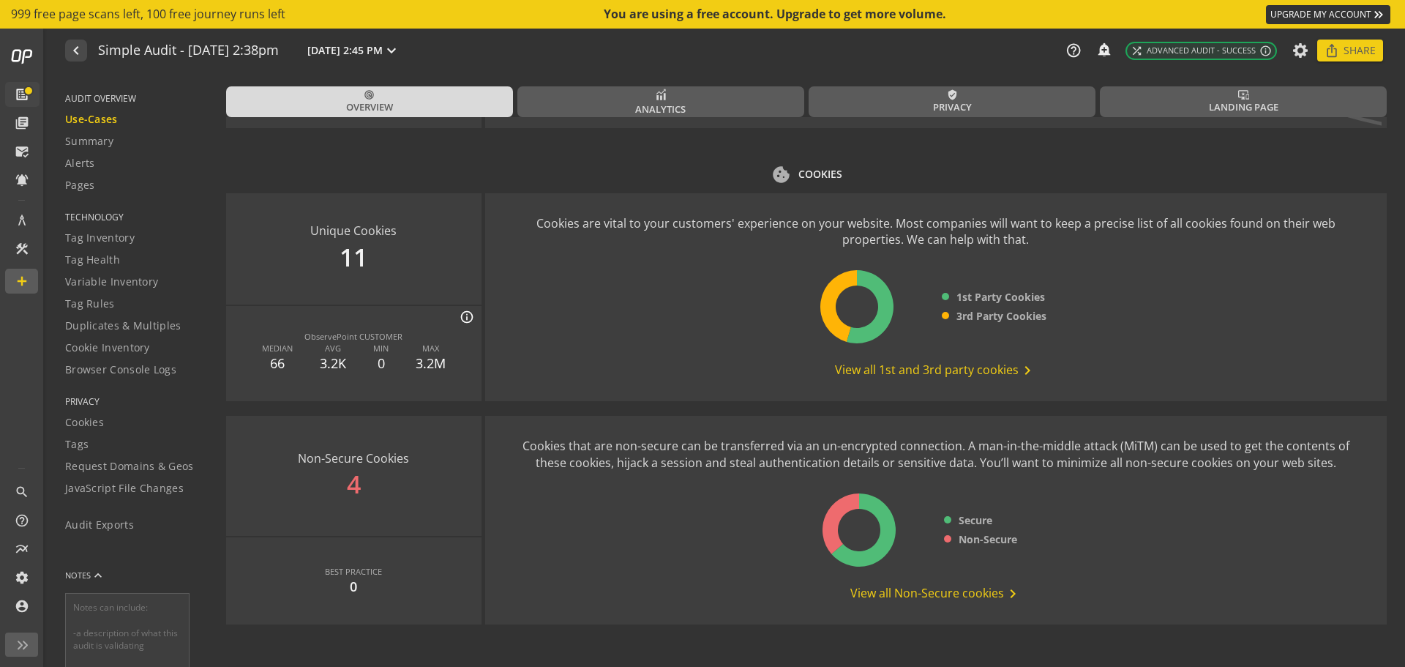
scroll to position [1806, 0]
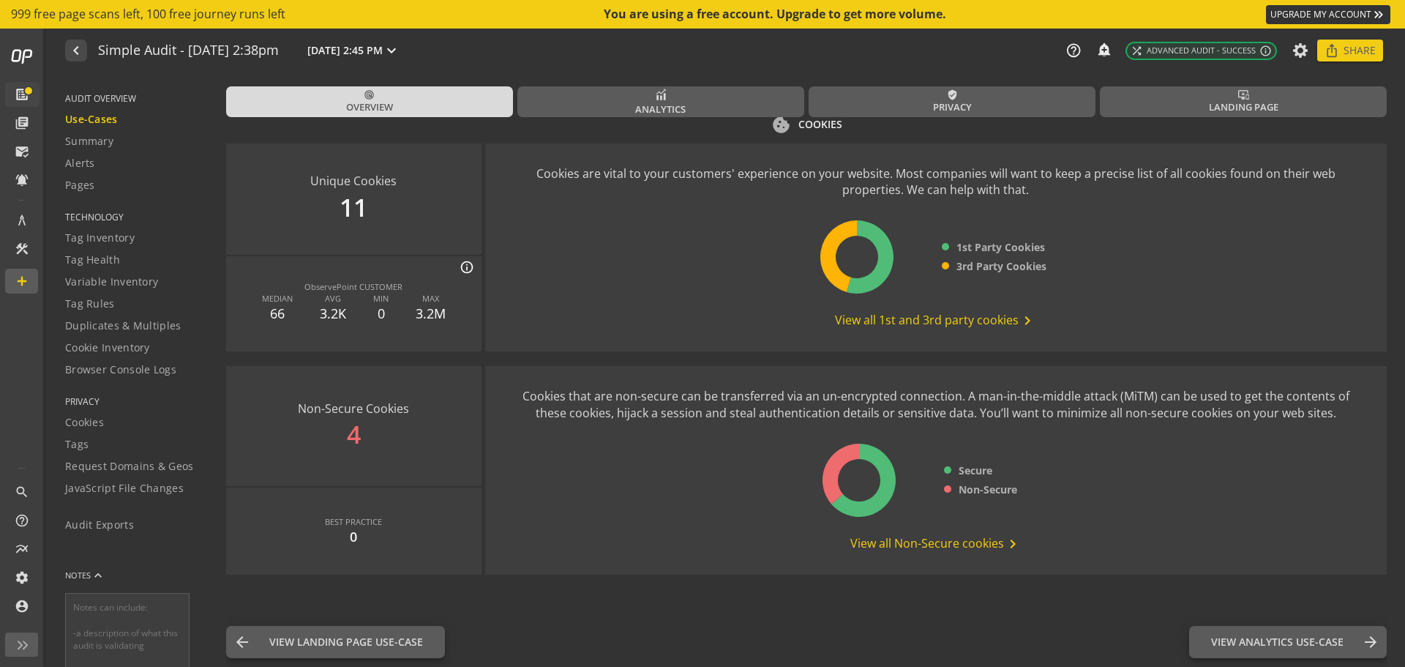
click at [938, 545] on span "View all Non-Secure cookies chevron_right" at bounding box center [935, 544] width 171 height 18
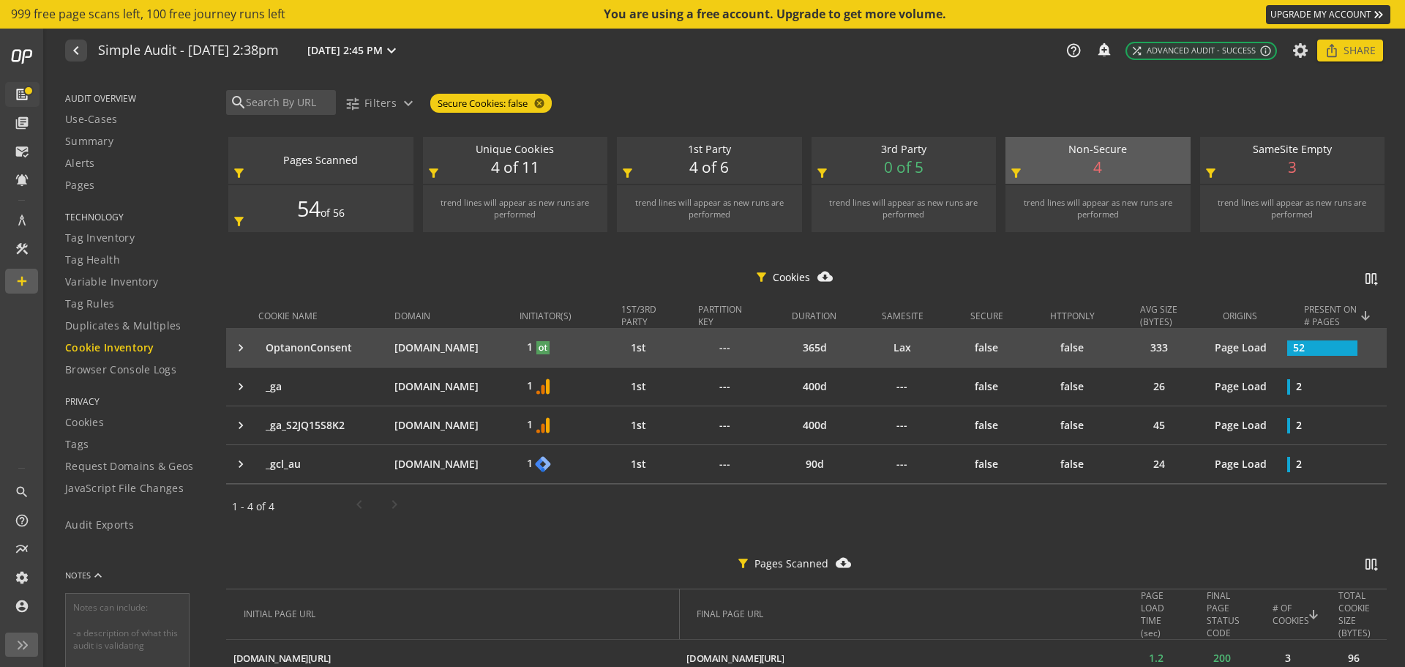
click at [234, 344] on div "keyboard_arrow_right" at bounding box center [245, 347] width 25 height 15
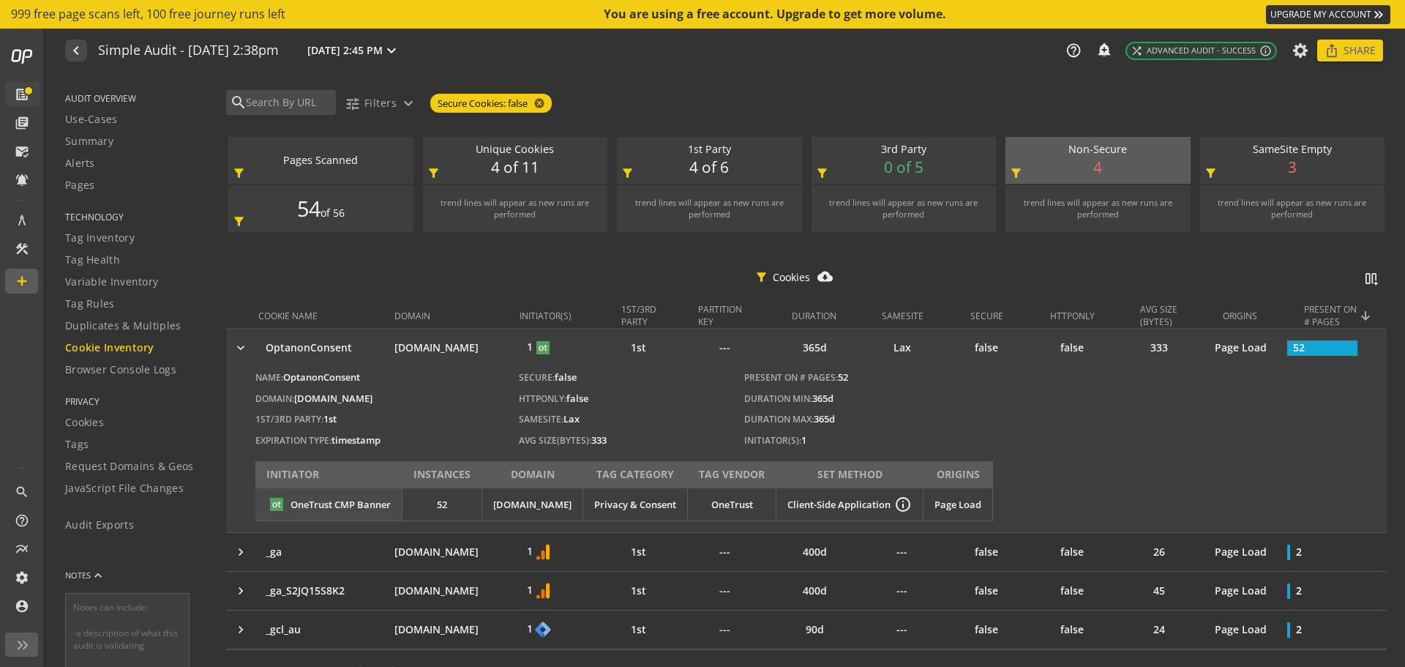
click at [234, 344] on div "keyboard_arrow_right" at bounding box center [245, 347] width 25 height 15
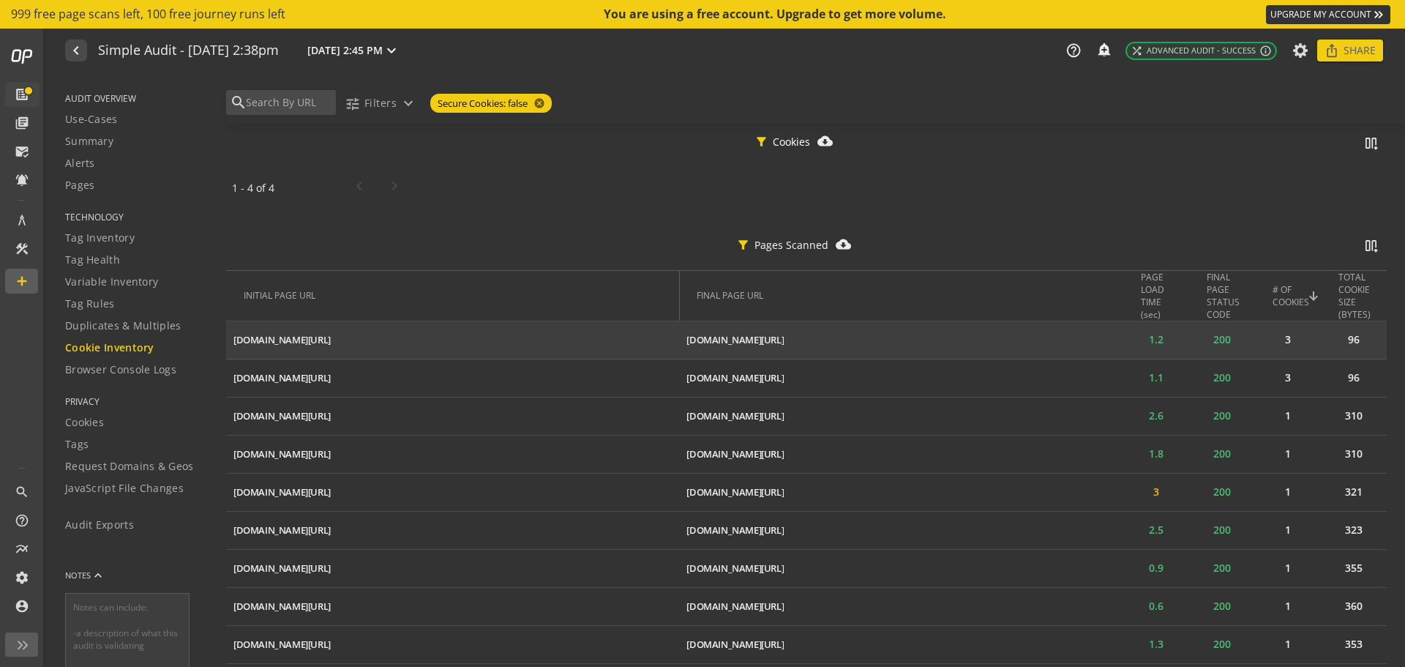
scroll to position [293, 0]
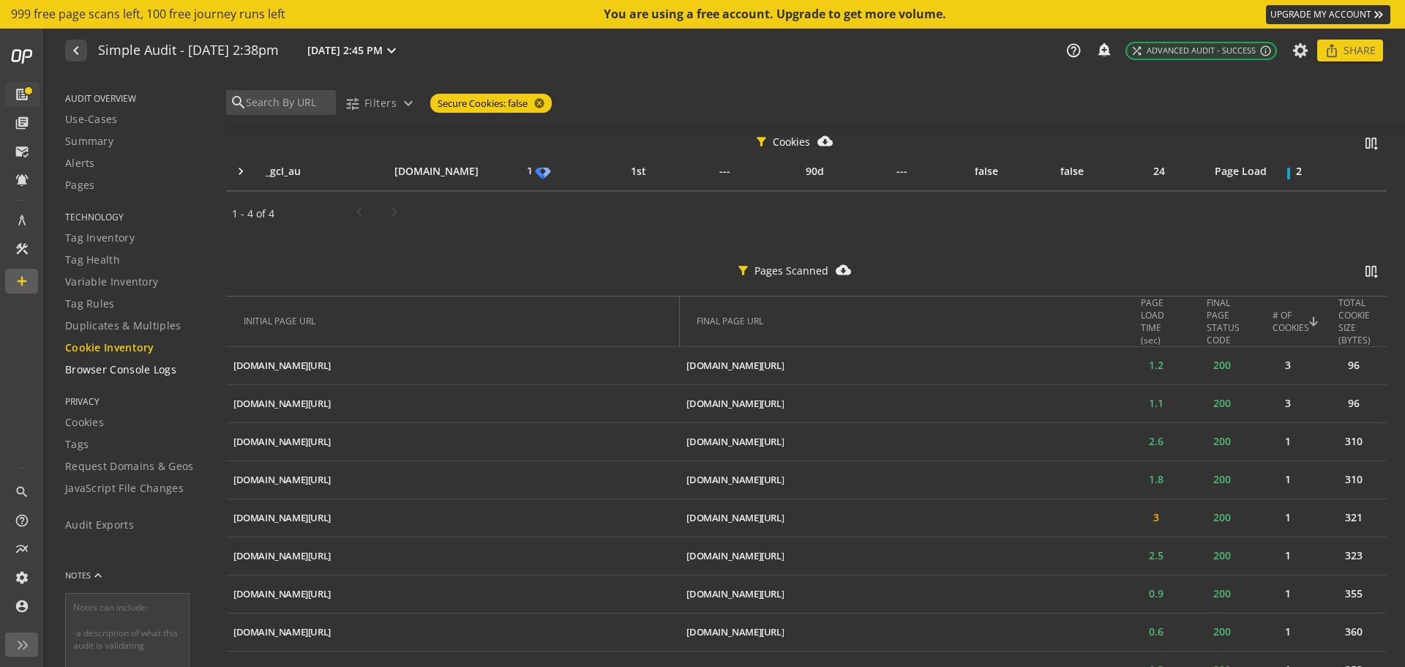
click at [154, 375] on span "Browser Console Logs" at bounding box center [120, 369] width 111 height 15
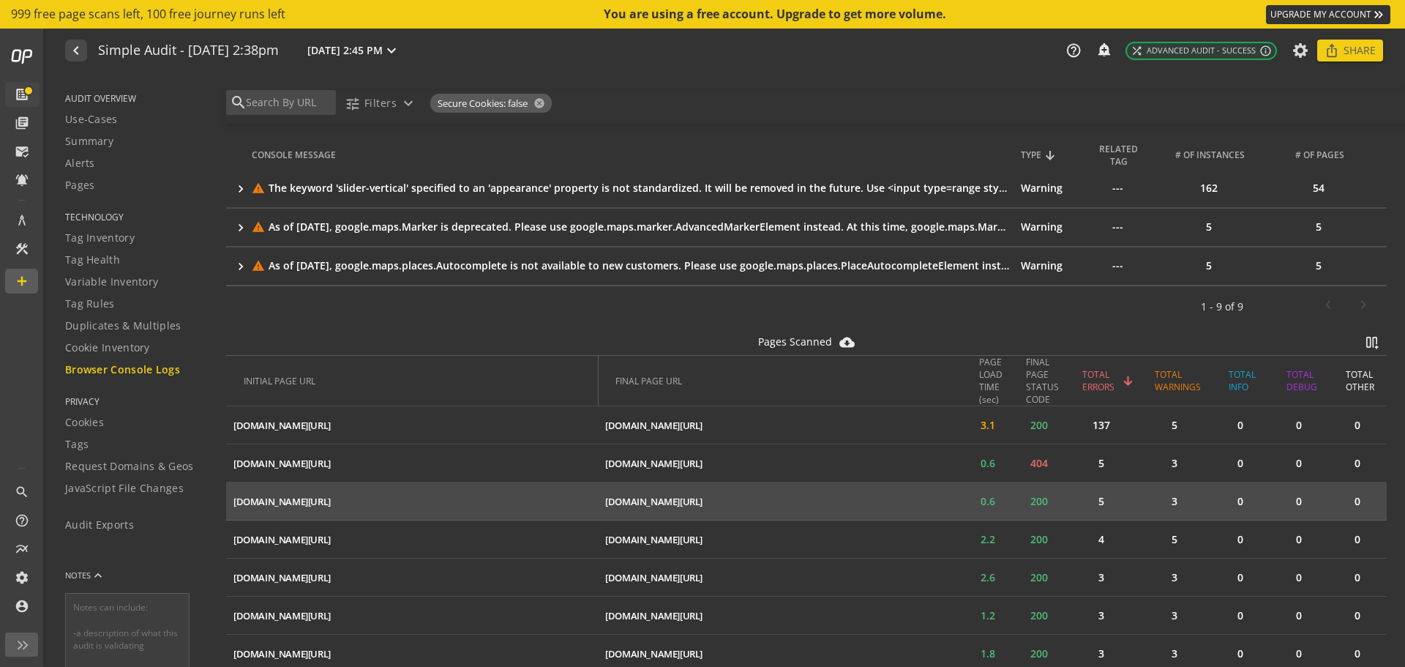
scroll to position [366, 0]
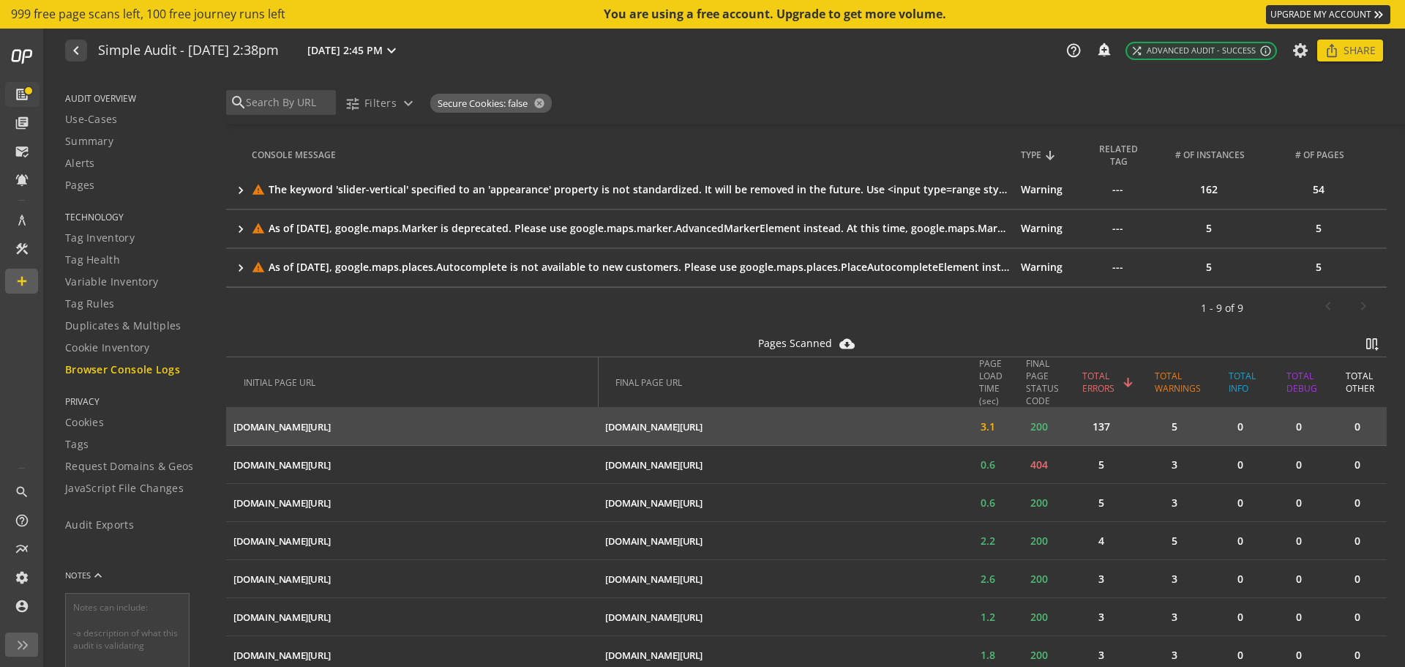
click at [504, 425] on td "[DOMAIN_NAME][URL] ios_share" at bounding box center [412, 427] width 372 height 38
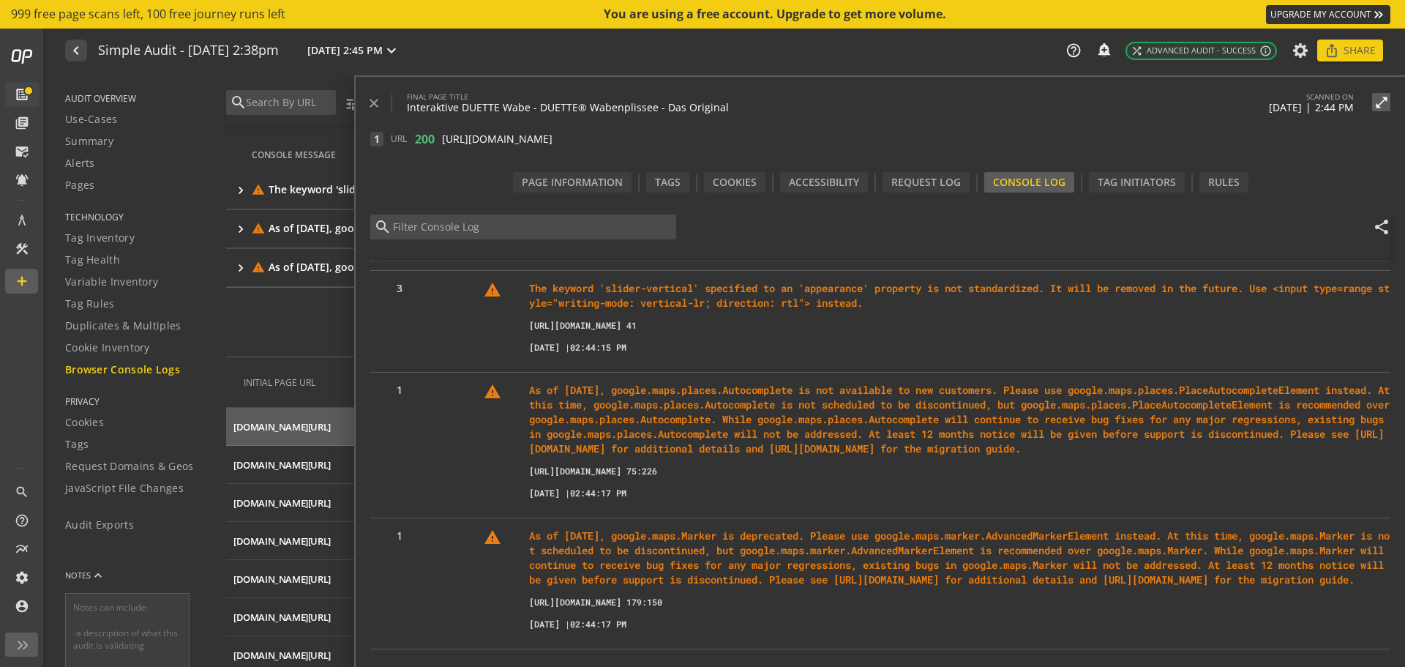
scroll to position [20, 0]
drag, startPoint x: 1344, startPoint y: 344, endPoint x: 1225, endPoint y: 349, distance: 119.4
click at [1332, 381] on p "As of [DATE], google.maps.places.Autocomplete is not available to new customers…" at bounding box center [959, 417] width 861 height 73
click at [1127, 381] on p "As of [DATE], google.maps.places.Autocomplete is not available to new customers…" at bounding box center [959, 417] width 861 height 73
click at [376, 105] on mat-icon "close" at bounding box center [374, 103] width 15 height 15
